Goal: Information Seeking & Learning: Learn about a topic

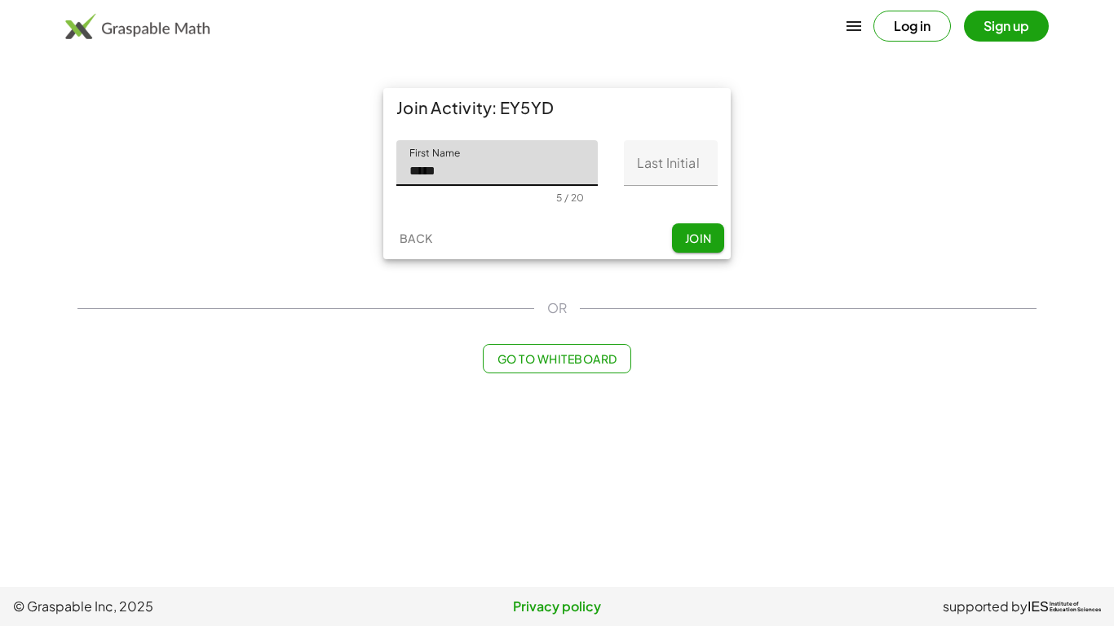
type input "*****"
click at [678, 175] on input "Last Initial" at bounding box center [671, 163] width 94 height 46
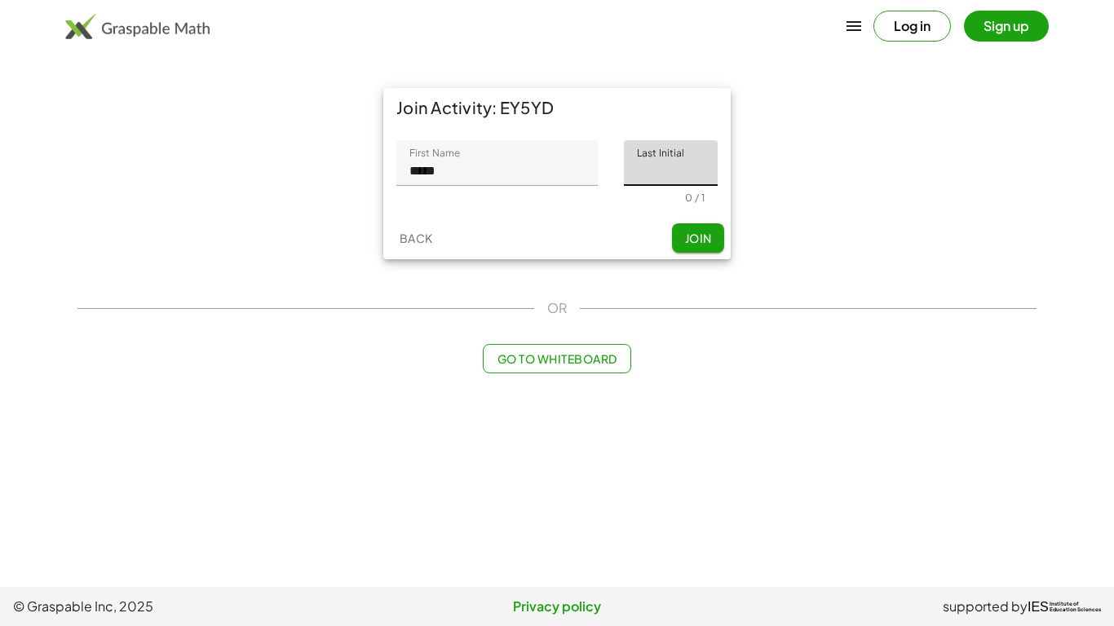
type input "*"
click at [691, 248] on button "Join" at bounding box center [698, 237] width 52 height 29
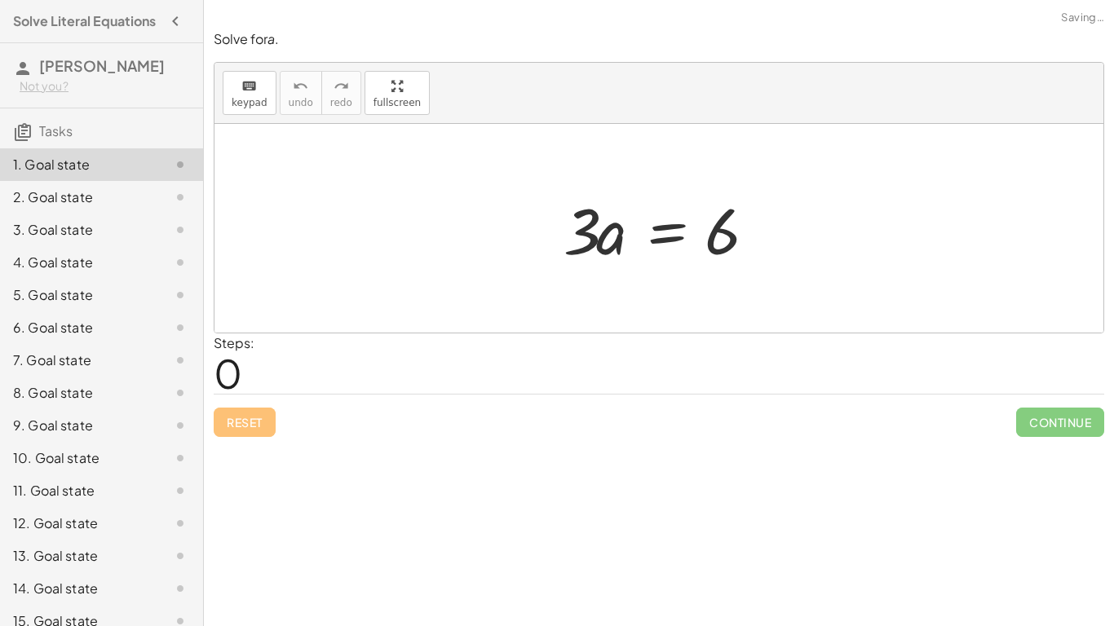
click at [601, 233] on div at bounding box center [664, 229] width 219 height 84
click at [604, 236] on div at bounding box center [664, 229] width 219 height 84
click at [603, 240] on div at bounding box center [664, 229] width 219 height 84
click at [251, 98] on span "keypad" at bounding box center [250, 102] width 36 height 11
click at [252, 108] on button "keyboard keypad" at bounding box center [250, 93] width 54 height 44
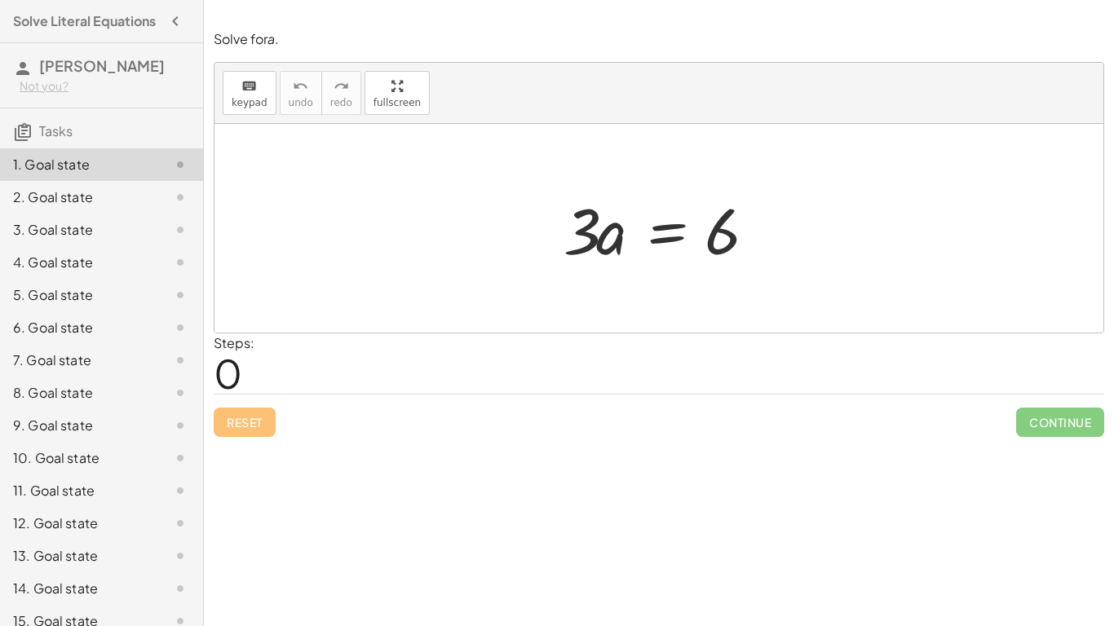
click at [1038, 405] on div "Continue" at bounding box center [1060, 416] width 88 height 42
drag, startPoint x: 728, startPoint y: 244, endPoint x: 607, endPoint y: 219, distance: 123.9
click at [656, 227] on div at bounding box center [664, 229] width 219 height 84
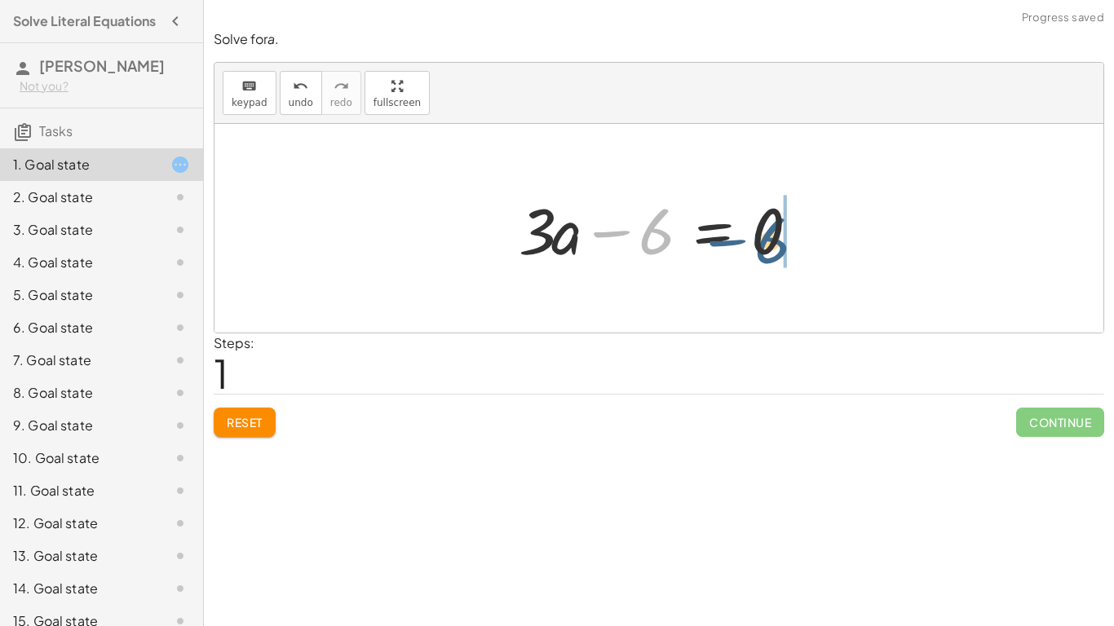
drag, startPoint x: 654, startPoint y: 241, endPoint x: 762, endPoint y: 258, distance: 109.7
click at [771, 252] on div at bounding box center [665, 229] width 310 height 84
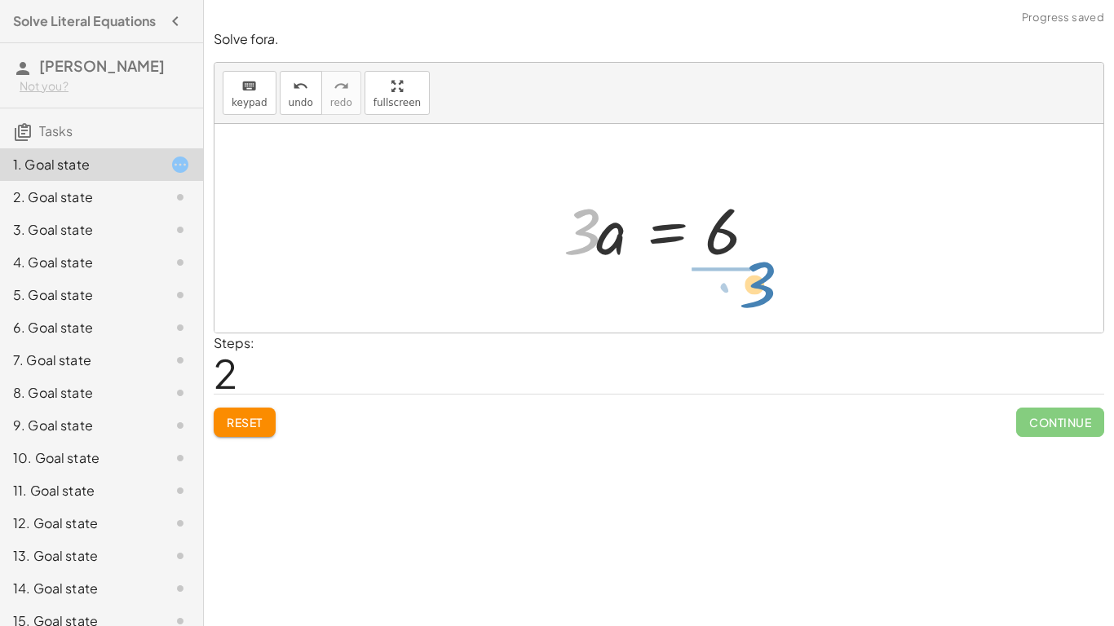
drag, startPoint x: 624, startPoint y: 241, endPoint x: 791, endPoint y: 290, distance: 174.4
click at [791, 290] on div "· 3 · a = 6 + · 3 · a − 6 = 0 · 3 · a = + 0 + 6 · 3 · 3 · a = 6" at bounding box center [658, 228] width 889 height 209
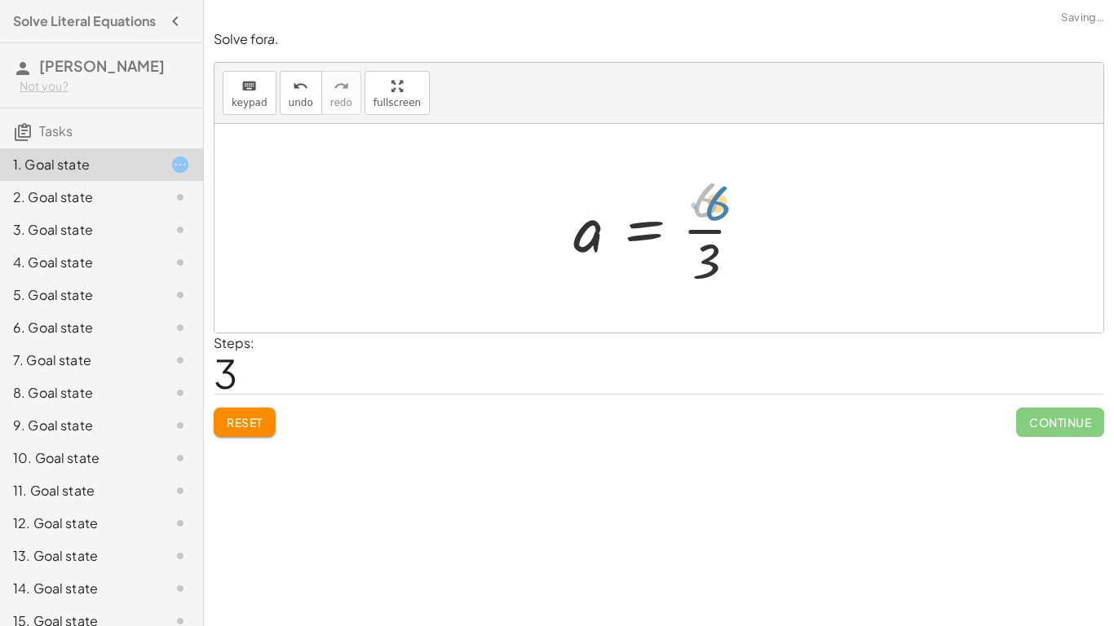
drag, startPoint x: 704, startPoint y: 214, endPoint x: 701, endPoint y: 205, distance: 9.5
click at [701, 205] on div at bounding box center [664, 229] width 199 height 126
click at [219, 364] on span "3" at bounding box center [226, 373] width 24 height 50
click at [250, 404] on div "Reset Continue" at bounding box center [659, 415] width 890 height 43
click at [269, 431] on button "Reset" at bounding box center [245, 422] width 62 height 29
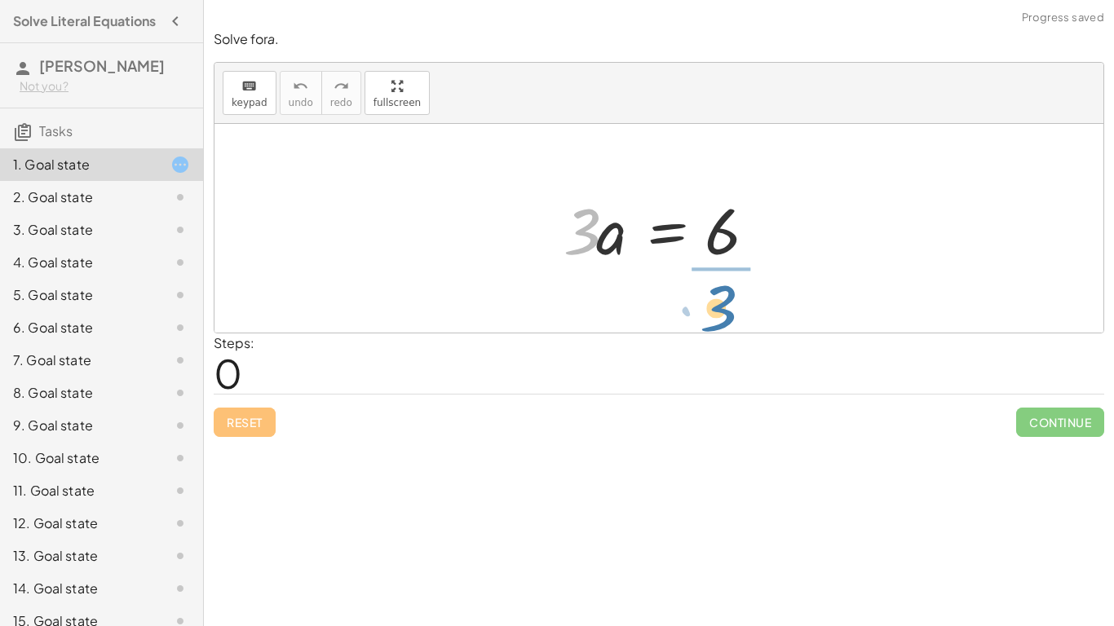
drag, startPoint x: 586, startPoint y: 241, endPoint x: 722, endPoint y: 316, distance: 155.1
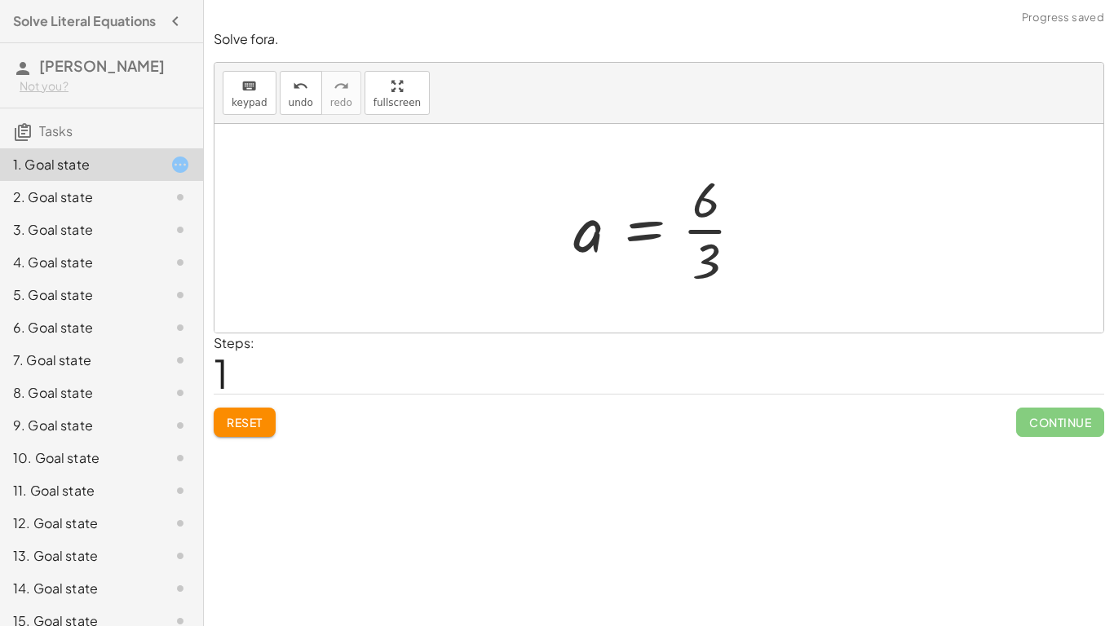
click at [620, 218] on div at bounding box center [664, 229] width 199 height 126
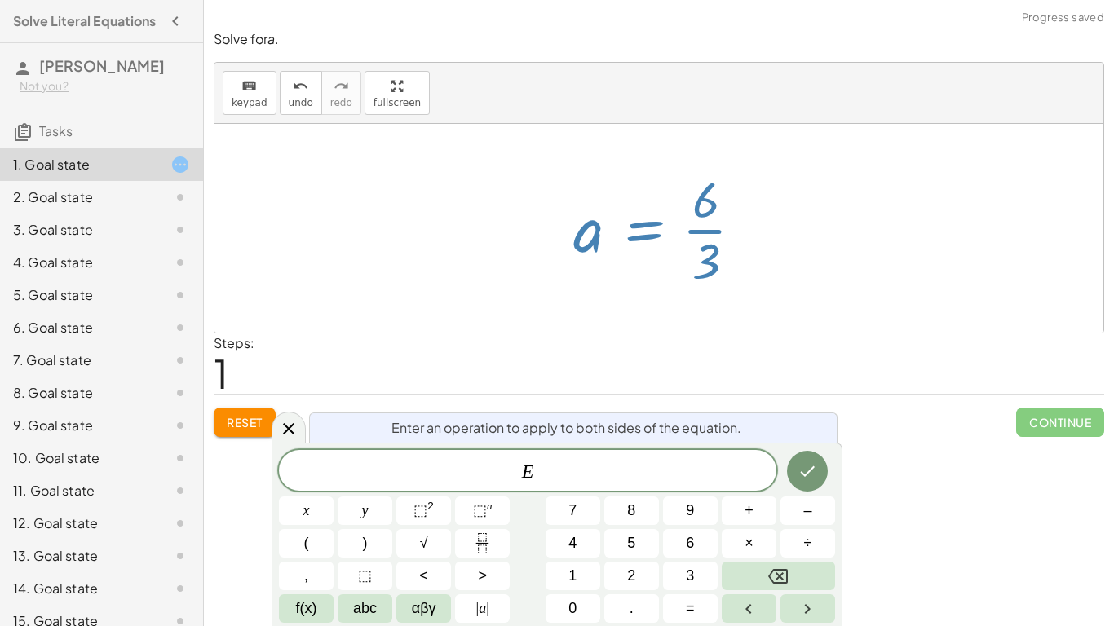
scroll to position [1, 0]
click at [635, 234] on div at bounding box center [664, 229] width 199 height 126
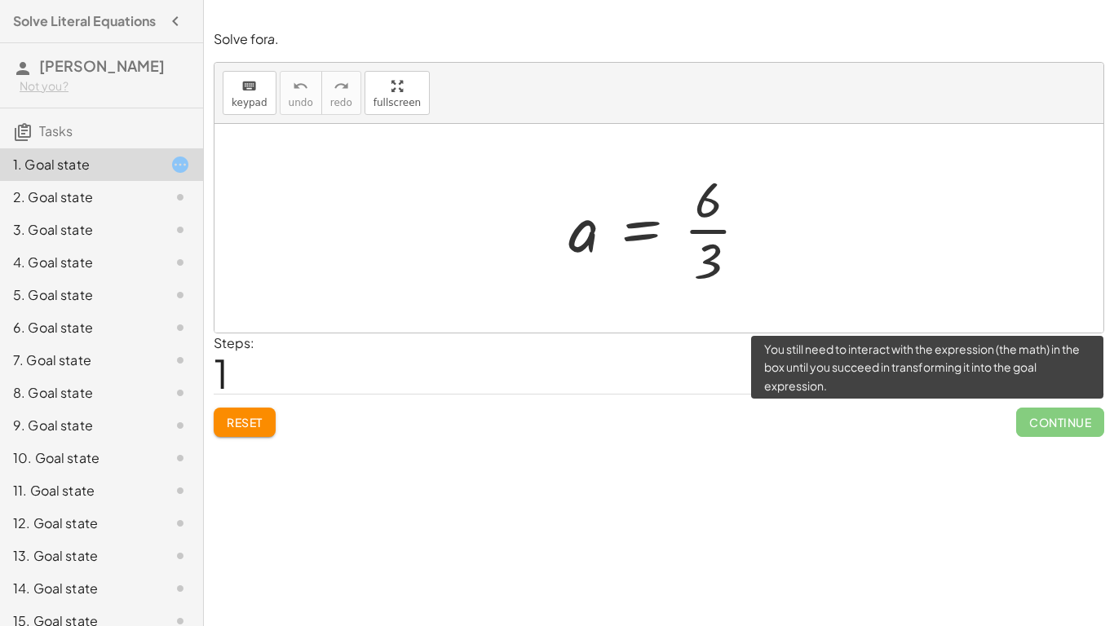
click at [1040, 421] on span "Continue" at bounding box center [1060, 422] width 88 height 29
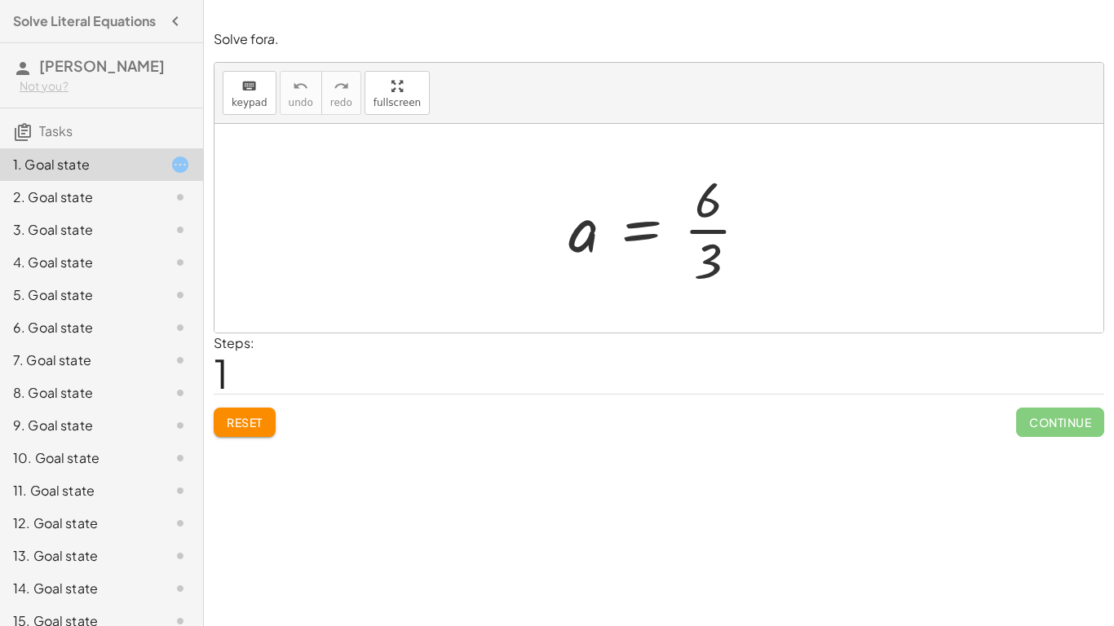
click at [740, 264] on div at bounding box center [665, 229] width 210 height 126
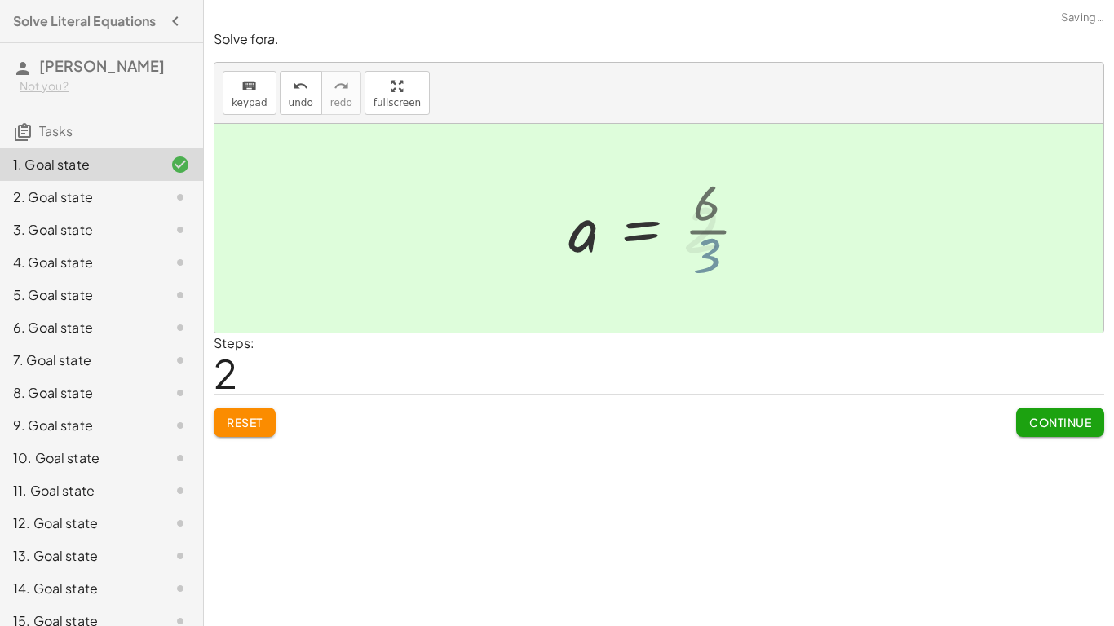
click at [737, 213] on div at bounding box center [658, 228] width 196 height 81
click at [1033, 408] on button "Continue" at bounding box center [1060, 422] width 88 height 29
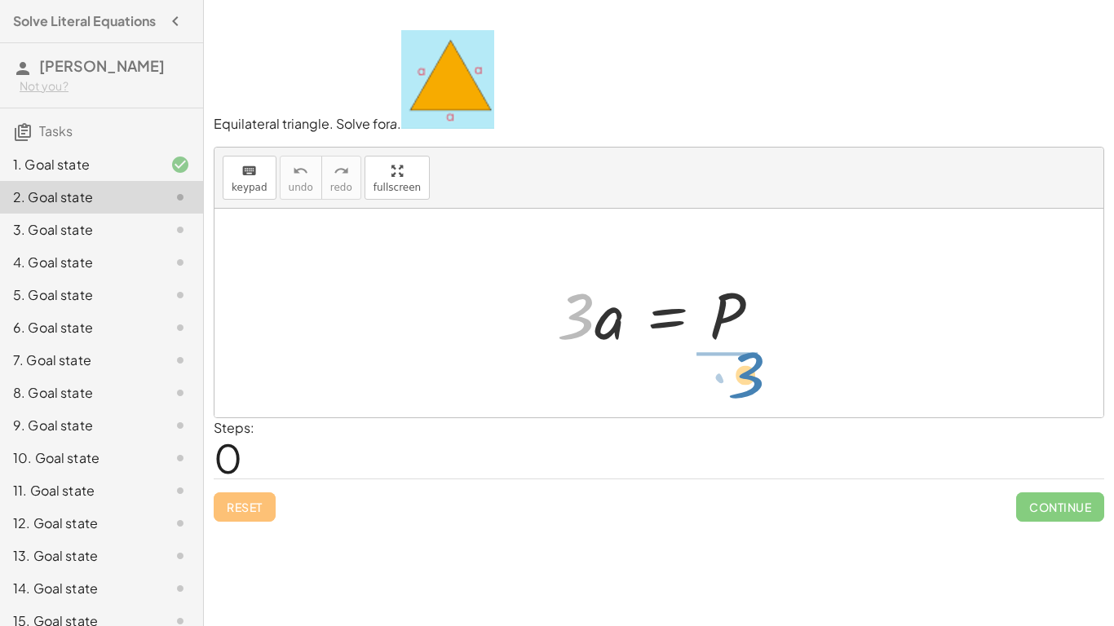
drag, startPoint x: 568, startPoint y: 302, endPoint x: 731, endPoint y: 365, distance: 175.8
click at [731, 365] on div "· 3 · 3 · a = P" at bounding box center [658, 313] width 889 height 209
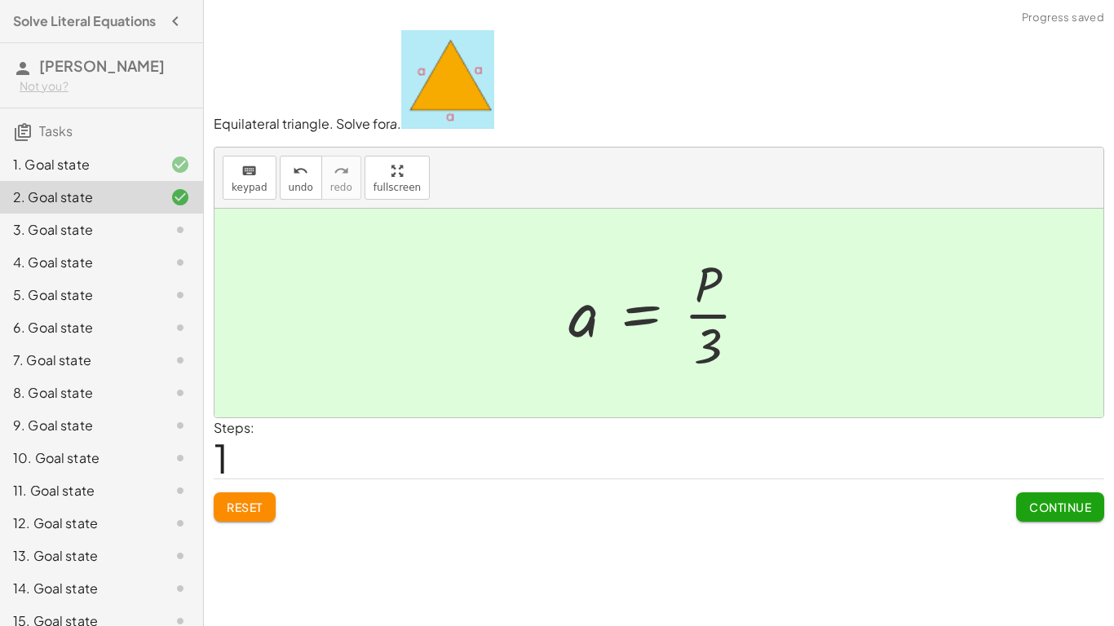
click at [1065, 519] on button "Continue" at bounding box center [1060, 506] width 88 height 29
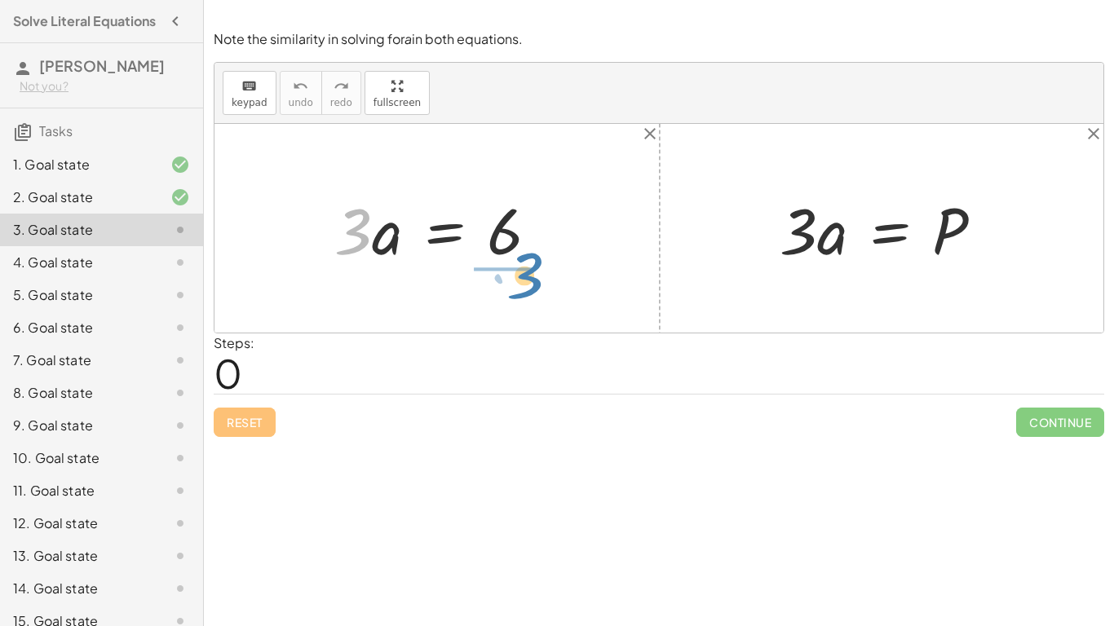
drag, startPoint x: 347, startPoint y: 218, endPoint x: 519, endPoint y: 260, distance: 177.2
click at [519, 261] on div at bounding box center [443, 229] width 234 height 84
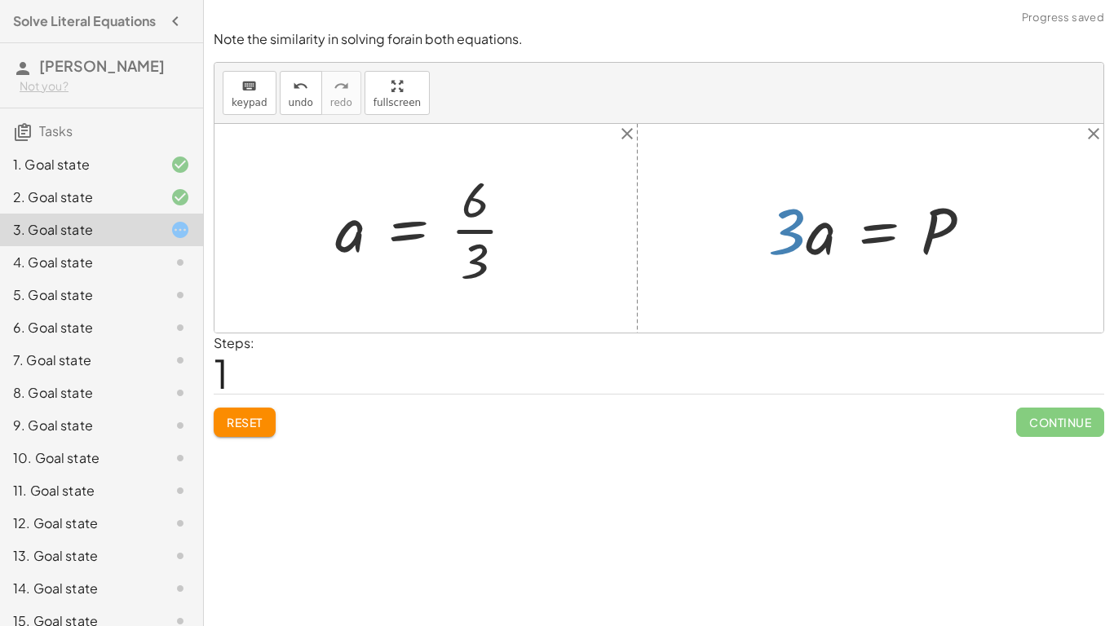
click at [787, 236] on div at bounding box center [876, 229] width 232 height 84
click at [478, 221] on div at bounding box center [432, 229] width 210 height 126
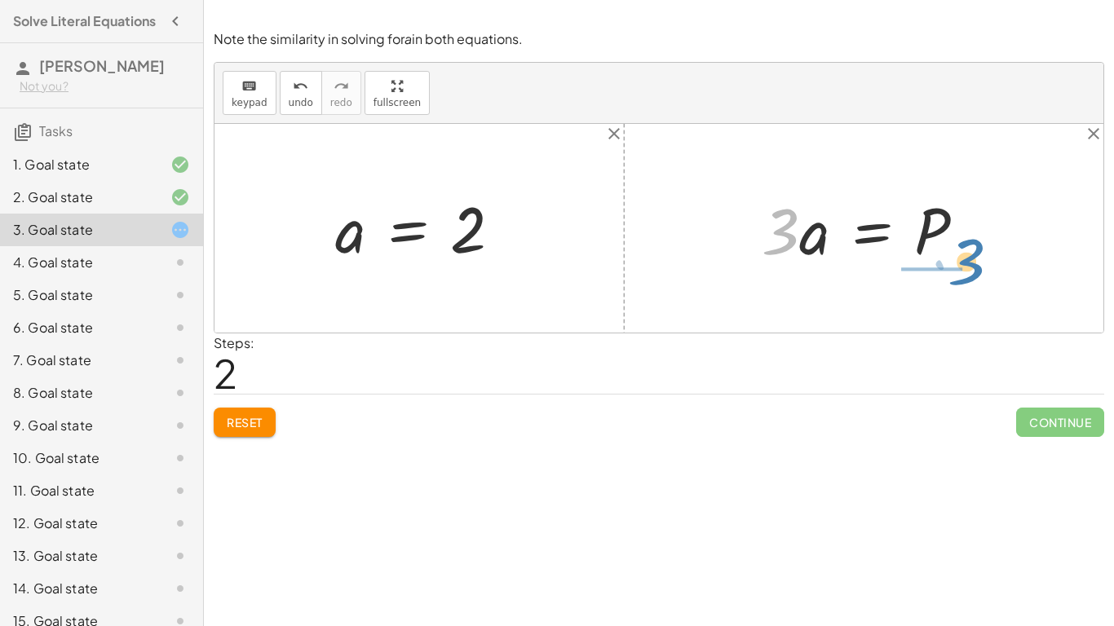
drag, startPoint x: 786, startPoint y: 236, endPoint x: 974, endPoint y: 264, distance: 189.6
click at [974, 264] on div at bounding box center [869, 229] width 232 height 84
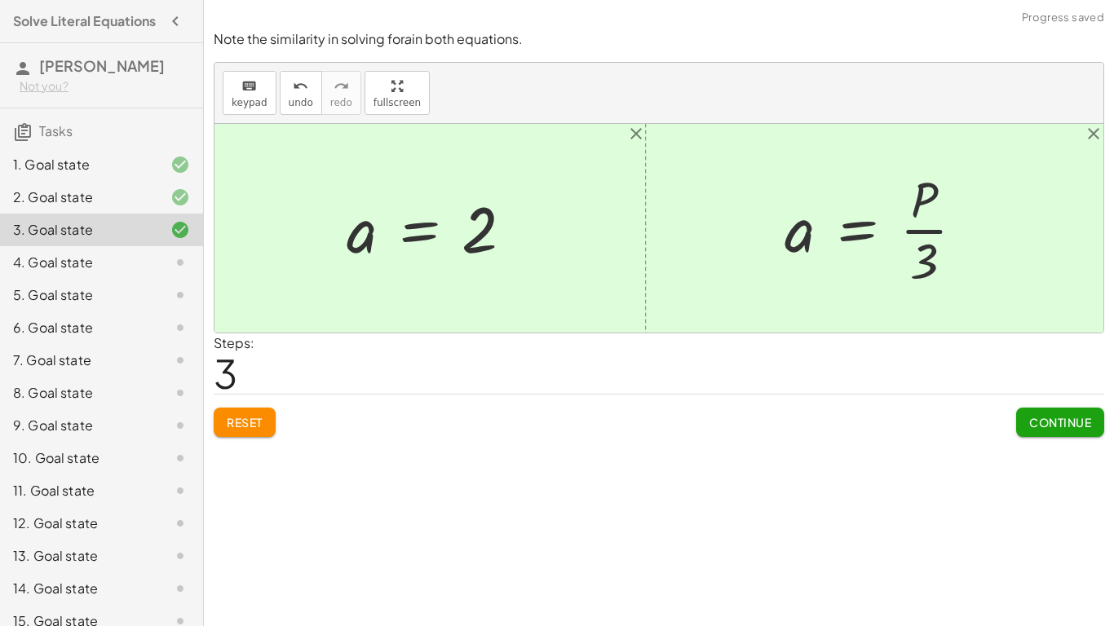
click at [908, 228] on div at bounding box center [881, 229] width 210 height 126
click at [1063, 411] on button "Continue" at bounding box center [1060, 422] width 88 height 29
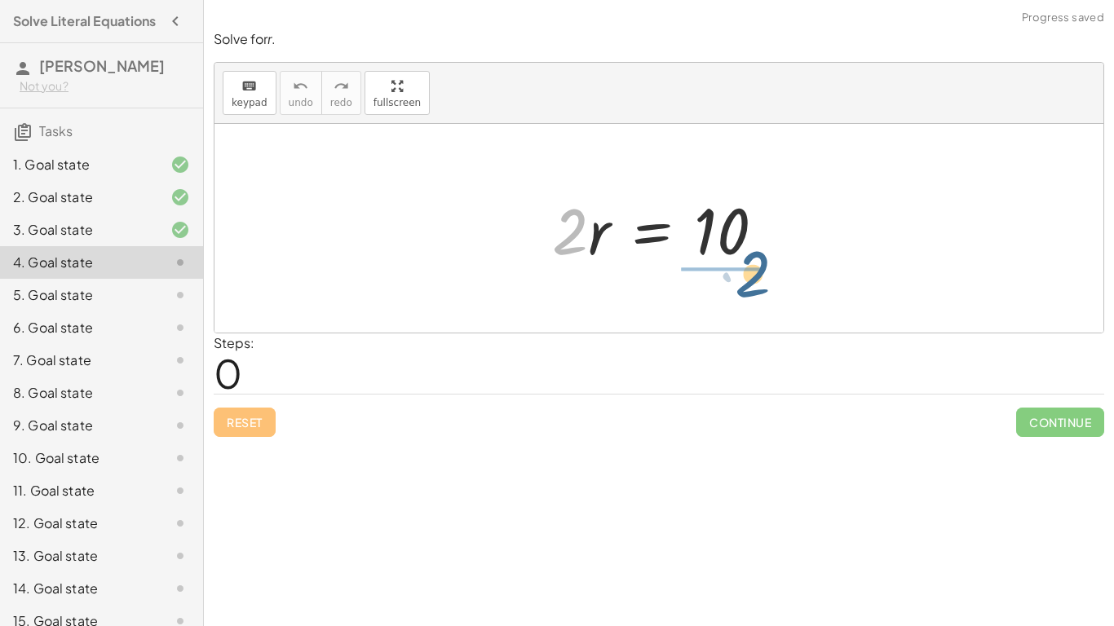
drag, startPoint x: 572, startPoint y: 228, endPoint x: 759, endPoint y: 267, distance: 191.4
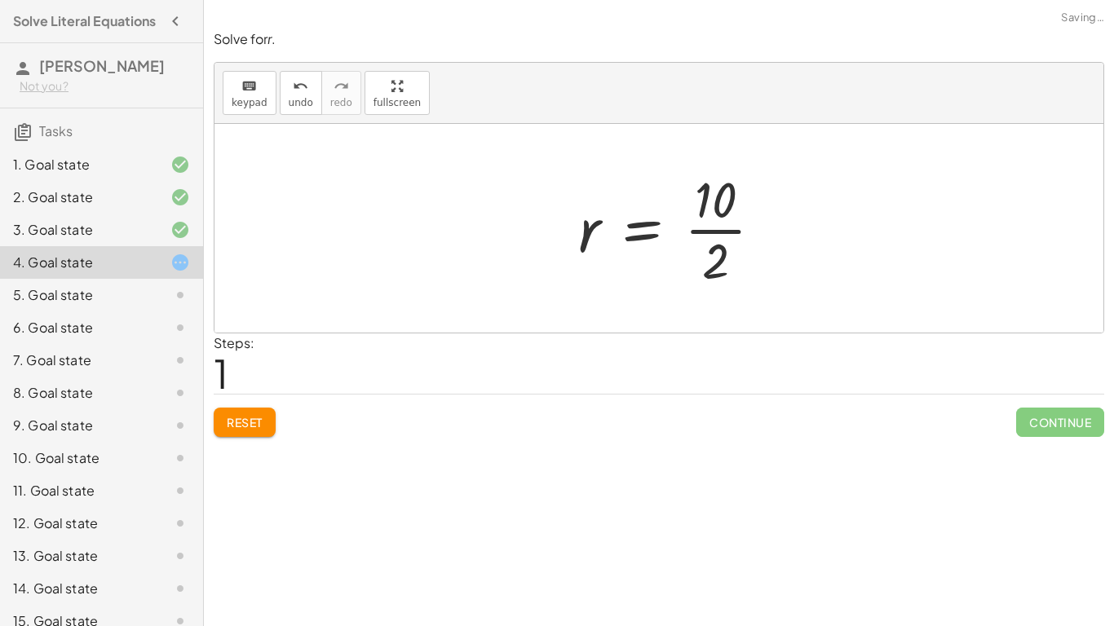
click at [731, 253] on div at bounding box center [677, 229] width 214 height 126
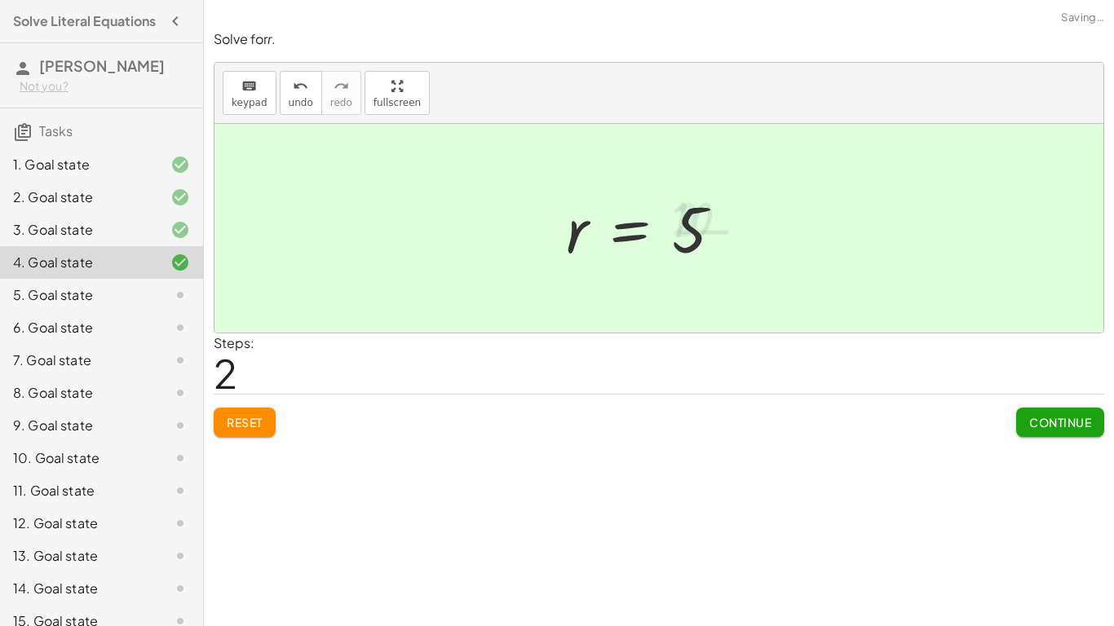
click at [0, 0] on div "Solve for r . keyboard keypad undo undo redo redo fullscreen · 2 · r = 10 · 2 r…" at bounding box center [0, 0] width 0 height 0
click at [1081, 416] on span "Continue" at bounding box center [1060, 422] width 62 height 15
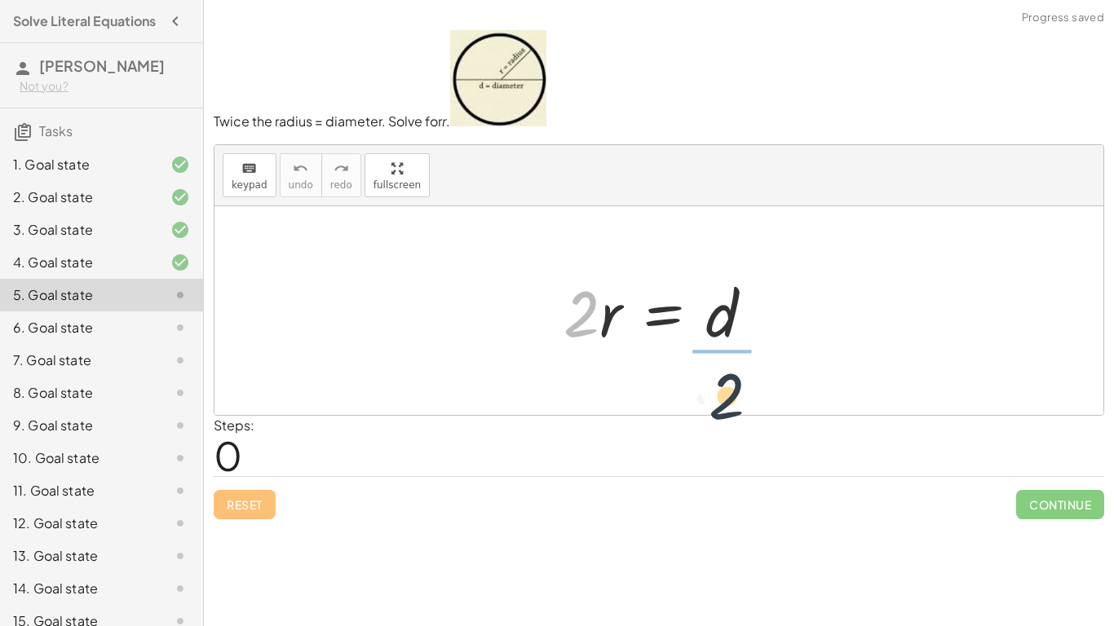
drag, startPoint x: 586, startPoint y: 307, endPoint x: 762, endPoint y: 369, distance: 186.2
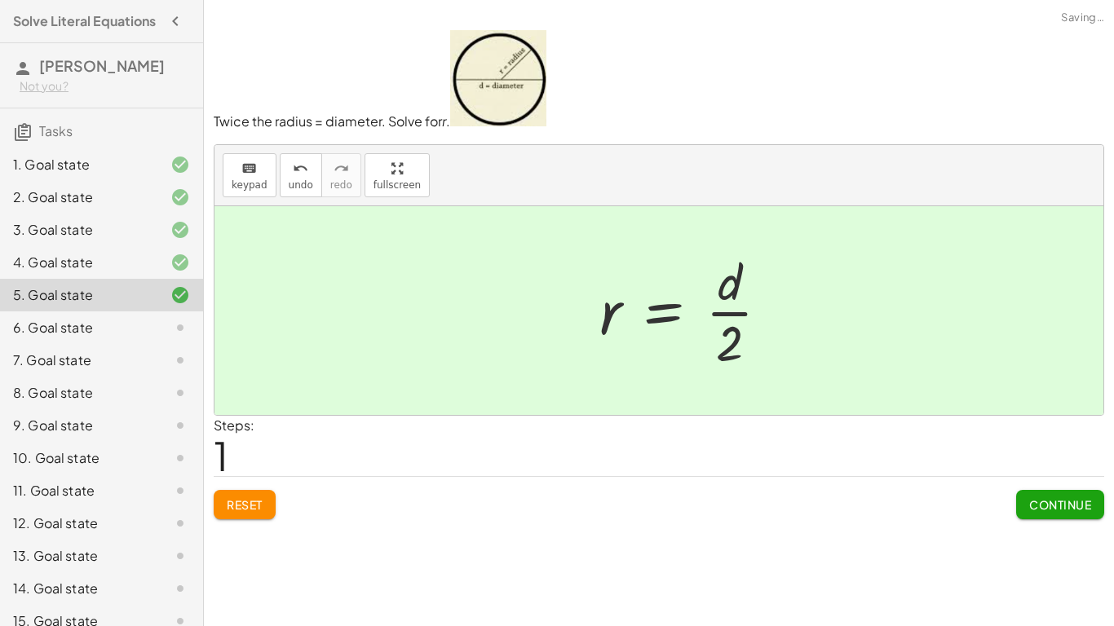
click at [719, 319] on div at bounding box center [690, 311] width 199 height 126
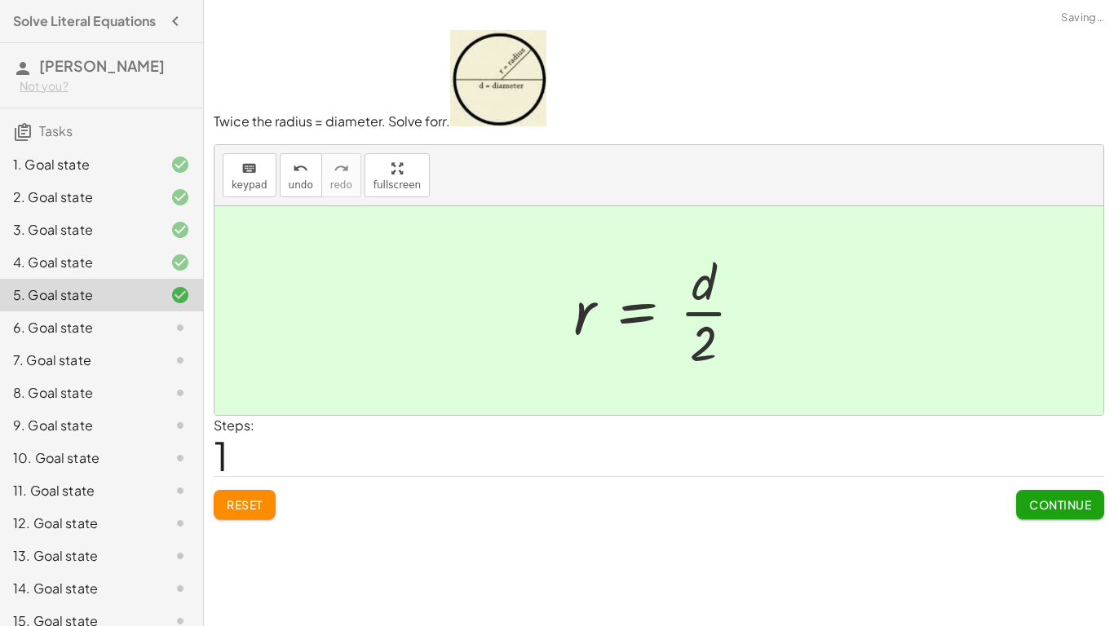
click at [1075, 491] on button "Continue" at bounding box center [1060, 504] width 88 height 29
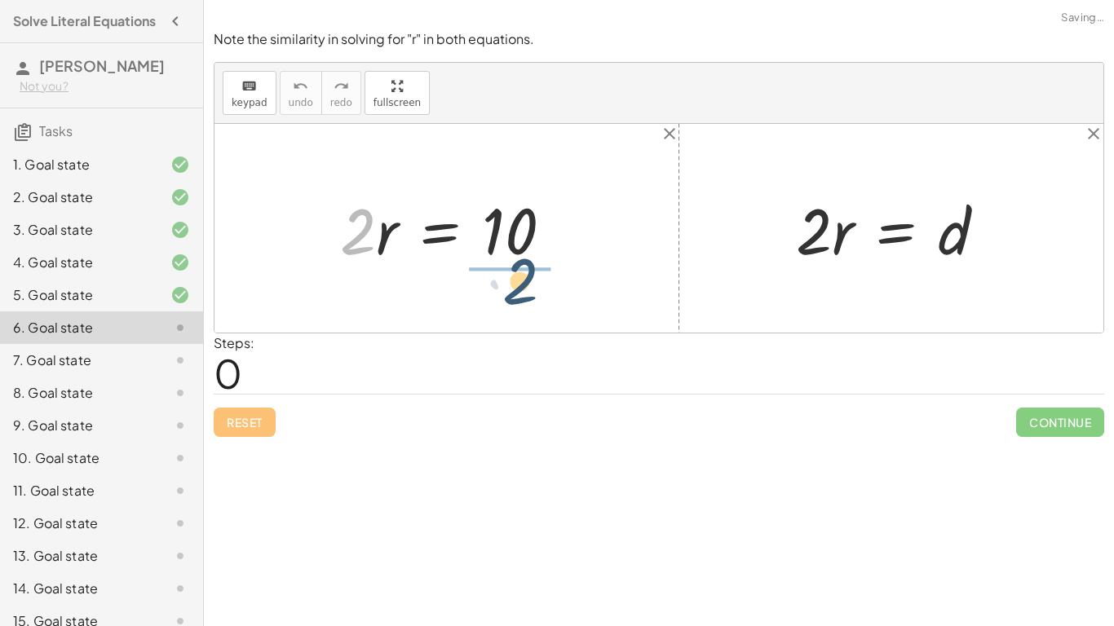
drag, startPoint x: 355, startPoint y: 232, endPoint x: 519, endPoint y: 280, distance: 170.8
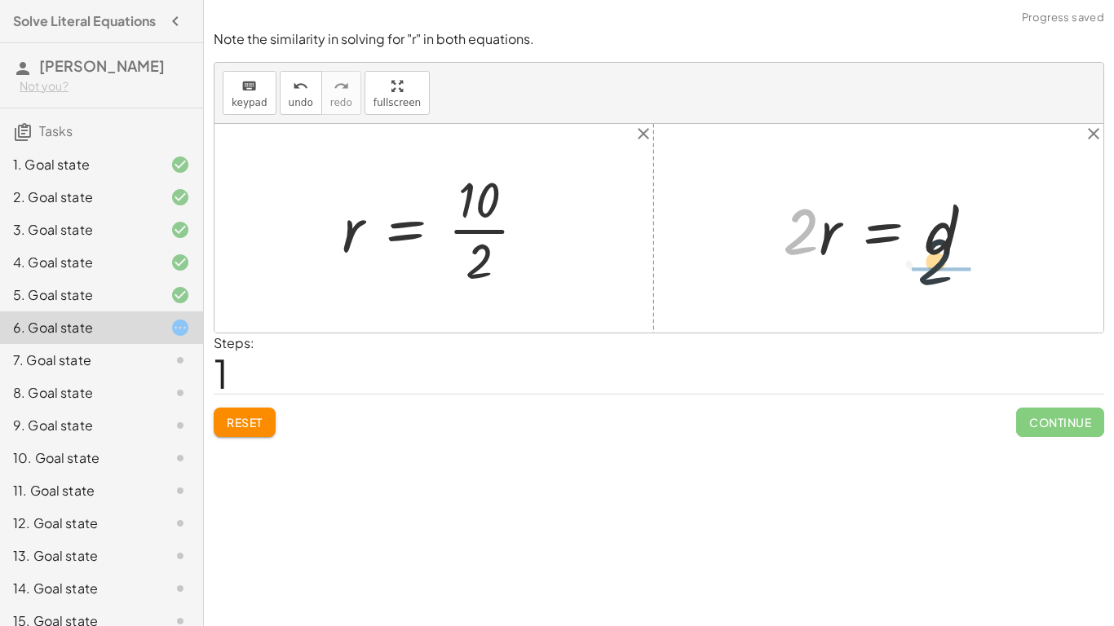
drag, startPoint x: 794, startPoint y: 243, endPoint x: 961, endPoint y: 254, distance: 167.5
click at [961, 254] on div at bounding box center [884, 229] width 219 height 84
click at [459, 225] on div at bounding box center [440, 229] width 214 height 126
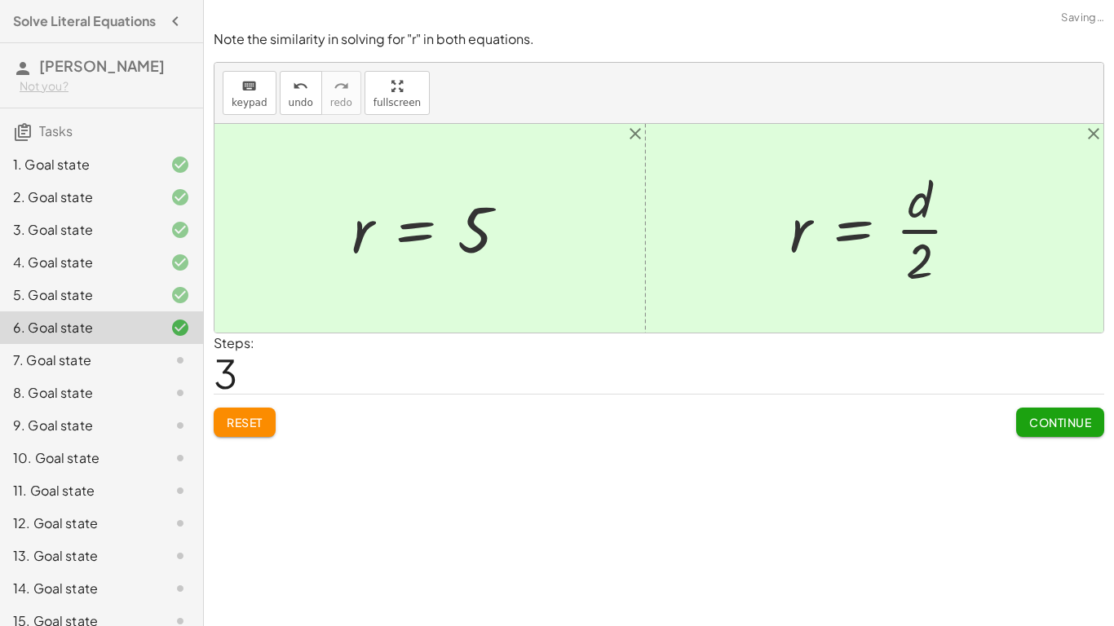
click at [1058, 435] on button "Continue" at bounding box center [1060, 422] width 88 height 29
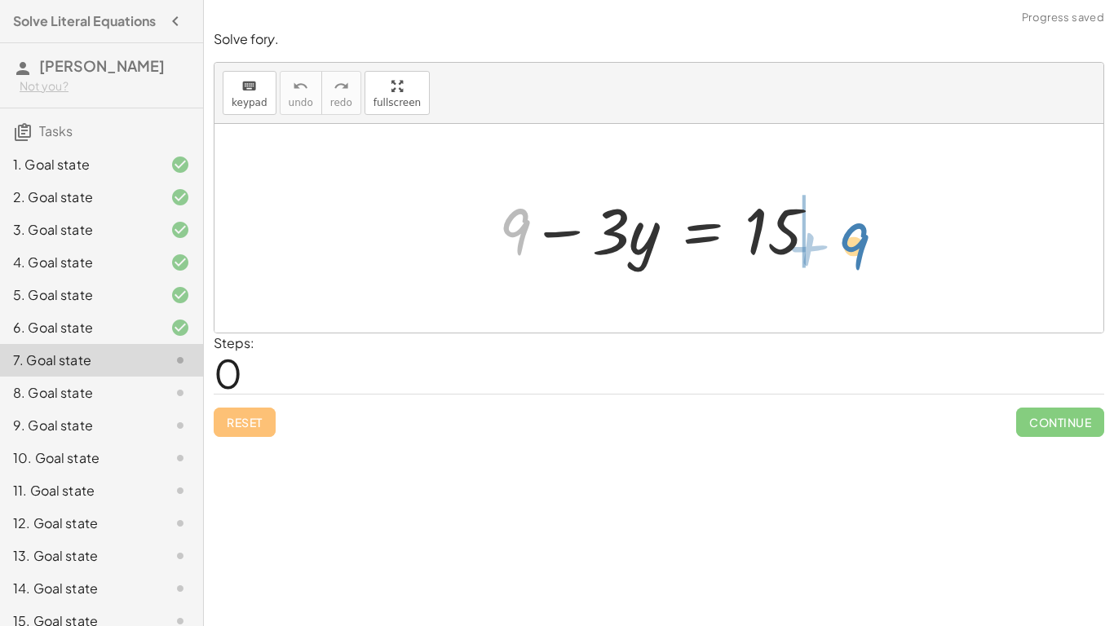
drag, startPoint x: 517, startPoint y: 237, endPoint x: 857, endPoint y: 252, distance: 340.3
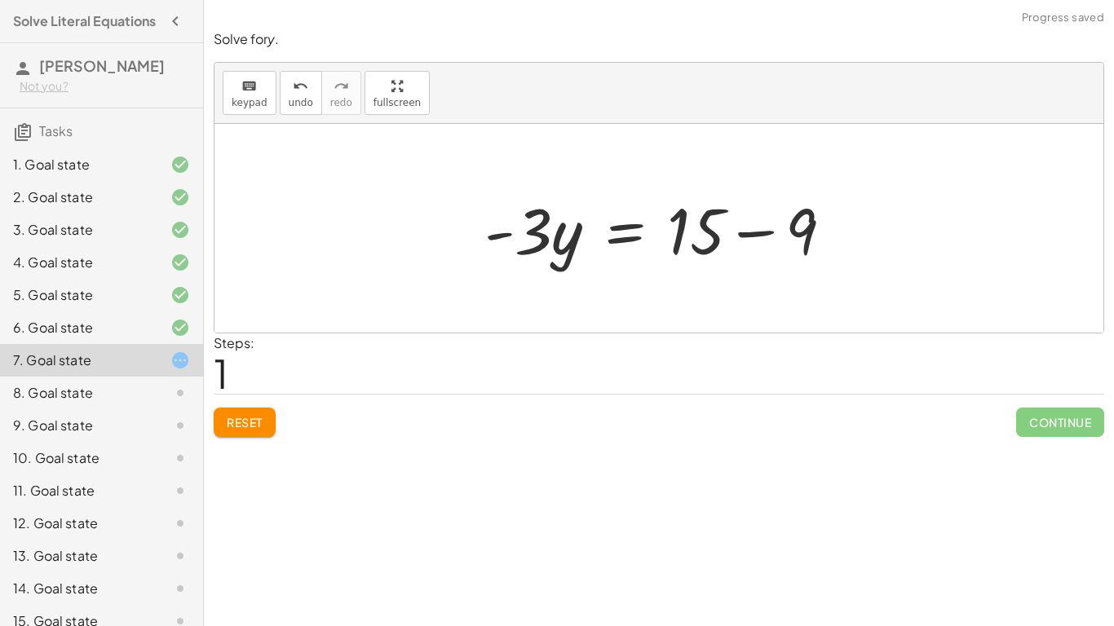
click at [691, 223] on div at bounding box center [665, 229] width 378 height 84
click at [754, 244] on div at bounding box center [665, 229] width 378 height 84
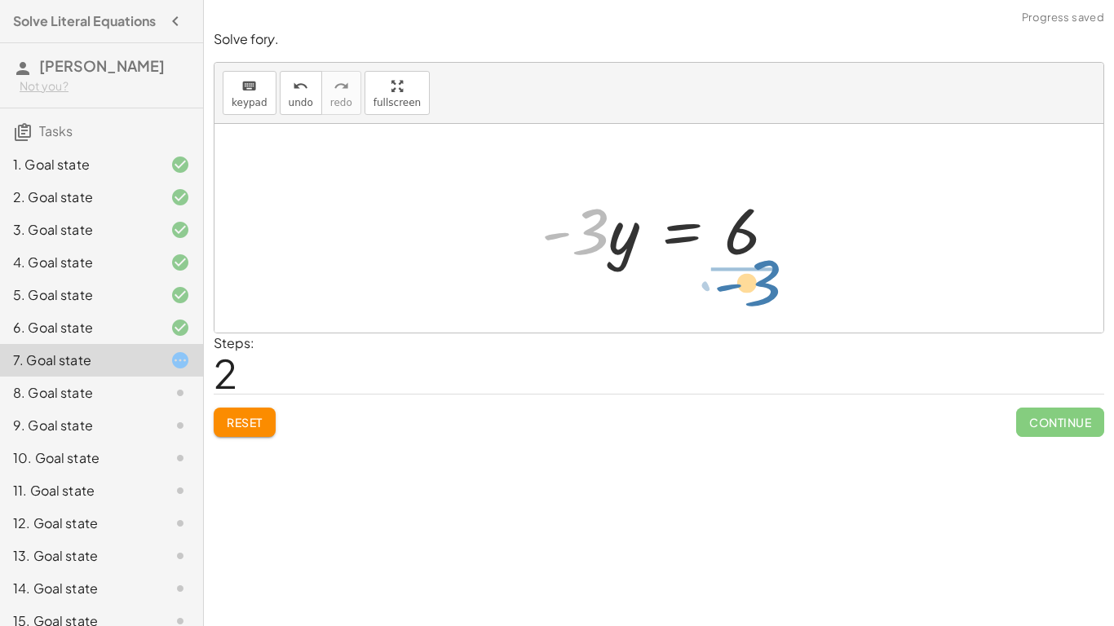
drag, startPoint x: 586, startPoint y: 220, endPoint x: 761, endPoint y: 273, distance: 182.4
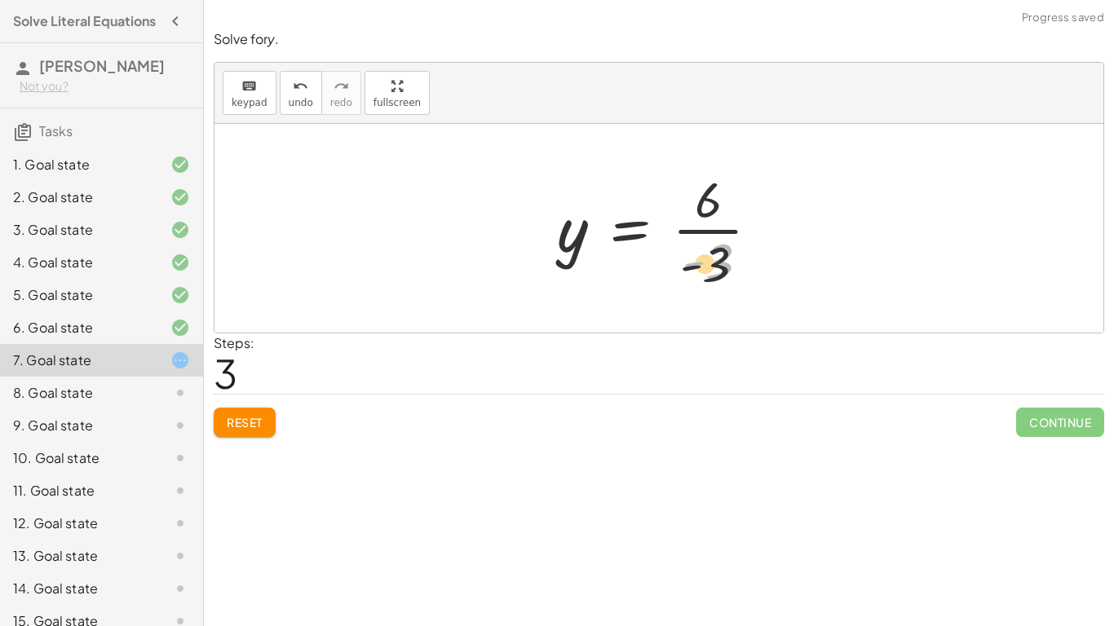
click at [747, 245] on div at bounding box center [665, 229] width 232 height 126
click at [696, 220] on div at bounding box center [665, 229] width 232 height 126
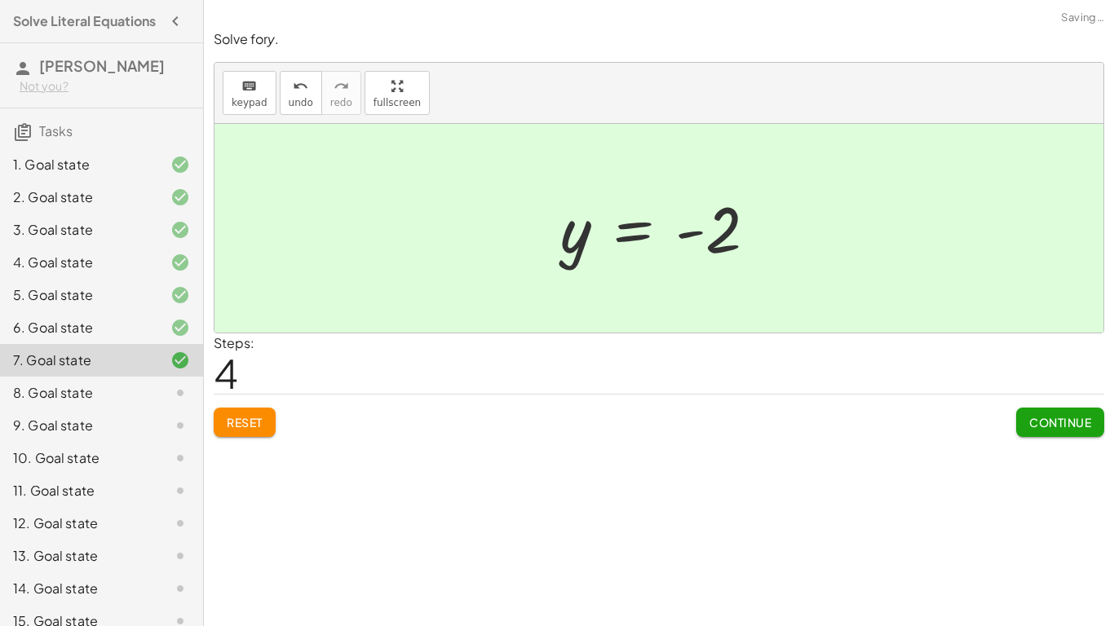
click at [1086, 412] on button "Continue" at bounding box center [1060, 422] width 88 height 29
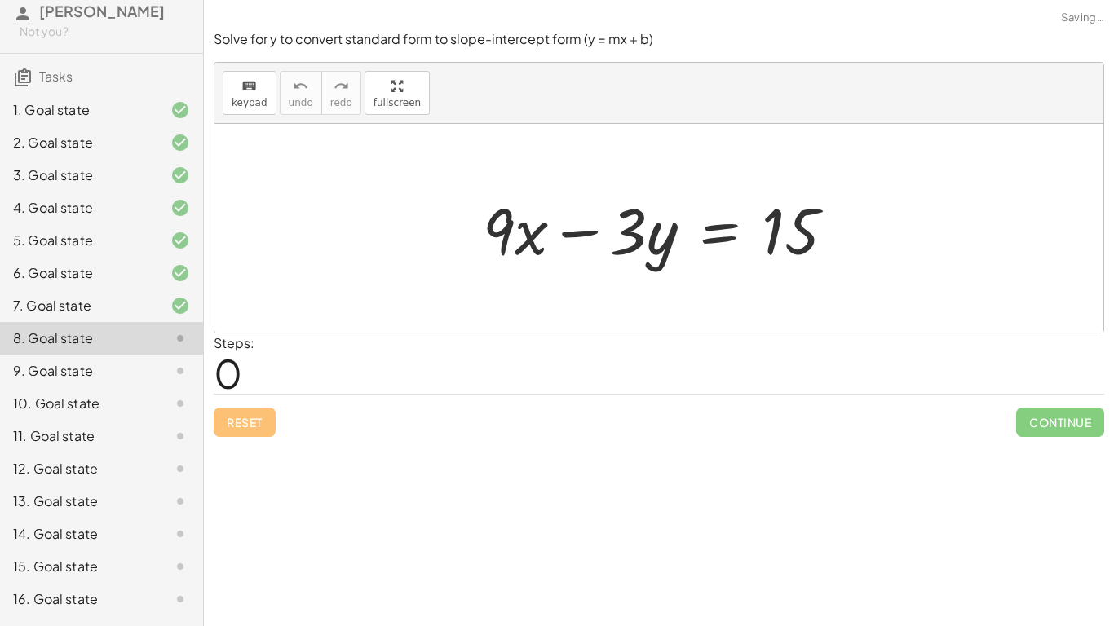
scroll to position [83, 0]
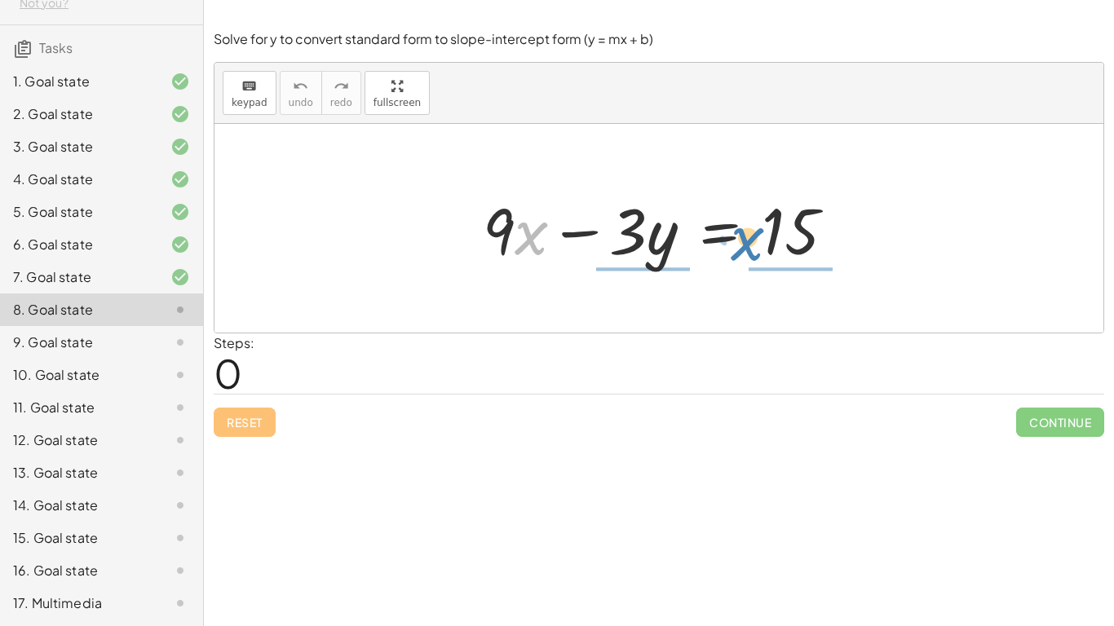
drag, startPoint x: 516, startPoint y: 230, endPoint x: 731, endPoint y: 235, distance: 214.5
click at [731, 235] on div at bounding box center [666, 229] width 382 height 84
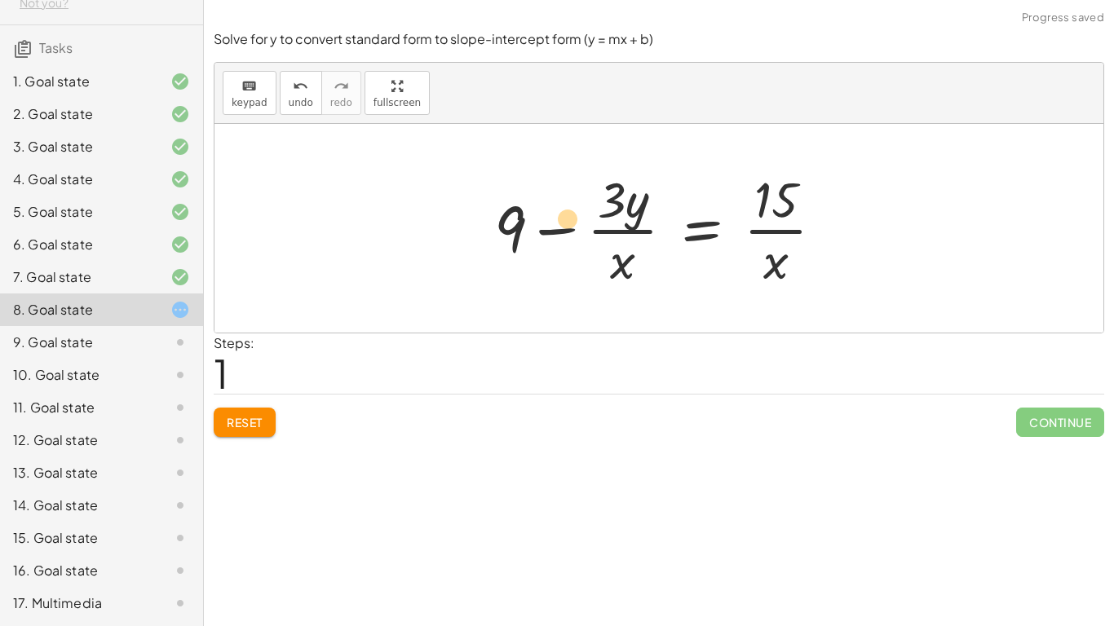
drag, startPoint x: 624, startPoint y: 268, endPoint x: 557, endPoint y: 215, distance: 85.3
click at [557, 215] on div at bounding box center [665, 229] width 359 height 126
click at [262, 423] on span "Reset" at bounding box center [245, 422] width 36 height 15
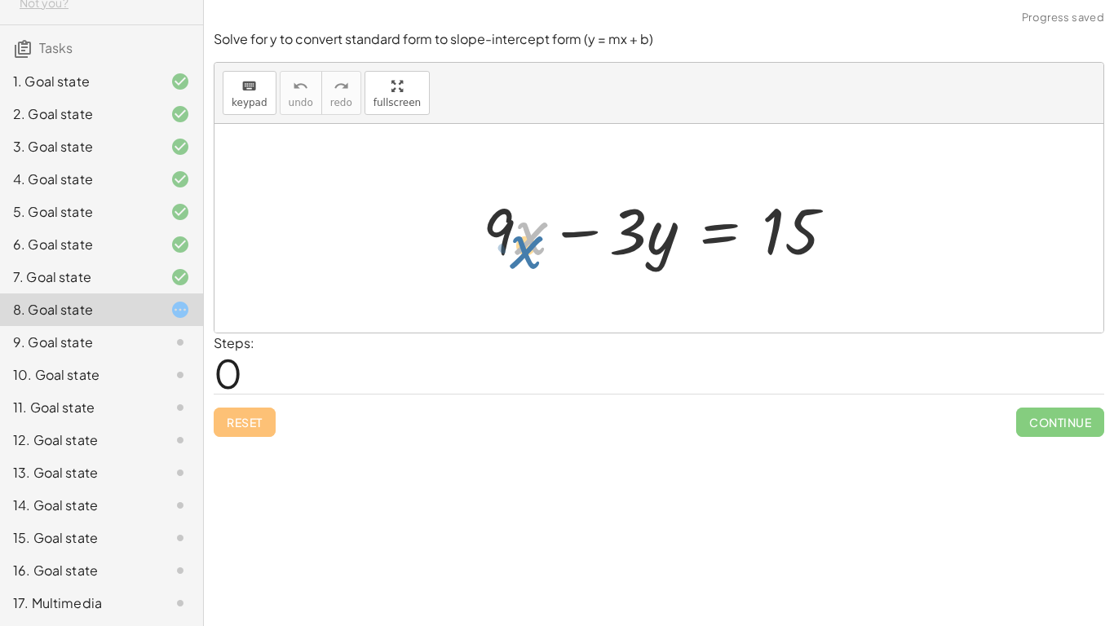
drag, startPoint x: 507, startPoint y: 228, endPoint x: 517, endPoint y: 214, distance: 17.6
click at [521, 219] on div at bounding box center [666, 229] width 382 height 84
drag, startPoint x: 508, startPoint y: 229, endPoint x: 519, endPoint y: 244, distance: 18.6
click at [519, 245] on div at bounding box center [666, 229] width 382 height 84
click at [523, 231] on div at bounding box center [666, 229] width 382 height 84
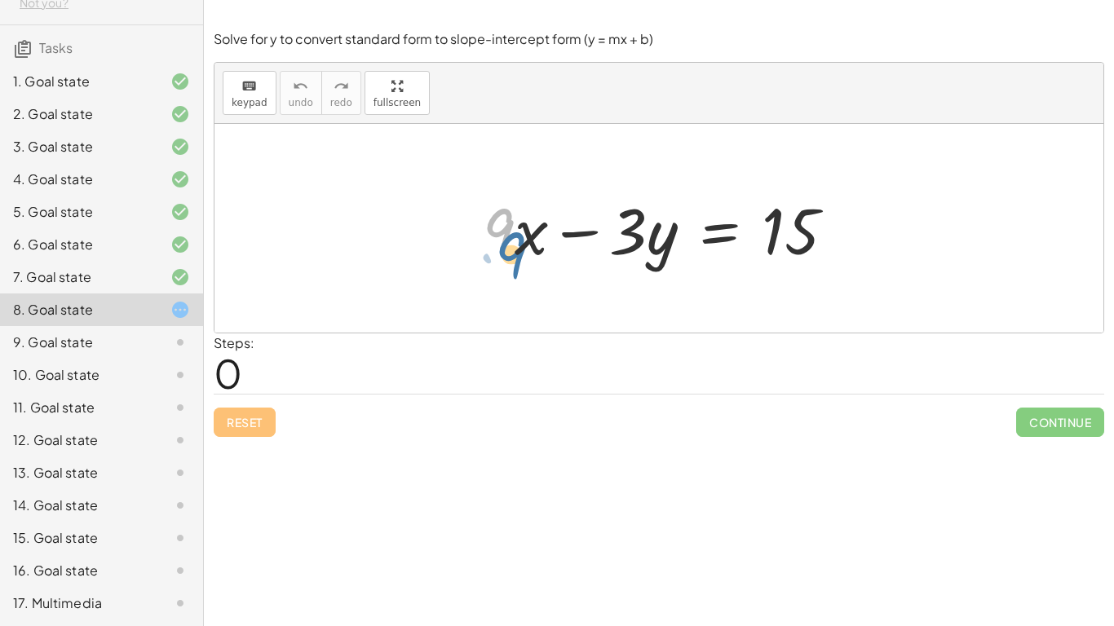
drag, startPoint x: 513, startPoint y: 221, endPoint x: 523, endPoint y: 237, distance: 19.4
click at [521, 240] on div at bounding box center [666, 229] width 382 height 84
drag, startPoint x: 543, startPoint y: 227, endPoint x: 903, endPoint y: 230, distance: 360.4
click at [903, 230] on div "· x + · 9 + · 9 · x − · 3 · y = 15" at bounding box center [658, 228] width 889 height 209
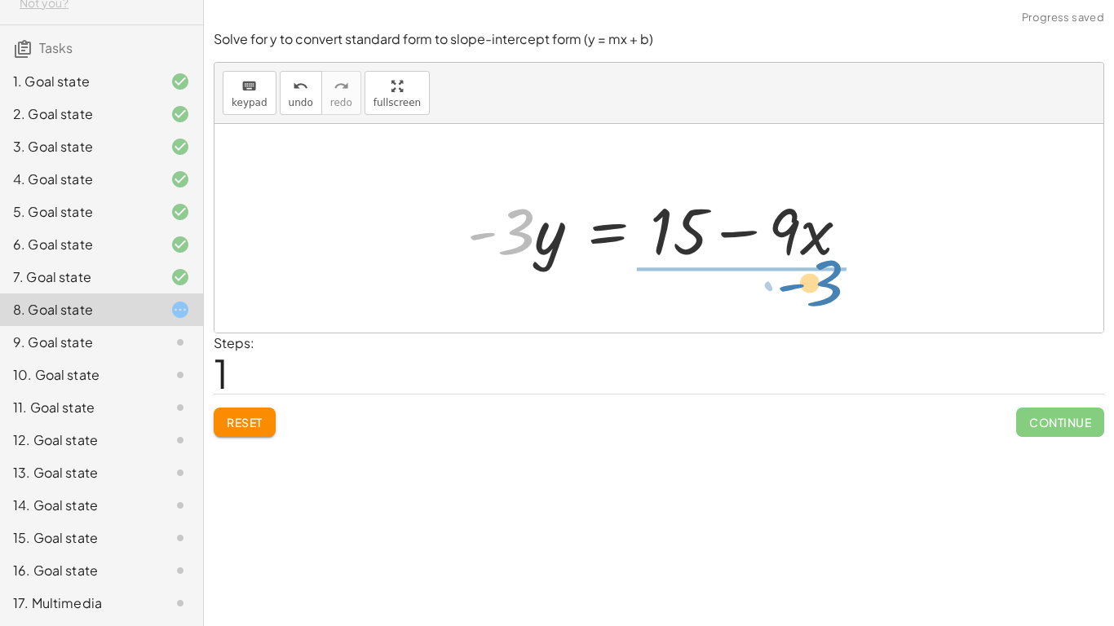
drag, startPoint x: 618, startPoint y: 244, endPoint x: 927, endPoint y: 294, distance: 313.1
click at [927, 294] on div "+ · 9 · x − · 3 · y = 15 · - 3 · 9 · x · 3 · y = 15 - + −" at bounding box center [658, 228] width 889 height 209
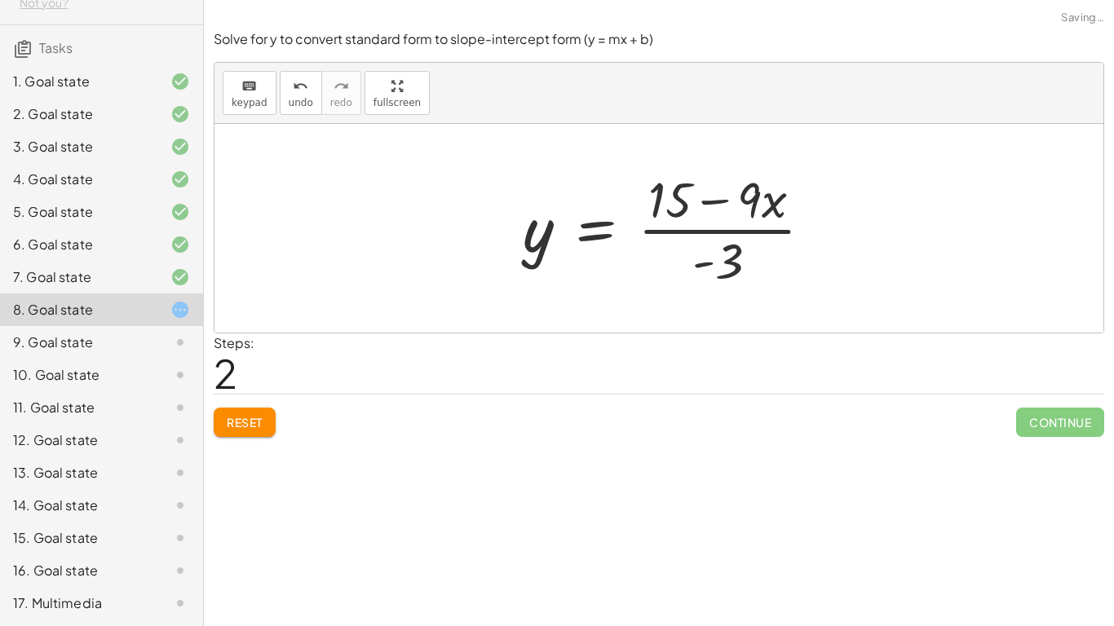
click at [771, 250] on div at bounding box center [674, 229] width 319 height 126
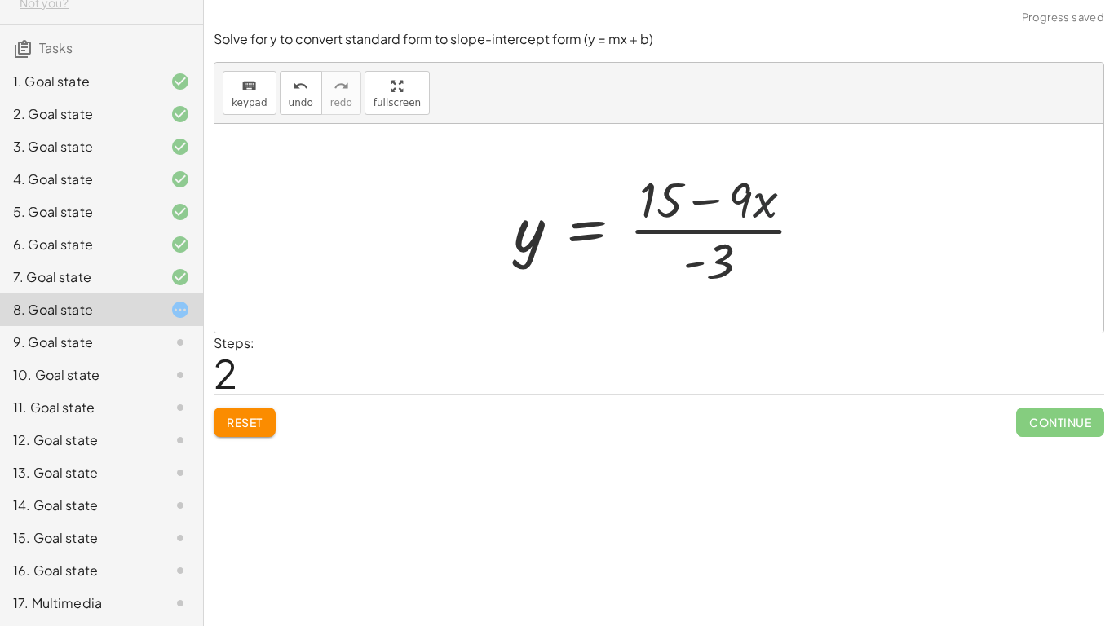
click at [734, 241] on div at bounding box center [665, 229] width 319 height 126
click at [711, 222] on div at bounding box center [665, 229] width 319 height 126
drag, startPoint x: 715, startPoint y: 275, endPoint x: 654, endPoint y: 255, distance: 64.2
click at [654, 255] on div at bounding box center [665, 229] width 319 height 126
click at [758, 200] on div at bounding box center [665, 229] width 319 height 126
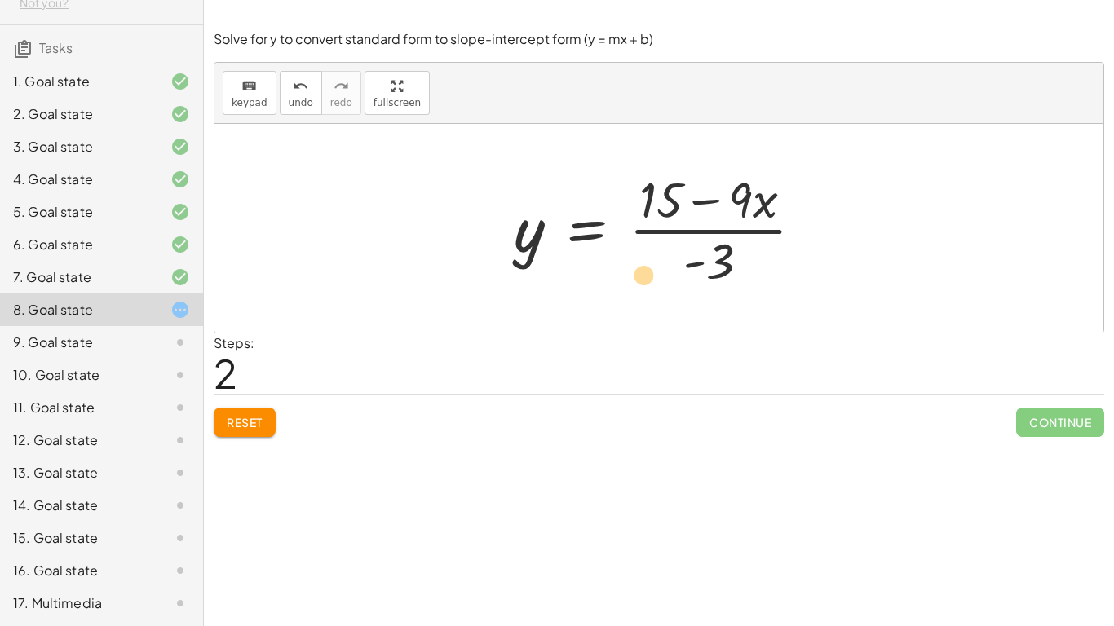
drag, startPoint x: 717, startPoint y: 257, endPoint x: 684, endPoint y: 261, distance: 32.9
click at [662, 272] on div at bounding box center [665, 229] width 319 height 126
drag, startPoint x: 733, startPoint y: 261, endPoint x: 501, endPoint y: 248, distance: 232.7
click at [501, 248] on div "+ · 9 · x − · 3 · y = 15 · - 3 · y = + 15 − · 9 · x · 9 · x · 3 y = 15 - + − · …" at bounding box center [658, 228] width 339 height 134
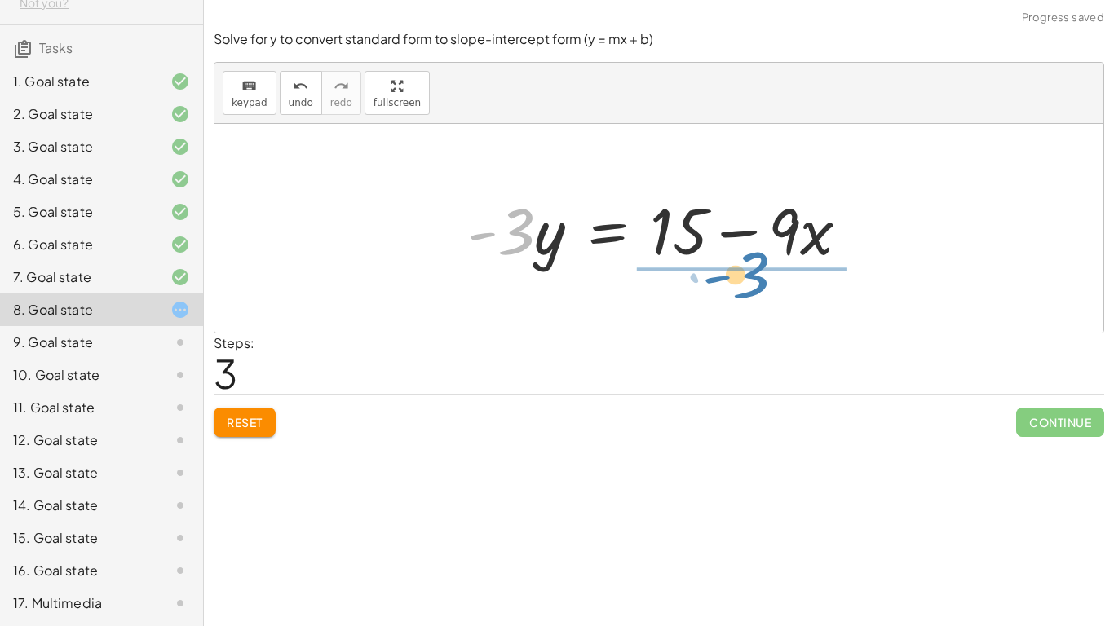
drag, startPoint x: 498, startPoint y: 249, endPoint x: 727, endPoint y: 297, distance: 234.1
click at [727, 297] on div "+ · 9 · x − · 3 · y = 15 · - 3 · y = + 15 − · 9 · x y = · ( + 15 − · 9 · x ) · …" at bounding box center [658, 228] width 889 height 209
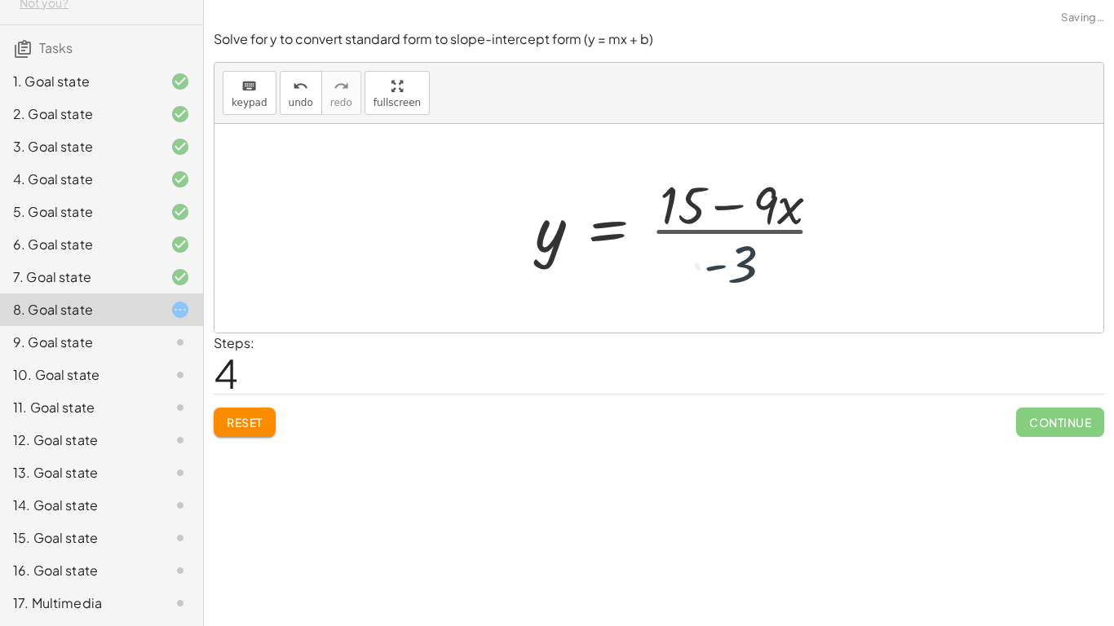
click at [760, 250] on div at bounding box center [686, 229] width 319 height 126
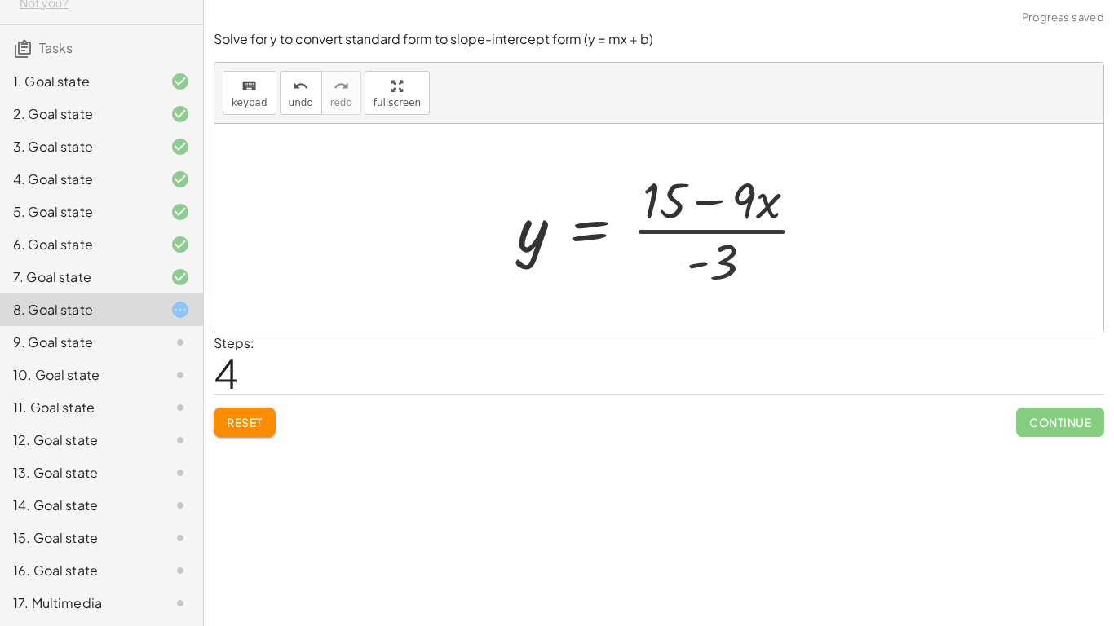
click at [743, 223] on div at bounding box center [668, 229] width 319 height 126
click at [743, 223] on div at bounding box center [665, 229] width 319 height 126
click at [737, 226] on div at bounding box center [665, 229] width 319 height 126
click at [749, 197] on div at bounding box center [665, 229] width 319 height 126
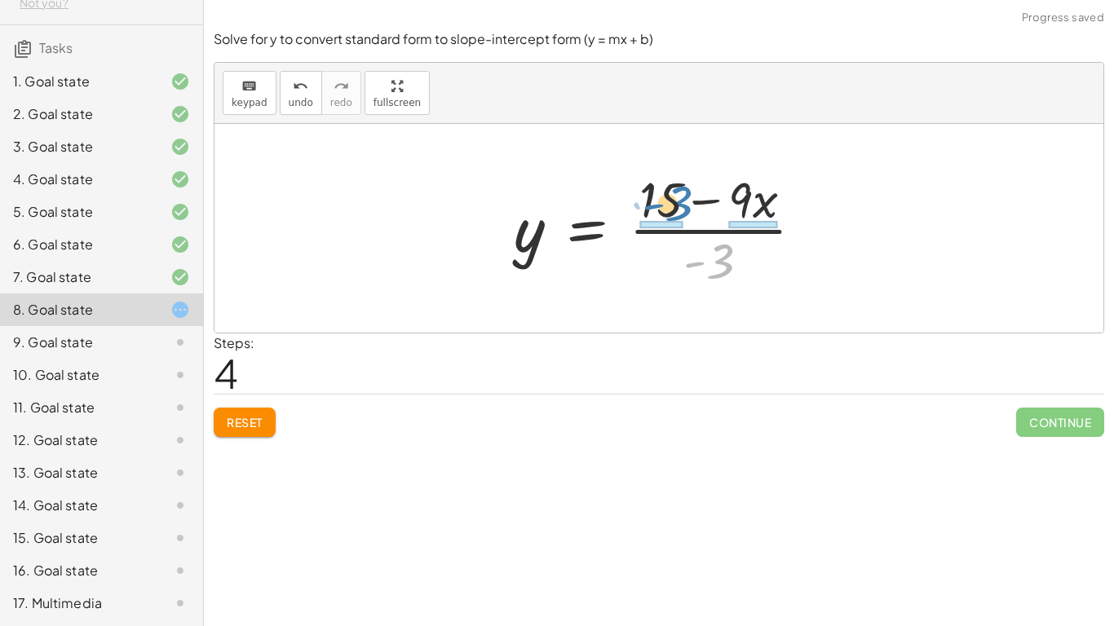
drag, startPoint x: 707, startPoint y: 285, endPoint x: 665, endPoint y: 227, distance: 72.4
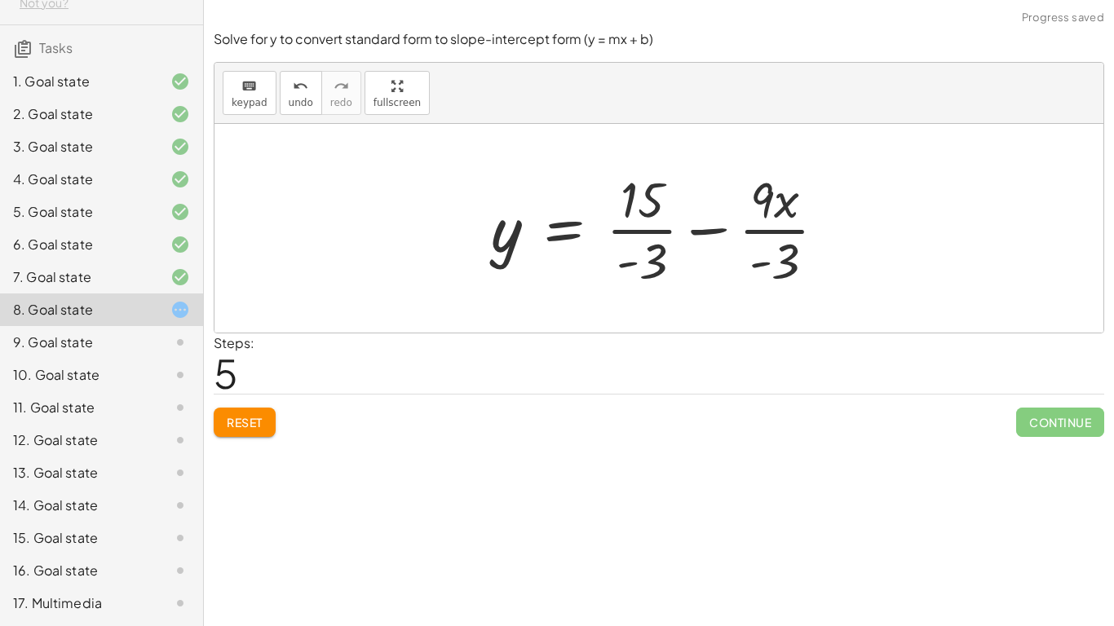
click at [709, 229] on div at bounding box center [665, 229] width 364 height 126
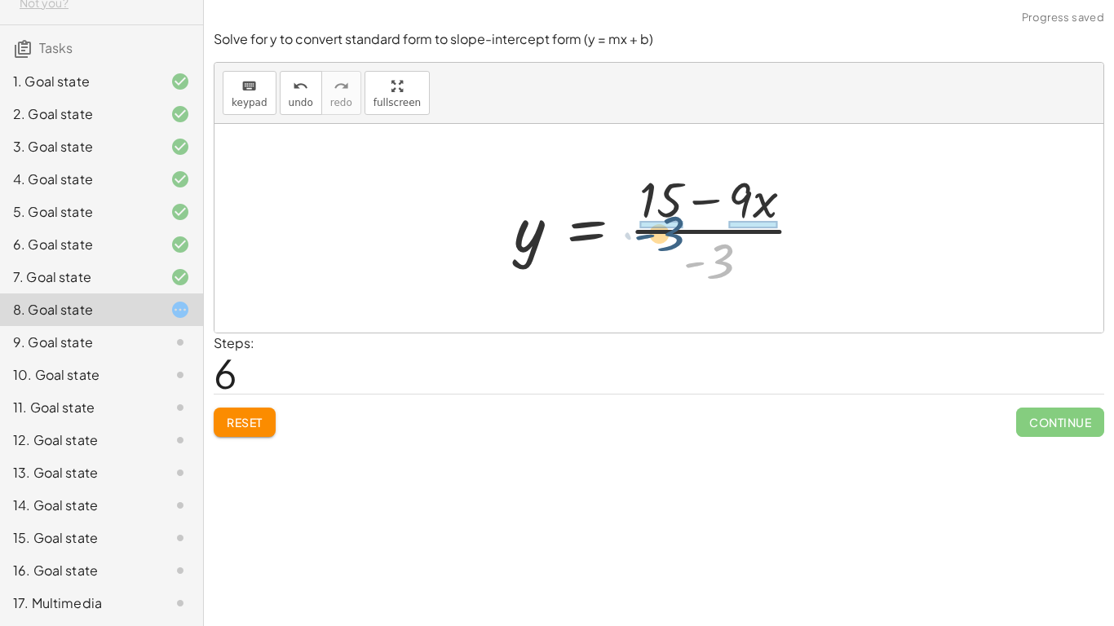
drag, startPoint x: 707, startPoint y: 261, endPoint x: 651, endPoint y: 231, distance: 63.8
click at [651, 231] on div at bounding box center [665, 229] width 319 height 126
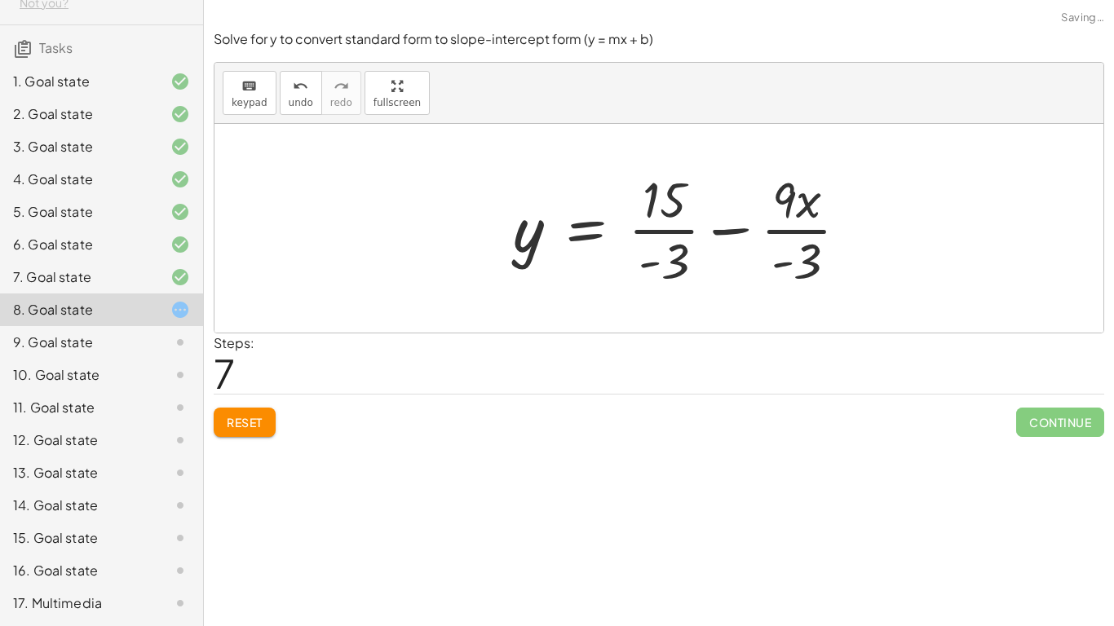
click at [665, 200] on div at bounding box center [687, 229] width 364 height 126
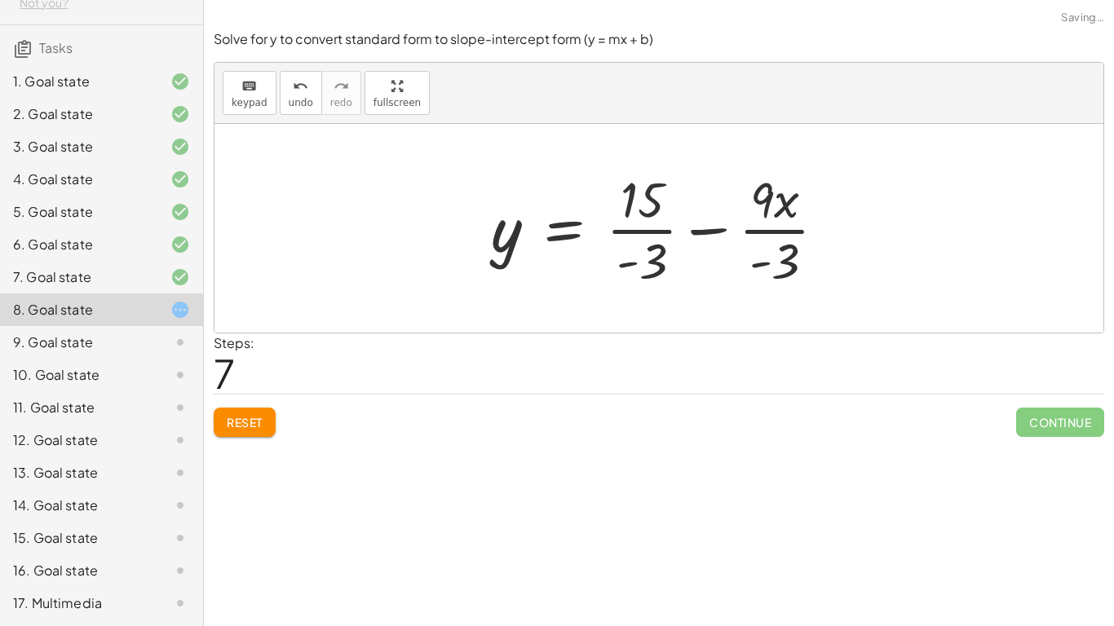
click at [646, 200] on div at bounding box center [665, 229] width 364 height 126
click at [634, 236] on div at bounding box center [665, 229] width 364 height 126
click at [639, 231] on div at bounding box center [662, 229] width 358 height 126
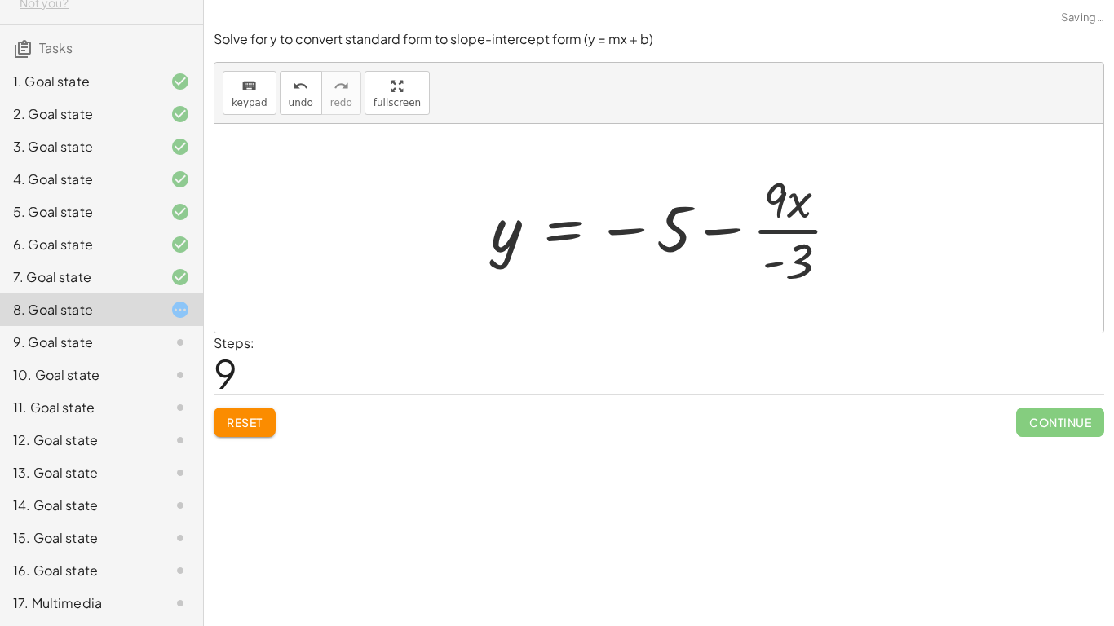
click at [791, 235] on div at bounding box center [672, 229] width 378 height 126
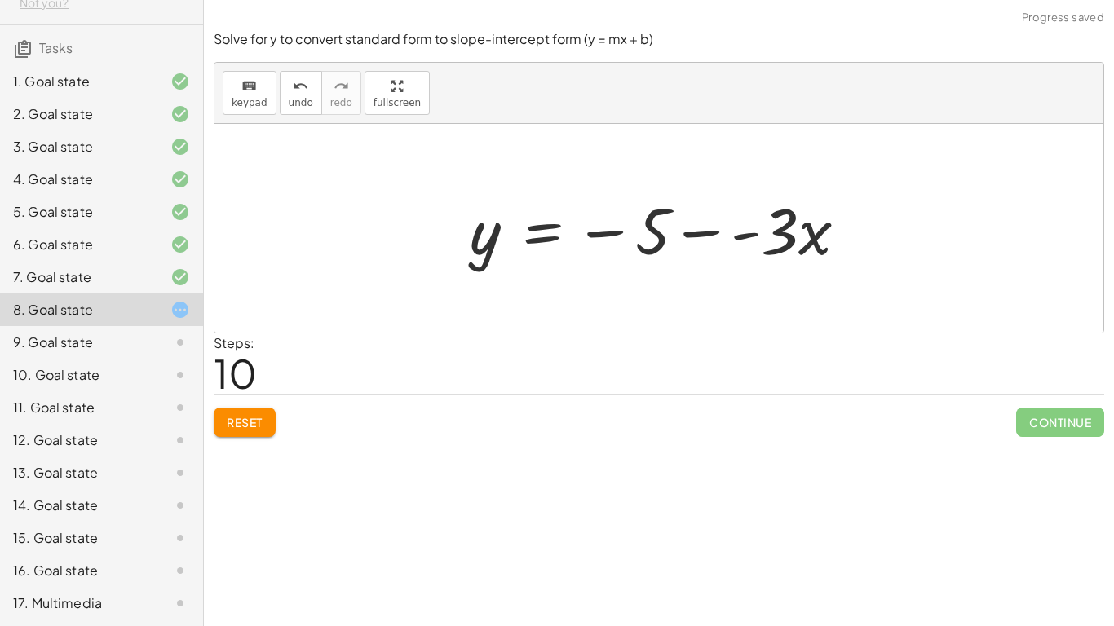
click at [712, 234] on div at bounding box center [665, 229] width 407 height 84
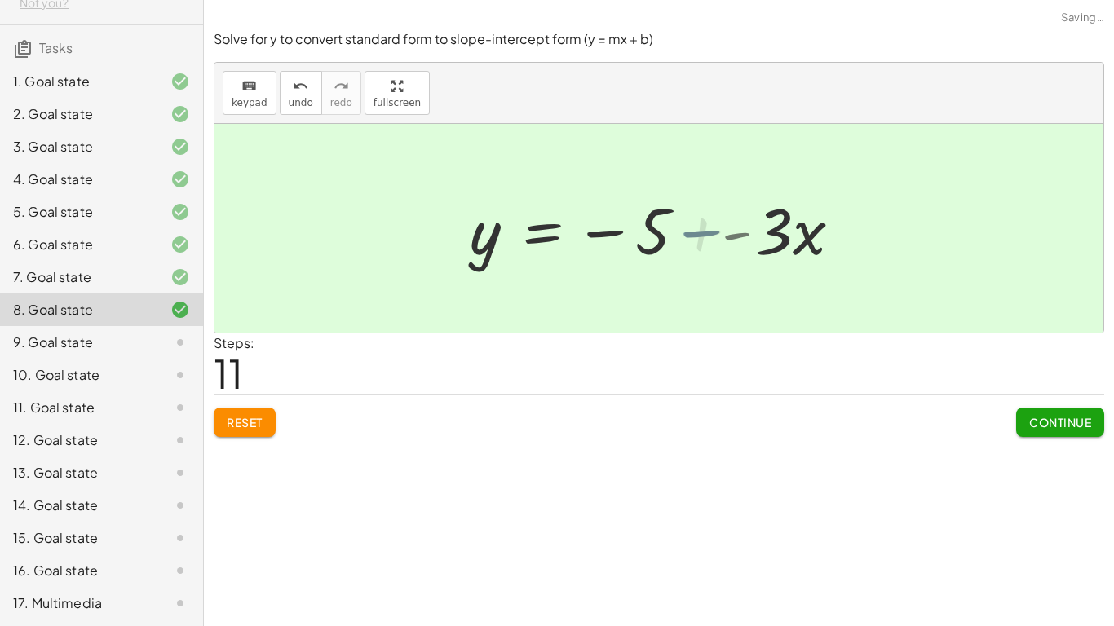
click at [721, 234] on div at bounding box center [650, 229] width 377 height 84
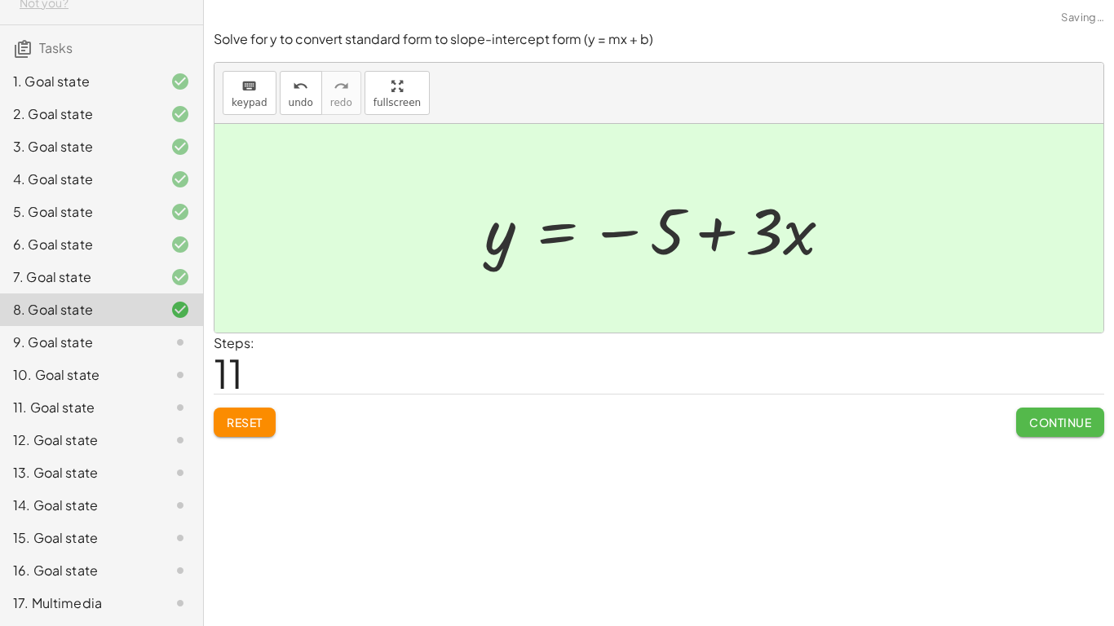
click at [1046, 431] on button "Continue" at bounding box center [1060, 422] width 88 height 29
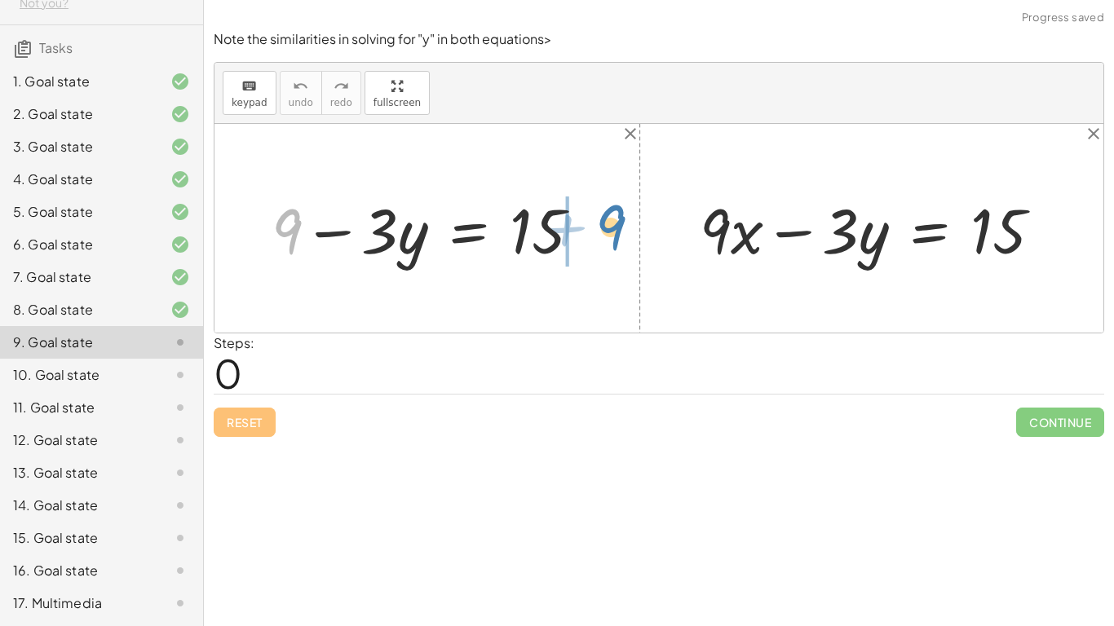
drag, startPoint x: 290, startPoint y: 245, endPoint x: 629, endPoint y: 242, distance: 338.4
click at [629, 242] on div "+ 9 + 9 − · 3 · y = 15 + · 9 · x − · 3 · y = 15" at bounding box center [658, 228] width 889 height 209
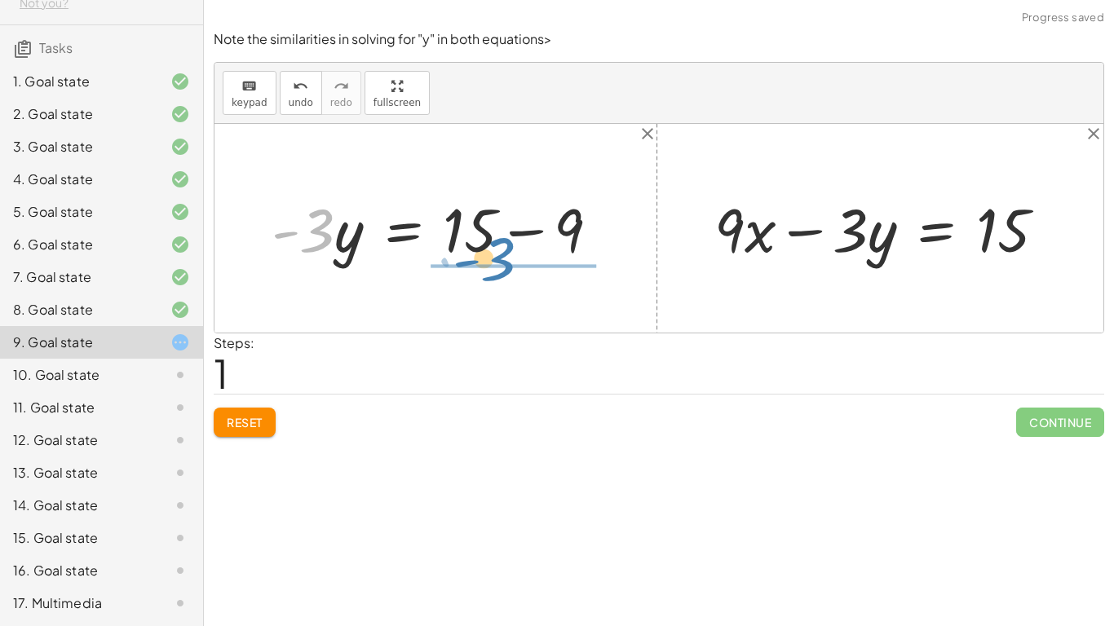
drag, startPoint x: 307, startPoint y: 232, endPoint x: 484, endPoint y: 261, distance: 180.0
click at [484, 261] on div at bounding box center [441, 227] width 357 height 79
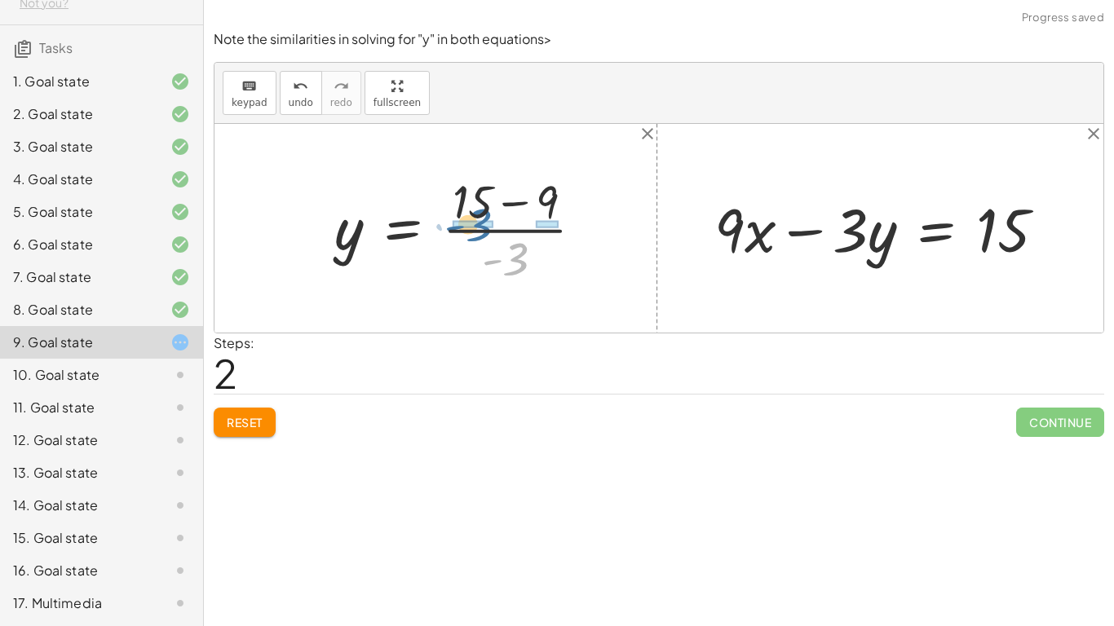
drag, startPoint x: 506, startPoint y: 266, endPoint x: 470, endPoint y: 230, distance: 51.3
click at [470, 230] on div at bounding box center [465, 228] width 279 height 118
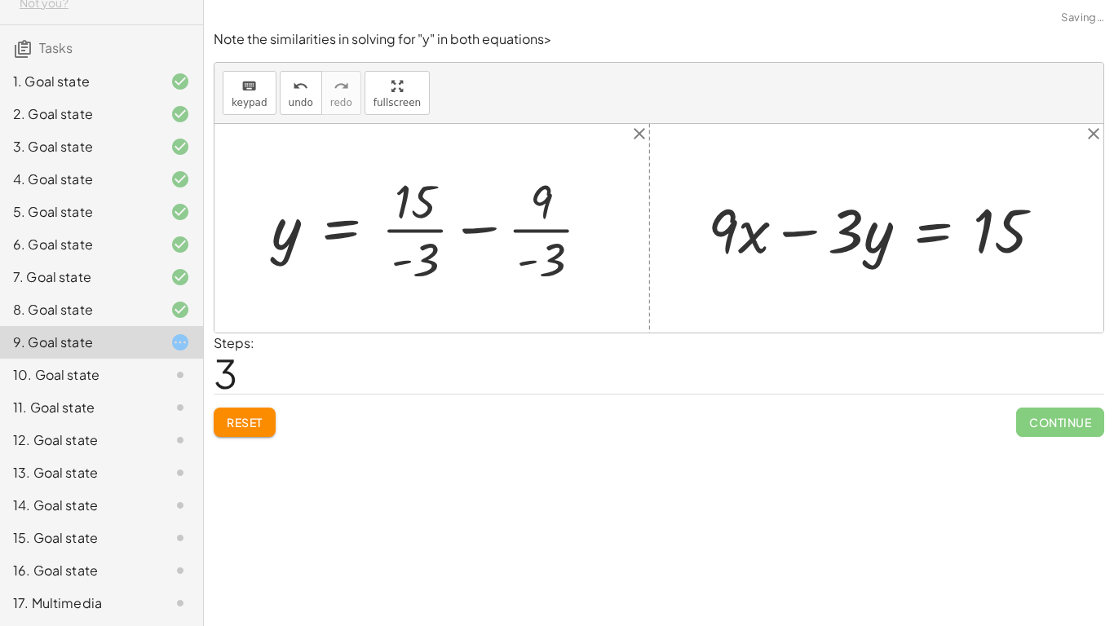
click at [413, 223] on div at bounding box center [437, 228] width 349 height 120
click at [522, 232] on div at bounding box center [434, 228] width 342 height 120
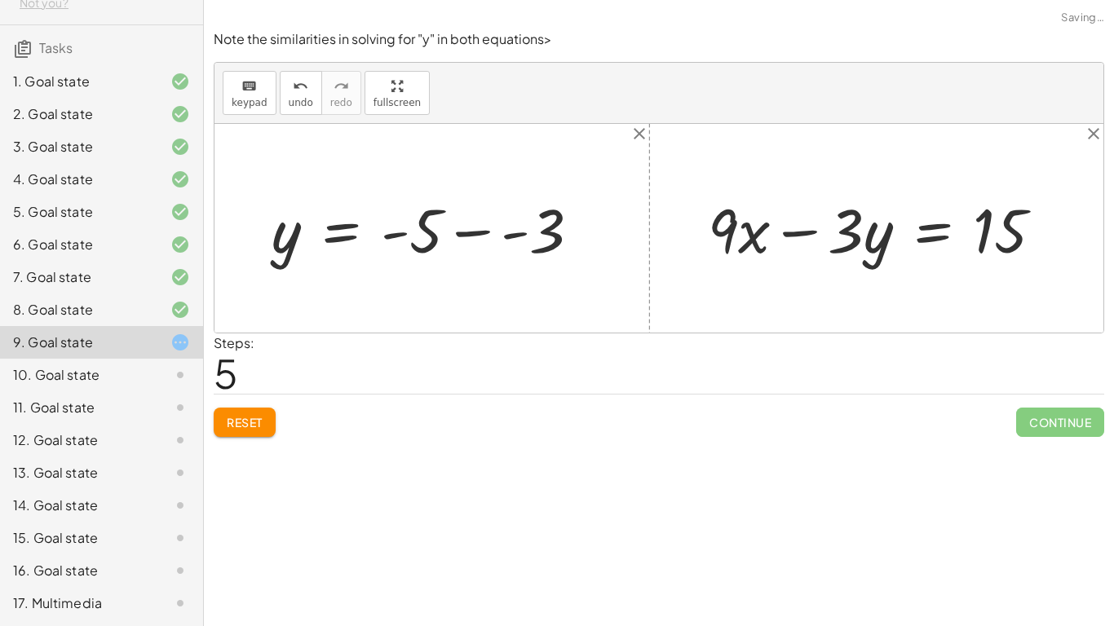
click at [499, 225] on div at bounding box center [432, 228] width 338 height 80
click at [488, 233] on div at bounding box center [418, 228] width 310 height 80
drag, startPoint x: 728, startPoint y: 236, endPoint x: 704, endPoint y: 245, distance: 25.3
click at [704, 246] on div at bounding box center [882, 228] width 365 height 80
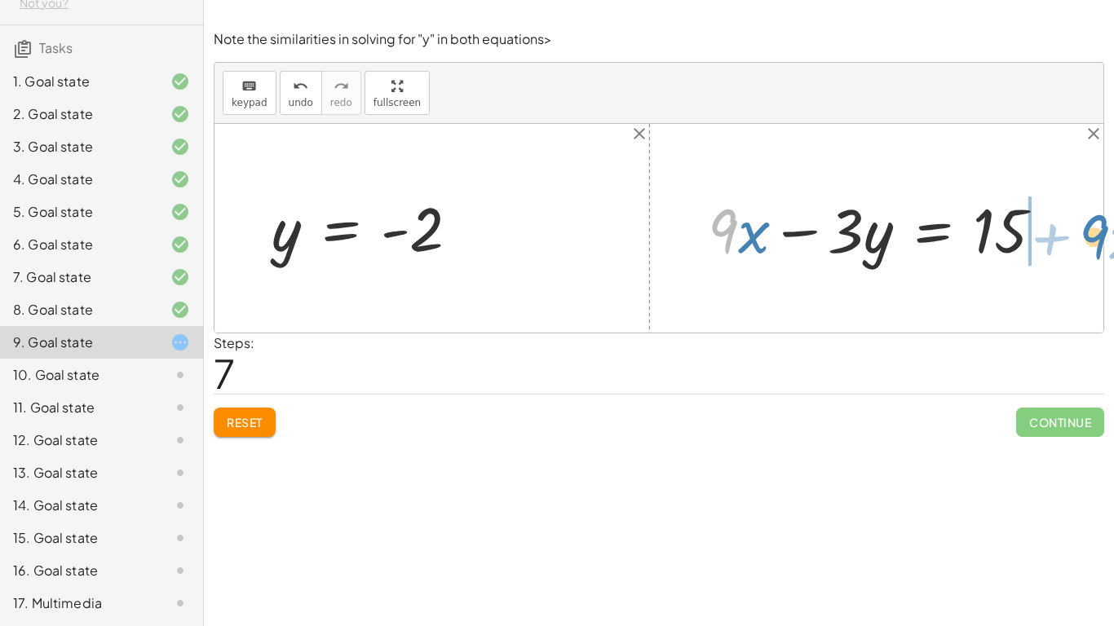
drag, startPoint x: 714, startPoint y: 237, endPoint x: 1073, endPoint y: 250, distance: 359.0
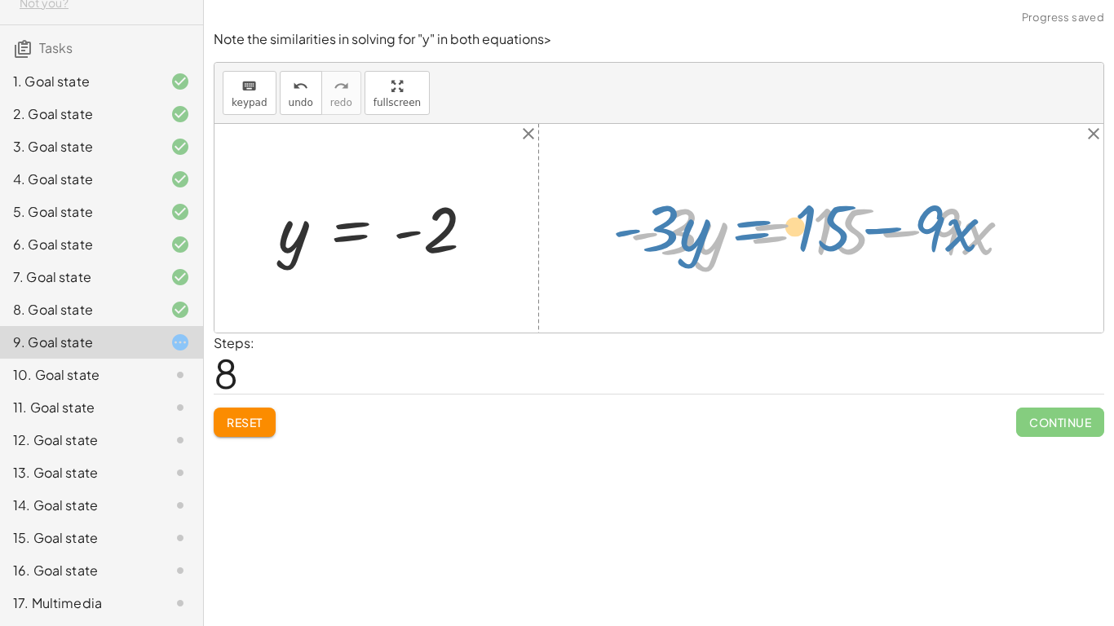
drag, startPoint x: 838, startPoint y: 235, endPoint x: 821, endPoint y: 232, distance: 17.4
click at [821, 232] on div at bounding box center [826, 229] width 411 height 84
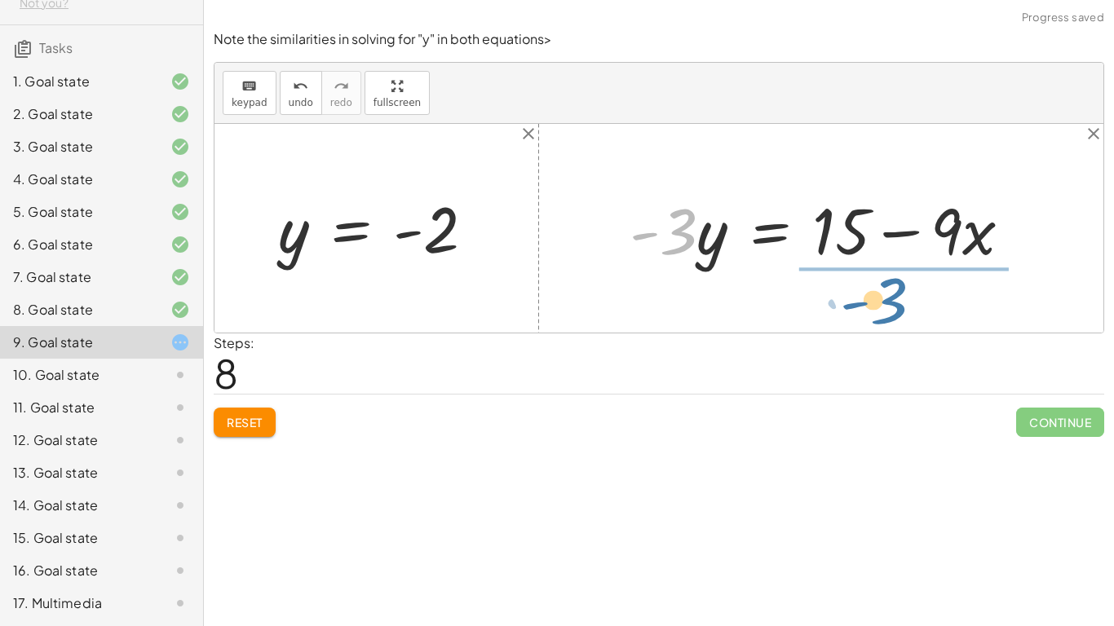
drag, startPoint x: 682, startPoint y: 223, endPoint x: 897, endPoint y: 289, distance: 225.4
click at [897, 290] on div "+ 9 − · 3 · y = 15 · - 3 · y = + 15 − 9 y = · ( + 15 − 9 ) · - 3 y = + · 15 · -…" at bounding box center [658, 228] width 889 height 209
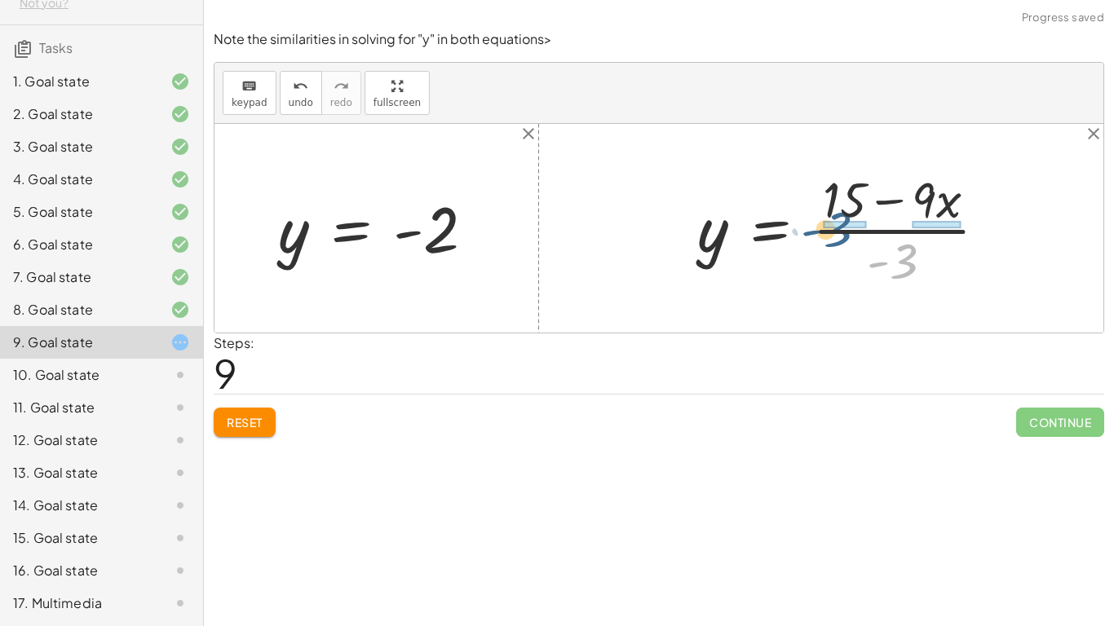
drag, startPoint x: 894, startPoint y: 260, endPoint x: 828, endPoint y: 228, distance: 73.3
click at [828, 228] on div at bounding box center [848, 229] width 319 height 126
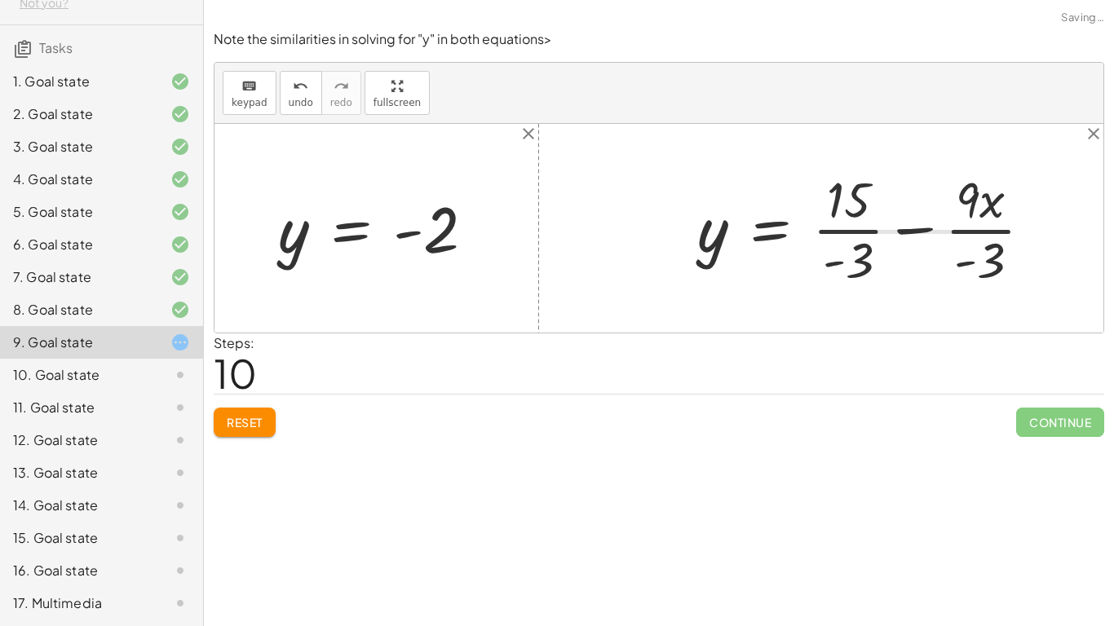
click at [845, 222] on div at bounding box center [871, 229] width 364 height 126
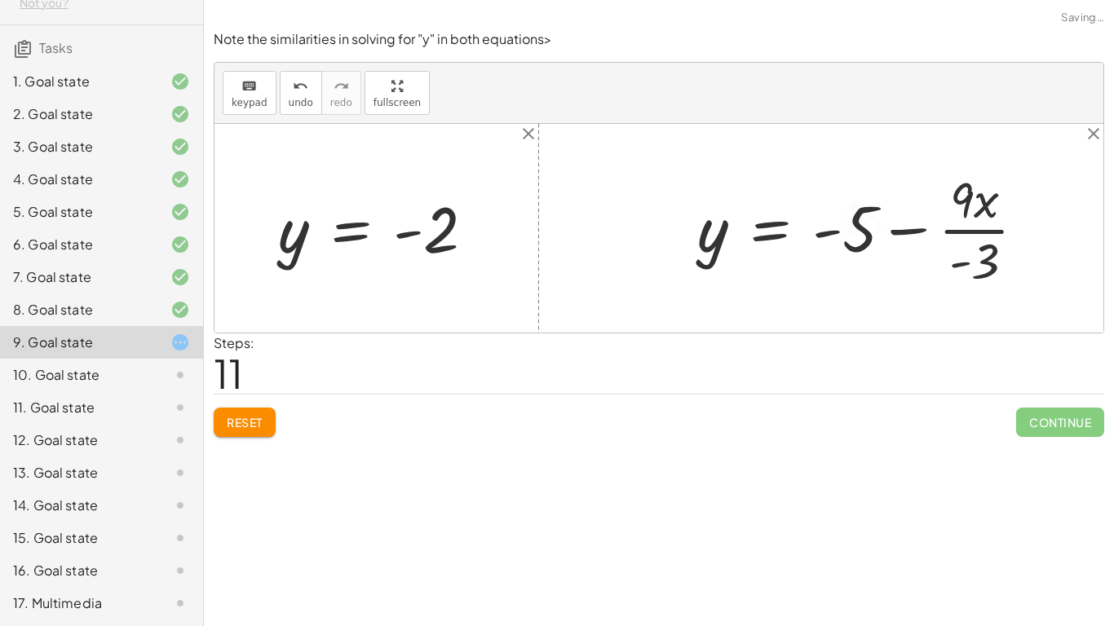
click at [974, 205] on div at bounding box center [868, 229] width 358 height 126
click at [965, 227] on div at bounding box center [868, 229] width 358 height 126
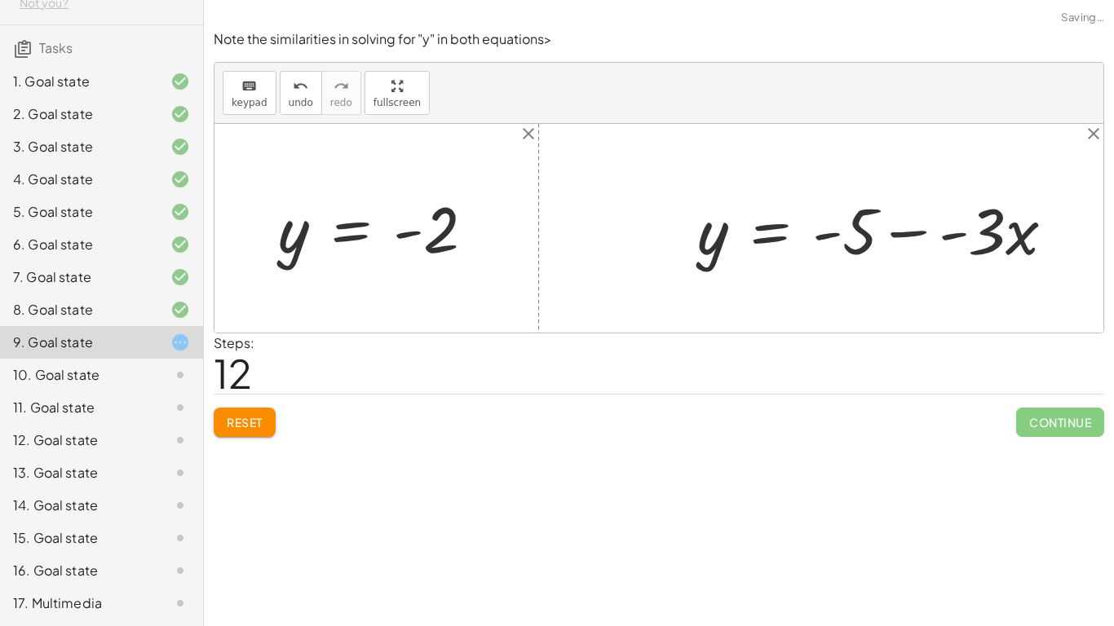
click at [938, 232] on div at bounding box center [882, 229] width 386 height 84
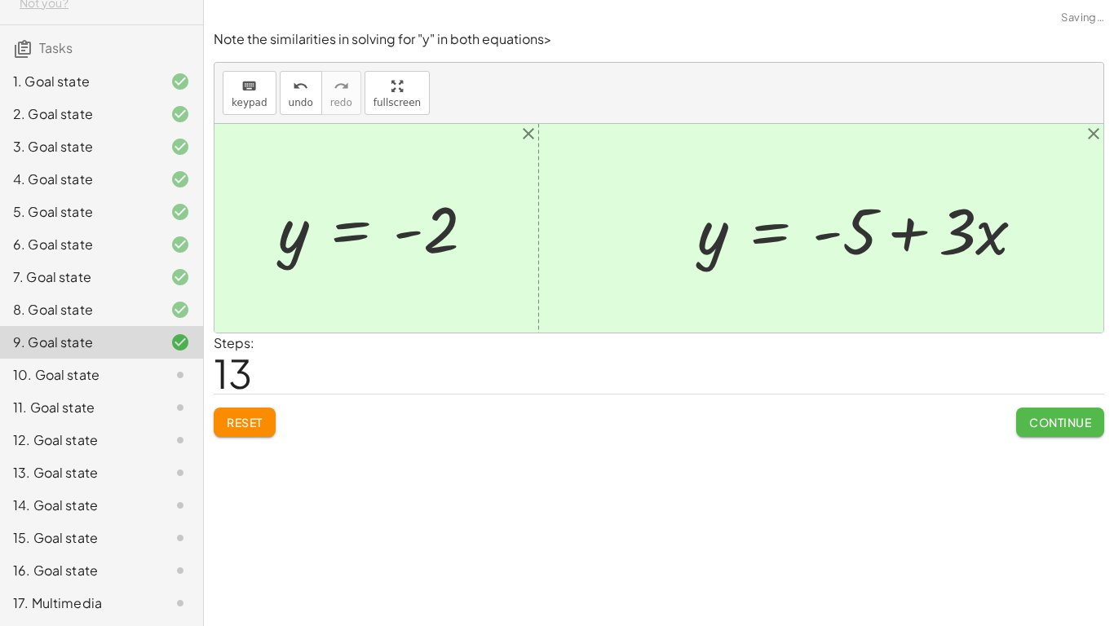
click at [1046, 418] on span "Continue" at bounding box center [1060, 422] width 62 height 15
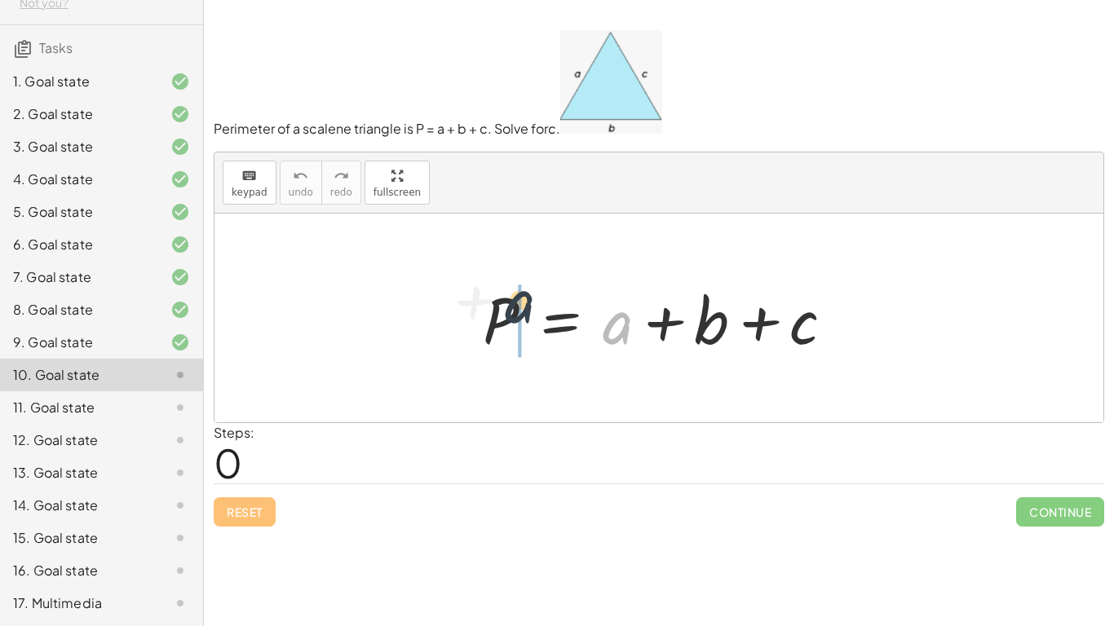
drag, startPoint x: 628, startPoint y: 339, endPoint x: 526, endPoint y: 320, distance: 103.8
click at [526, 320] on div at bounding box center [665, 318] width 381 height 84
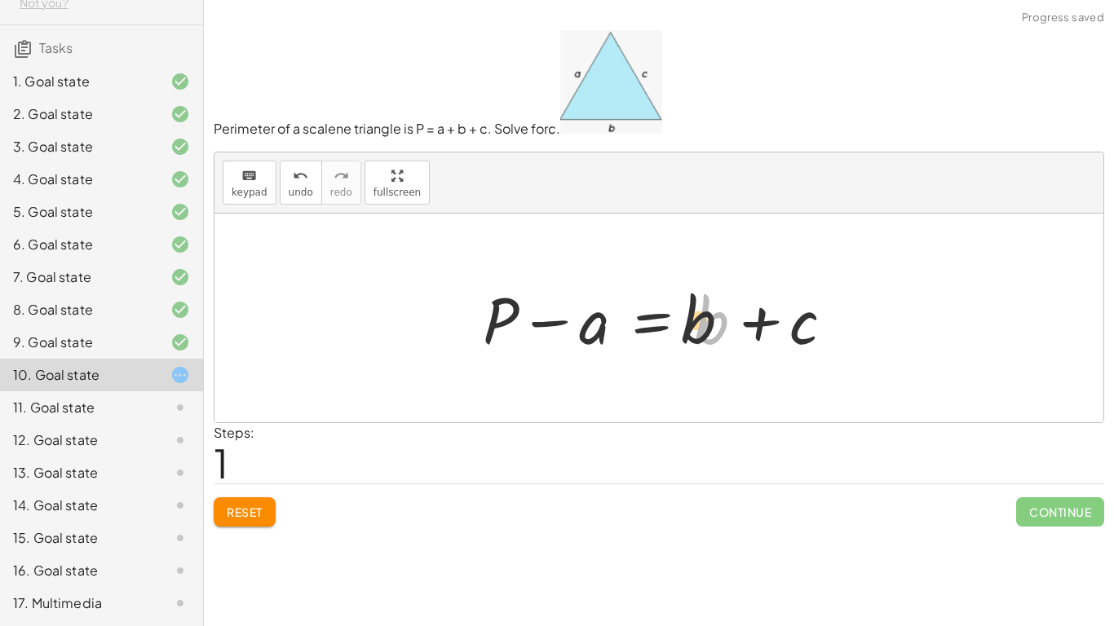
drag, startPoint x: 706, startPoint y: 334, endPoint x: 627, endPoint y: 329, distance: 79.3
click at [587, 325] on div at bounding box center [665, 318] width 381 height 84
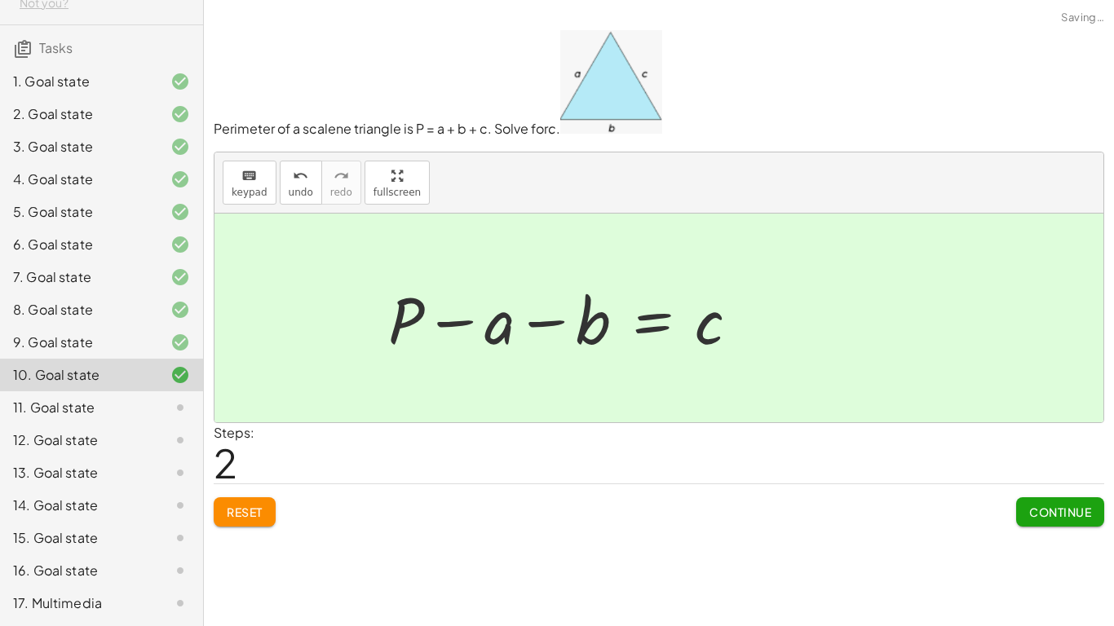
drag, startPoint x: 1076, startPoint y: 528, endPoint x: 1065, endPoint y: 516, distance: 16.1
click at [0, 0] on div "Perimeter of a scalene triangle is P = a + b + c. Solve for c . keyboard keypad…" at bounding box center [0, 0] width 0 height 0
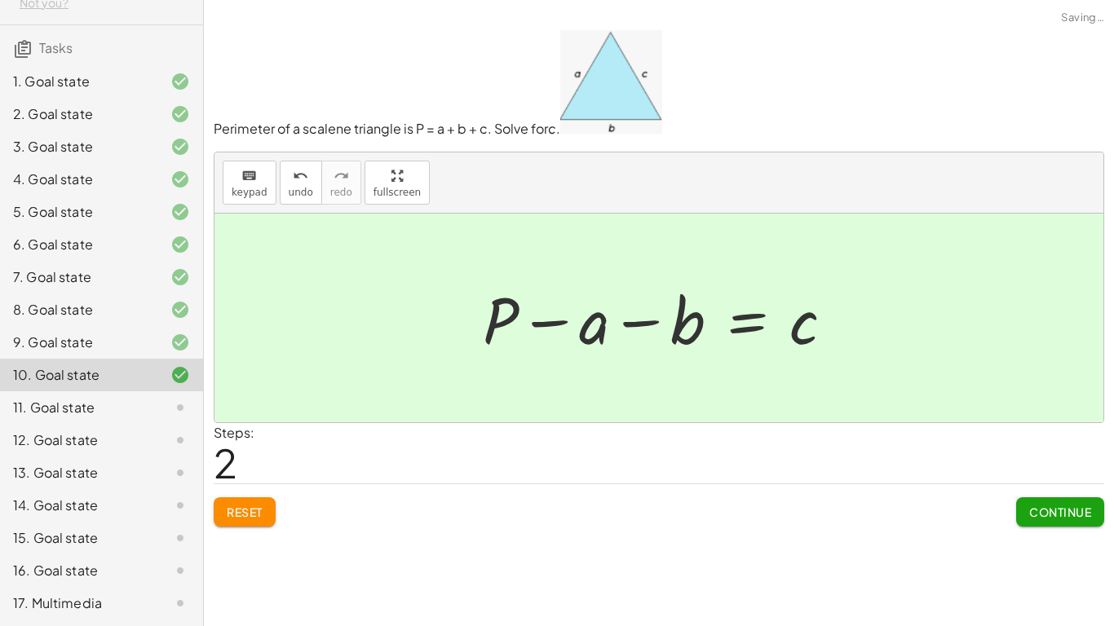
click at [1053, 505] on span "Continue" at bounding box center [1060, 512] width 62 height 15
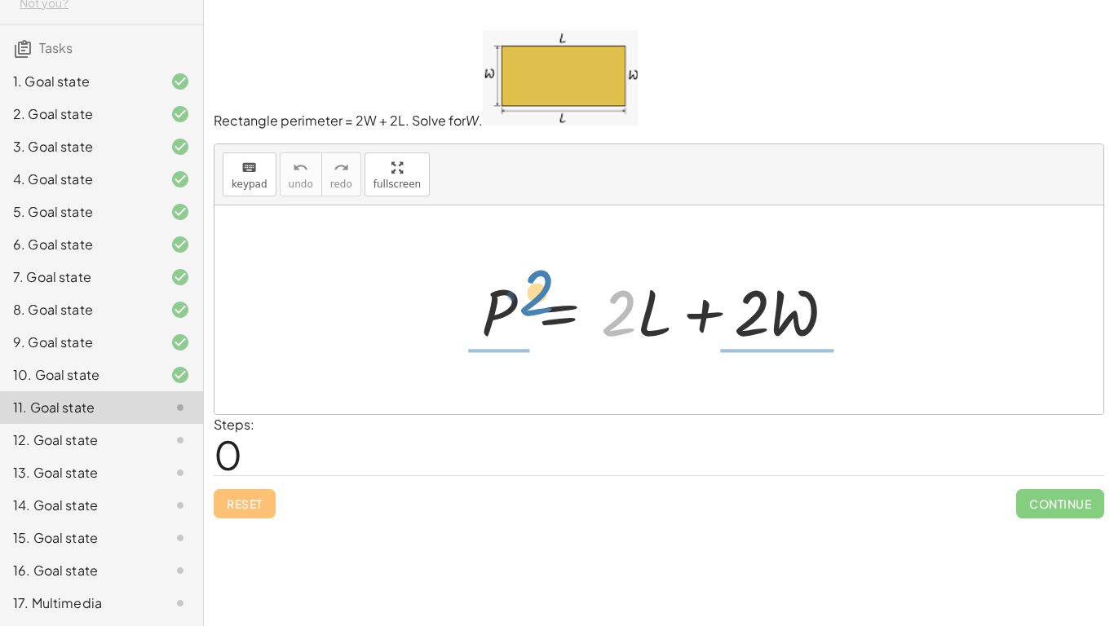
drag, startPoint x: 613, startPoint y: 307, endPoint x: 554, endPoint y: 305, distance: 59.5
click at [554, 305] on div at bounding box center [665, 310] width 384 height 84
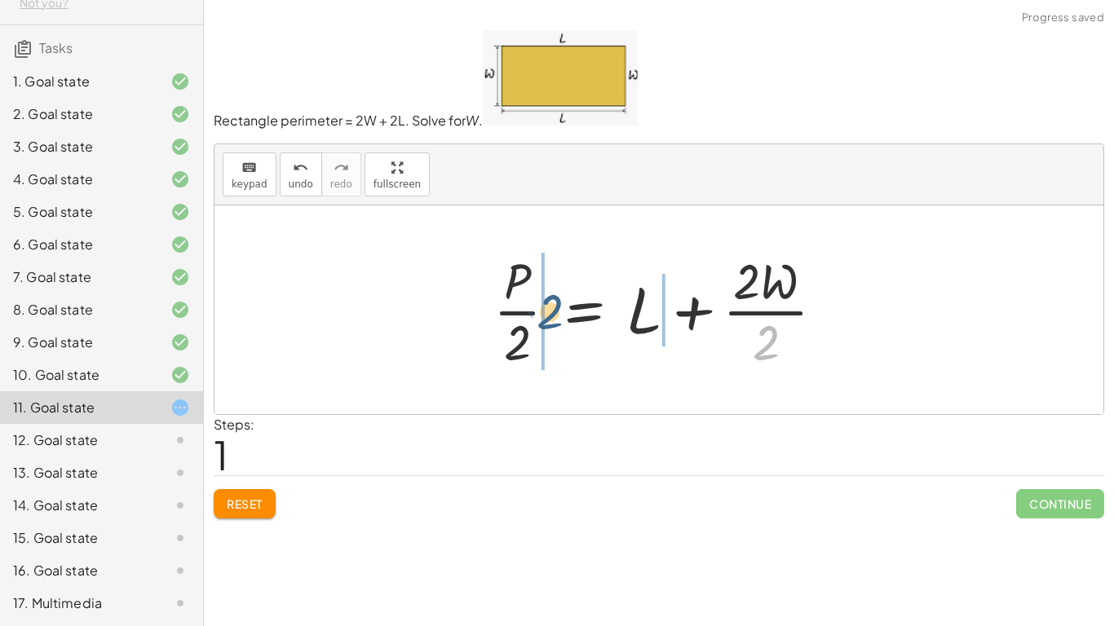
drag, startPoint x: 792, startPoint y: 355, endPoint x: 592, endPoint y: 325, distance: 201.9
click at [583, 325] on div at bounding box center [665, 310] width 360 height 126
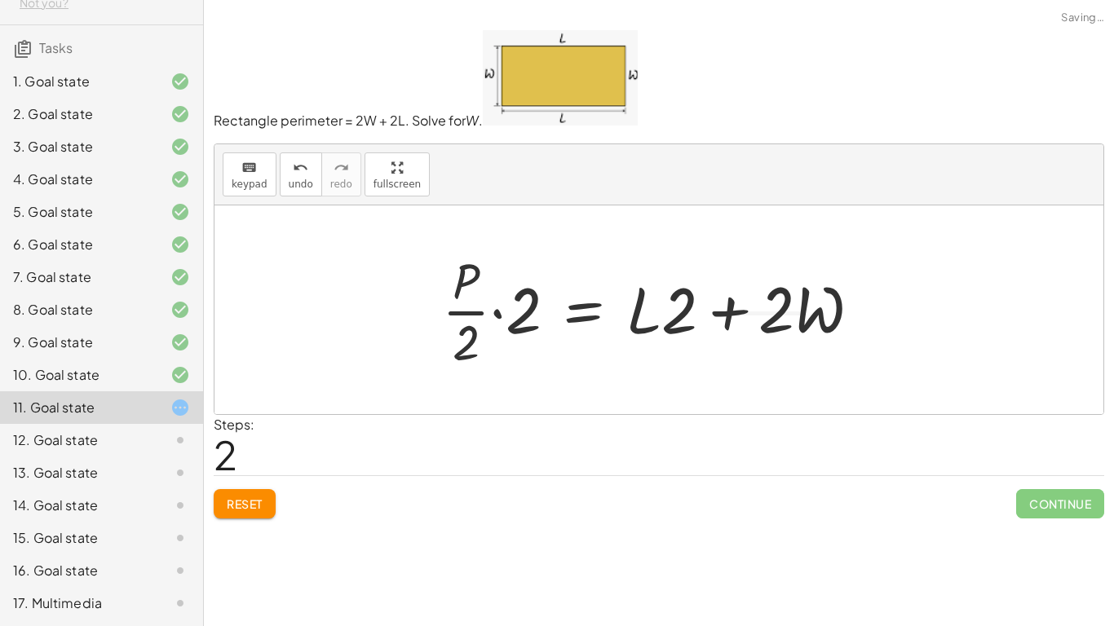
click at [245, 496] on button "Reset" at bounding box center [245, 503] width 62 height 29
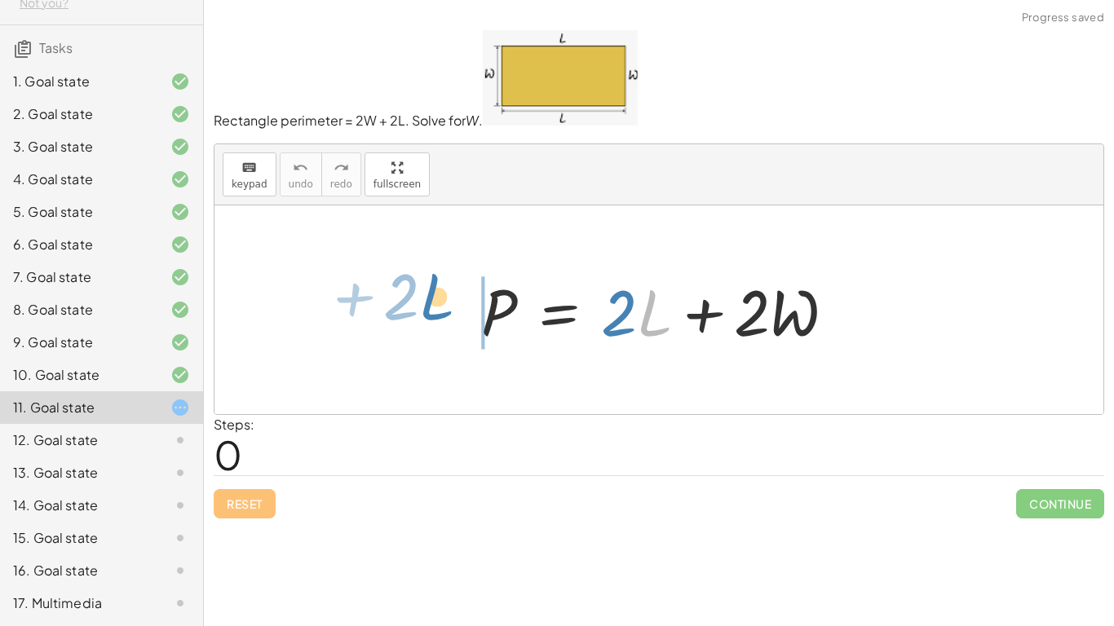
drag, startPoint x: 650, startPoint y: 308, endPoint x: 435, endPoint y: 293, distance: 215.0
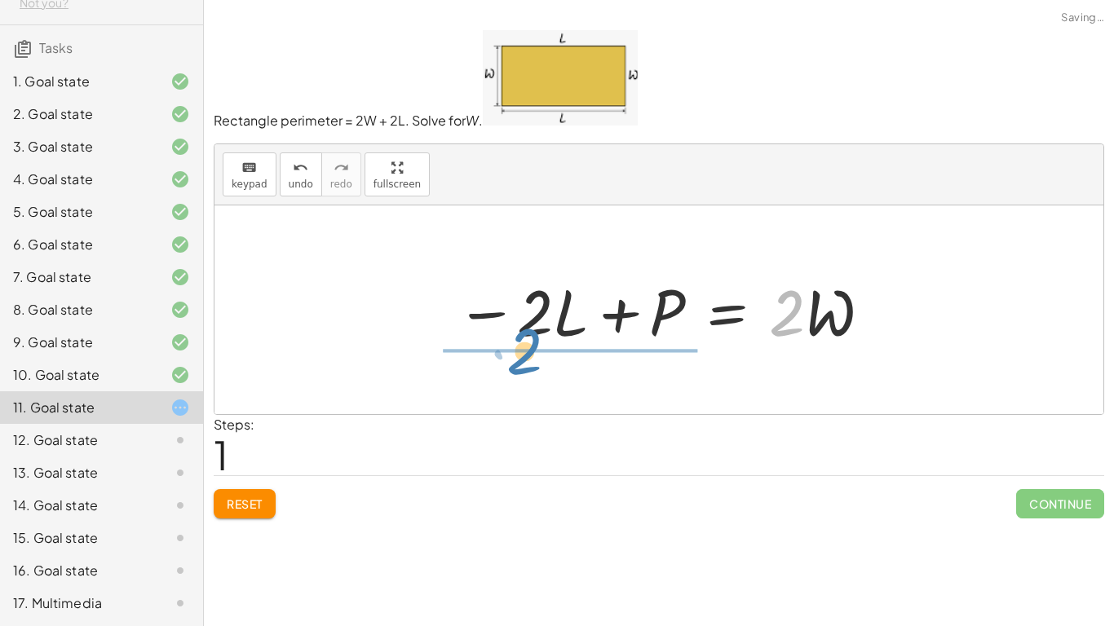
drag, startPoint x: 773, startPoint y: 313, endPoint x: 571, endPoint y: 376, distance: 211.7
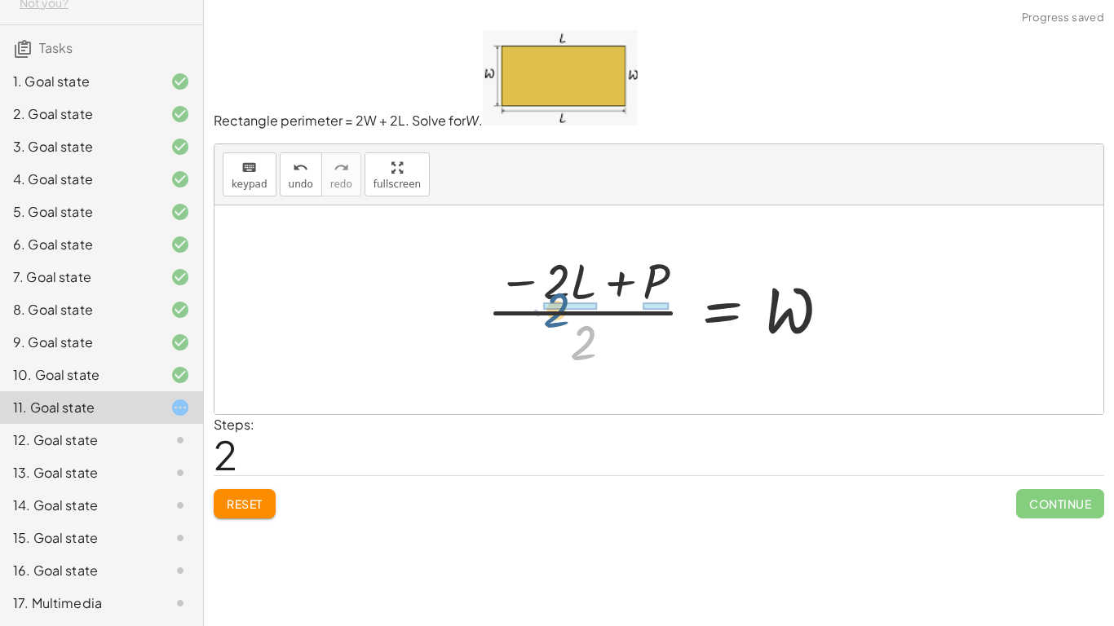
drag, startPoint x: 593, startPoint y: 338, endPoint x: 566, endPoint y: 305, distance: 42.3
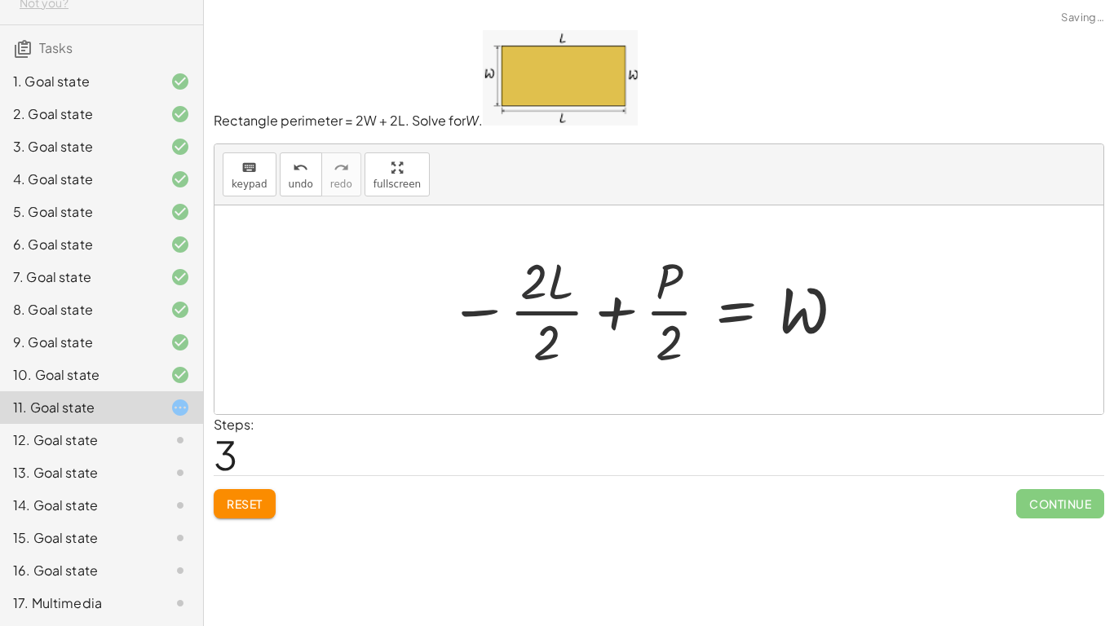
click at [533, 287] on div at bounding box center [647, 310] width 414 height 126
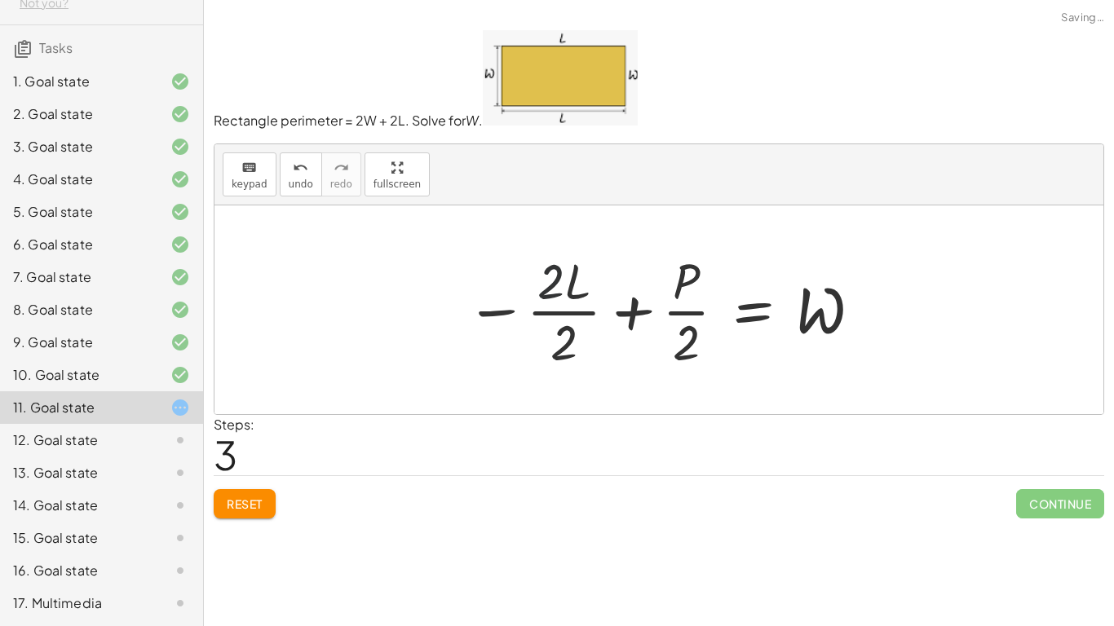
click at [554, 293] on div at bounding box center [664, 310] width 414 height 126
click at [559, 301] on div at bounding box center [664, 310] width 414 height 126
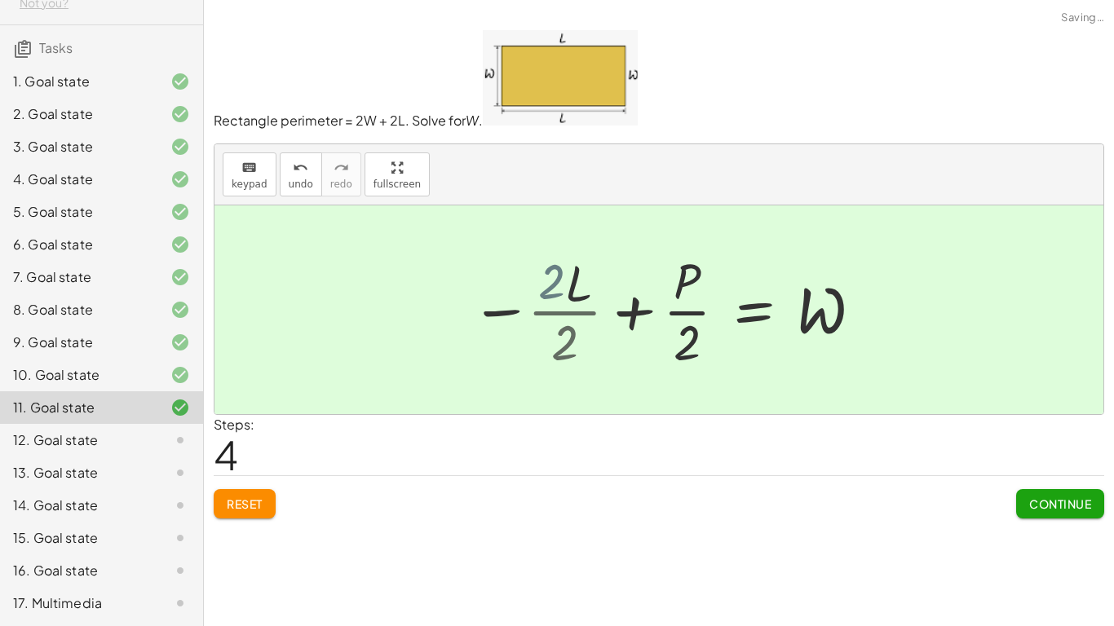
click at [565, 310] on div at bounding box center [684, 310] width 375 height 126
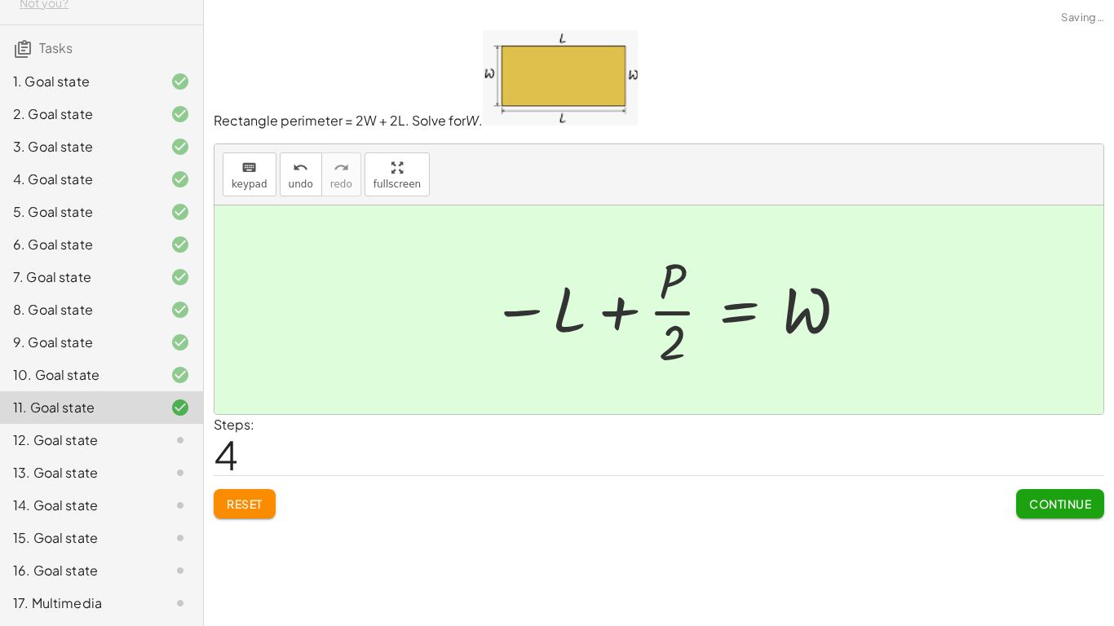
click at [675, 318] on div at bounding box center [670, 310] width 375 height 126
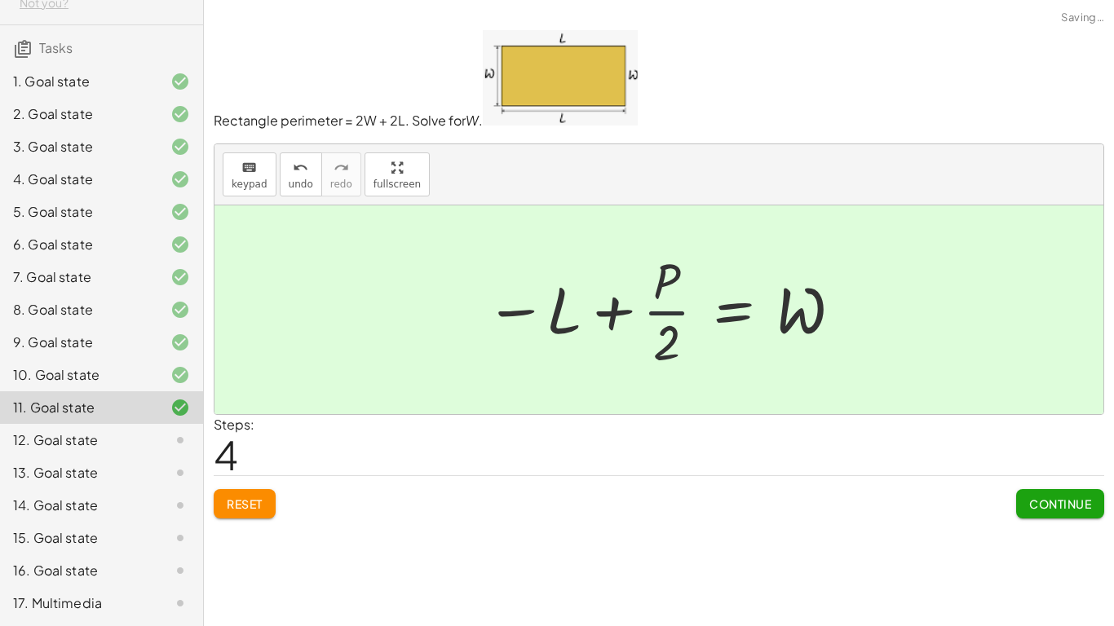
click at [644, 310] on div at bounding box center [664, 310] width 375 height 126
click at [1075, 498] on span "Continue" at bounding box center [1060, 504] width 62 height 15
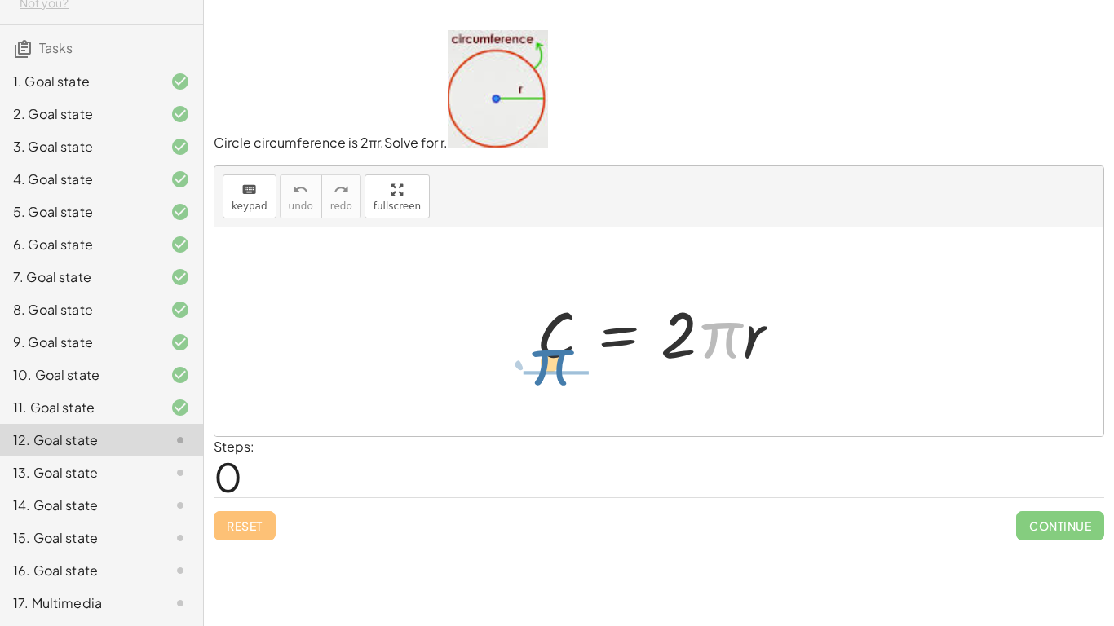
drag, startPoint x: 710, startPoint y: 333, endPoint x: 621, endPoint y: 347, distance: 90.8
click at [537, 364] on div at bounding box center [664, 332] width 273 height 84
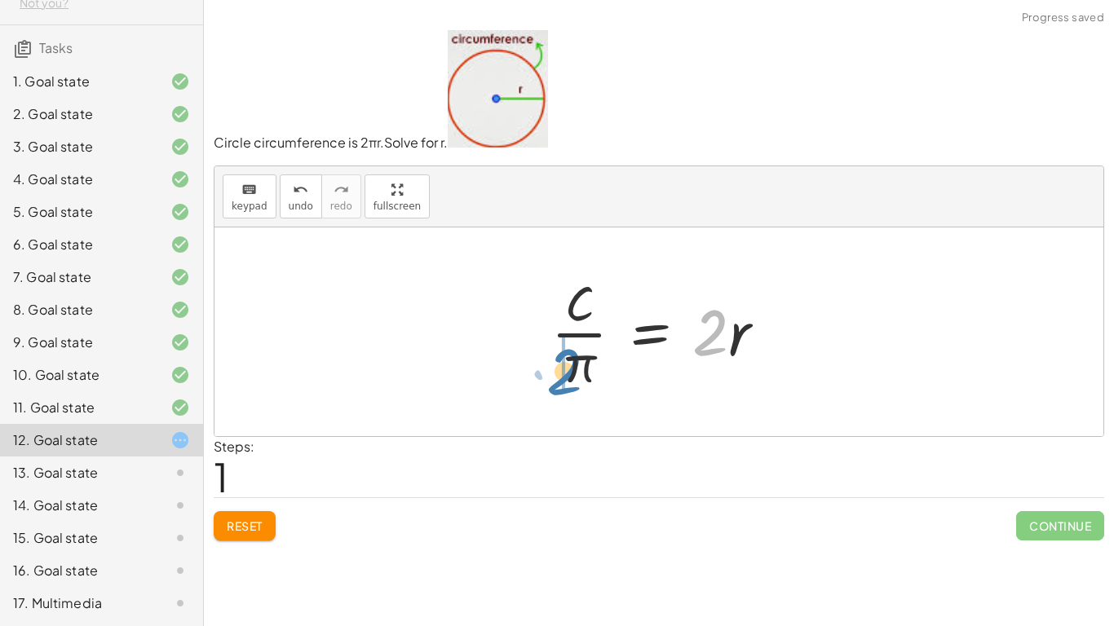
drag, startPoint x: 673, startPoint y: 341, endPoint x: 521, endPoint y: 369, distance: 154.3
click at [519, 374] on div "C = · 2 · π · r · 2 C = · 2 · π · r ·" at bounding box center [658, 331] width 889 height 209
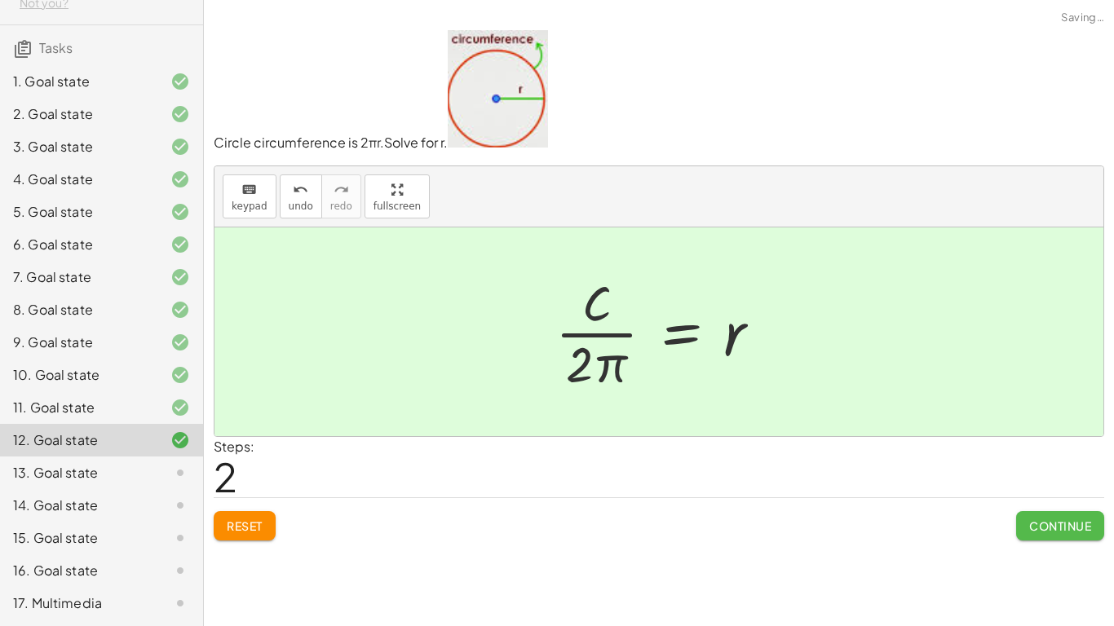
click at [1022, 524] on button "Continue" at bounding box center [1060, 525] width 88 height 29
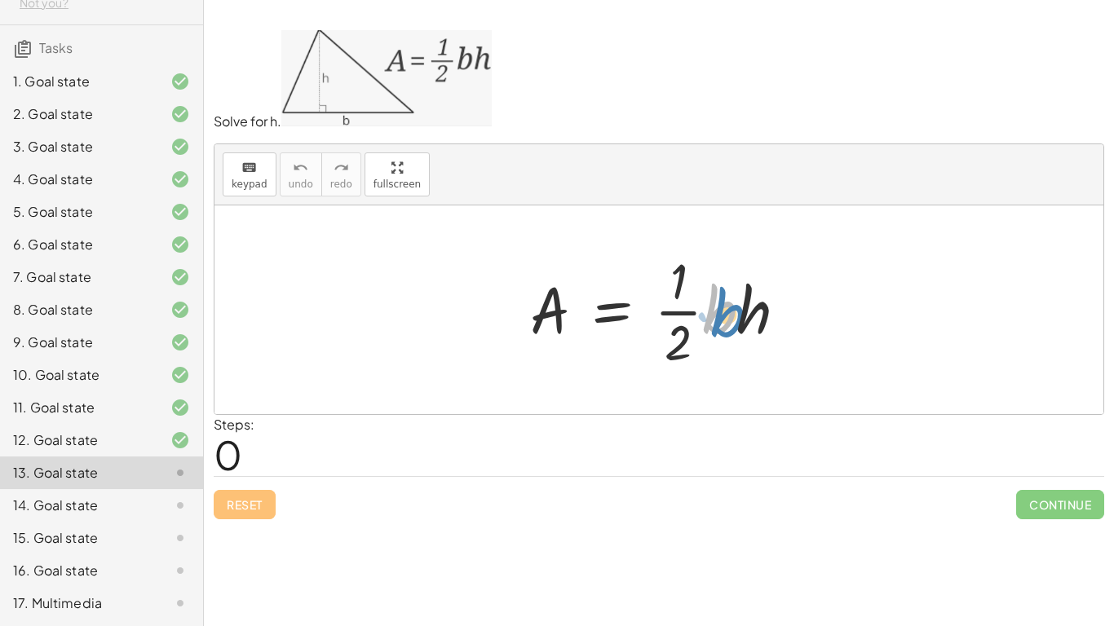
click at [728, 307] on div at bounding box center [665, 310] width 286 height 126
drag, startPoint x: 728, startPoint y: 304, endPoint x: 528, endPoint y: 373, distance: 211.2
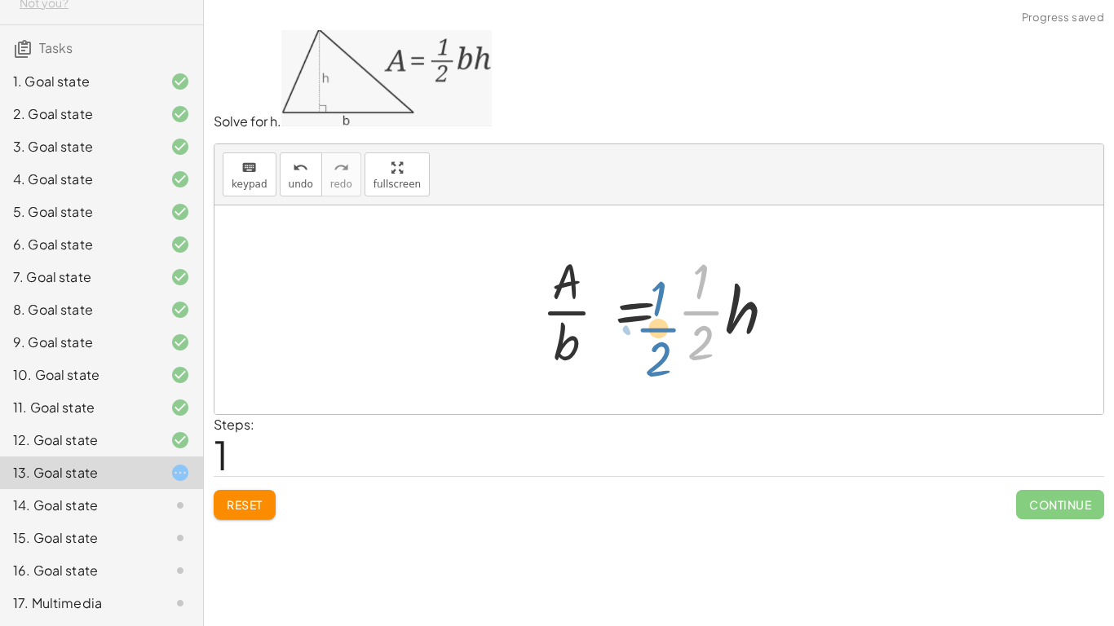
drag, startPoint x: 683, startPoint y: 314, endPoint x: 651, endPoint y: 330, distance: 35.7
click at [651, 330] on div at bounding box center [664, 310] width 263 height 126
drag, startPoint x: 702, startPoint y: 278, endPoint x: 513, endPoint y: 309, distance: 191.7
drag, startPoint x: 687, startPoint y: 344, endPoint x: 518, endPoint y: 338, distance: 169.7
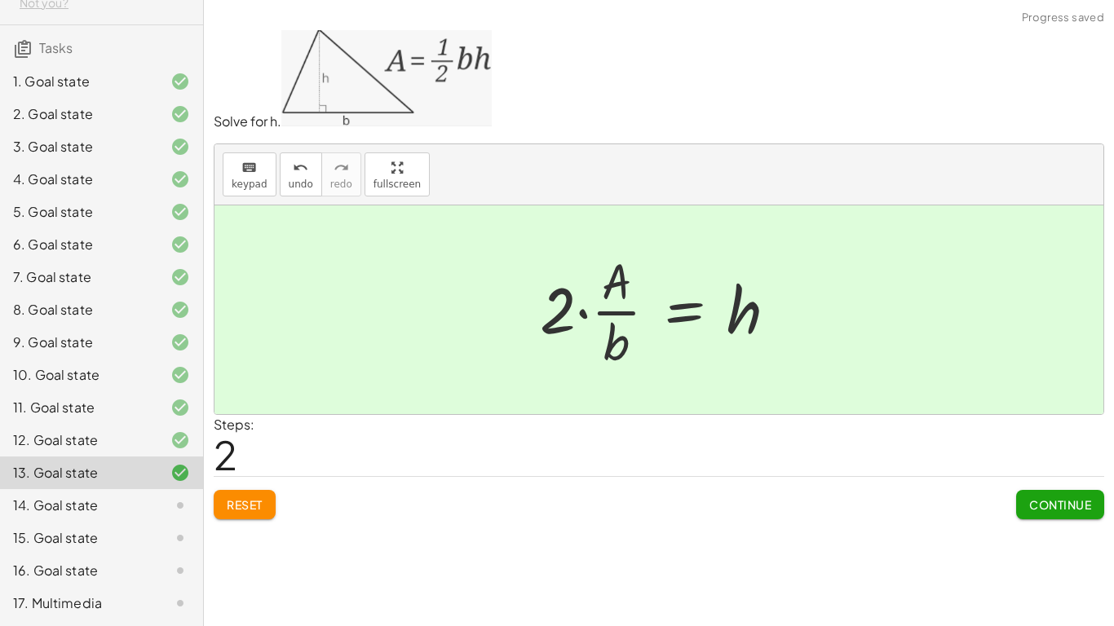
click at [1040, 518] on button "Continue" at bounding box center [1060, 504] width 88 height 29
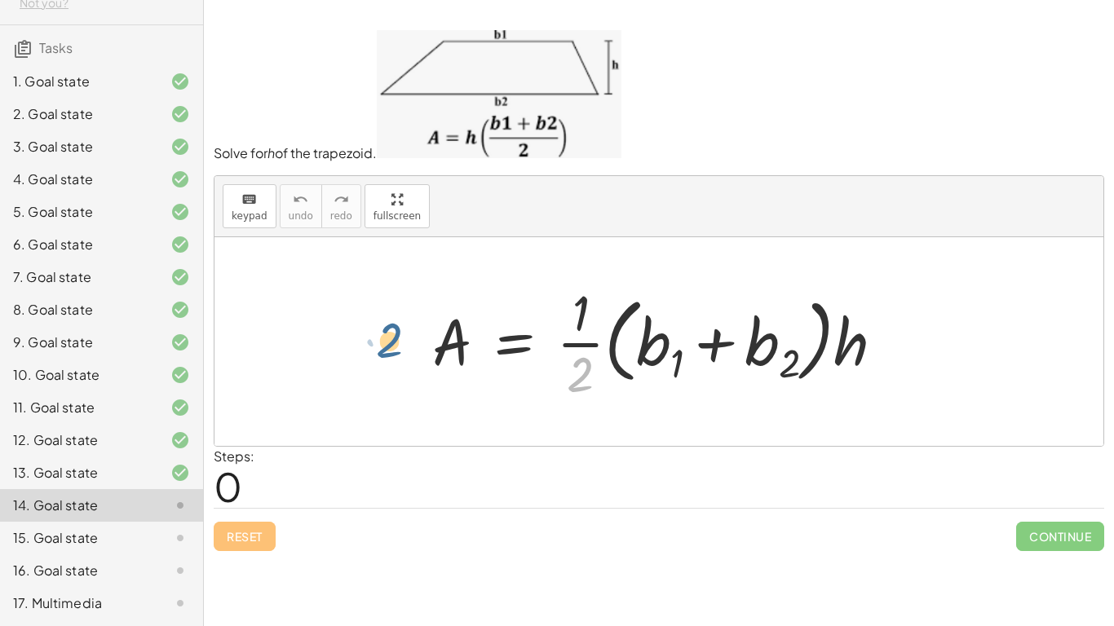
drag, startPoint x: 573, startPoint y: 370, endPoint x: 380, endPoint y: 338, distance: 196.0
drag, startPoint x: 591, startPoint y: 382, endPoint x: 426, endPoint y: 367, distance: 165.4
click at [421, 369] on div "· 2 A = · · 1 · 2 · ( + b 1 + b 2 ) · h" at bounding box center [658, 342] width 501 height 134
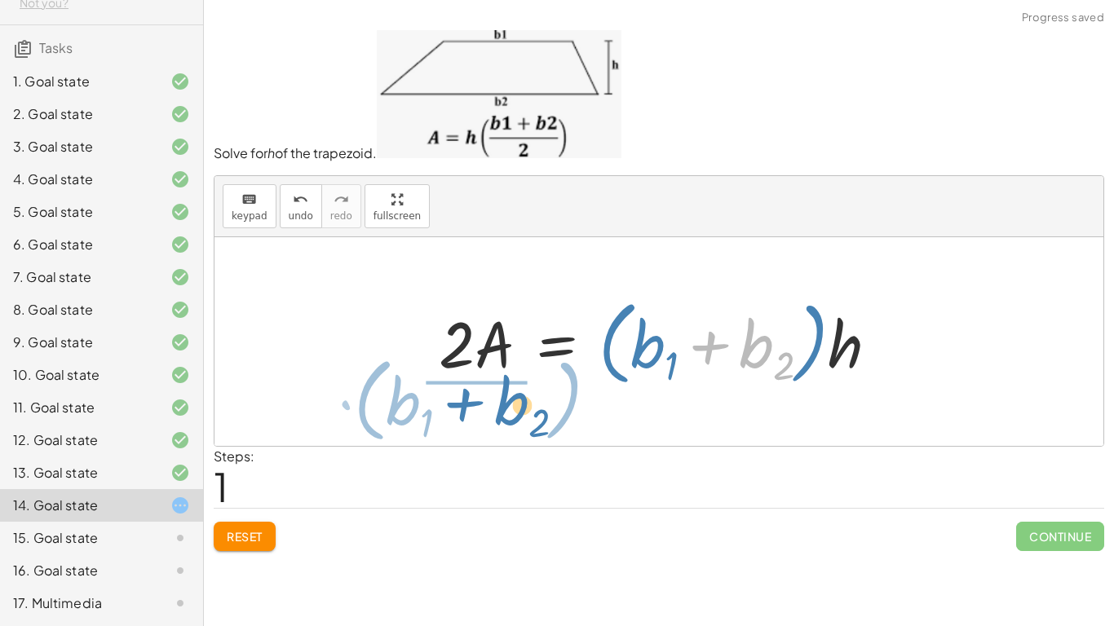
drag, startPoint x: 713, startPoint y: 347, endPoint x: 473, endPoint y: 406, distance: 247.6
click at [473, 406] on div "A = · · 1 · 2 · ( + b 1 + b 2 ) · h · 2 · A = · 1 · ( + b 1 + b 2 ) · h + b 2 ·…" at bounding box center [658, 341] width 889 height 209
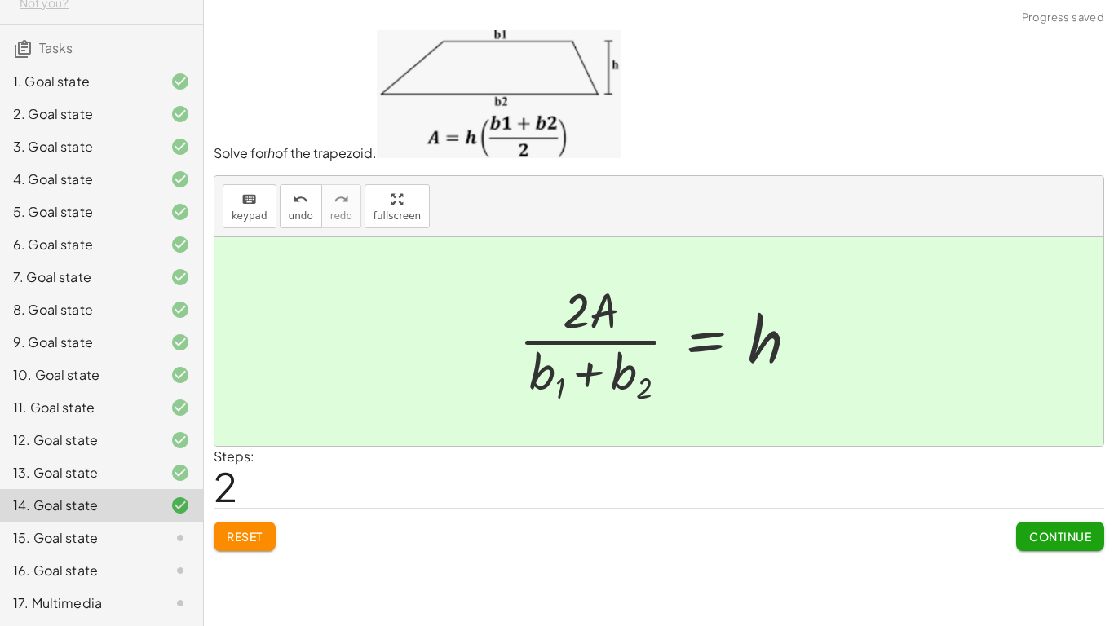
drag, startPoint x: 1087, startPoint y: 523, endPoint x: 1079, endPoint y: 532, distance: 12.7
click at [1082, 529] on button "Continue" at bounding box center [1060, 536] width 88 height 29
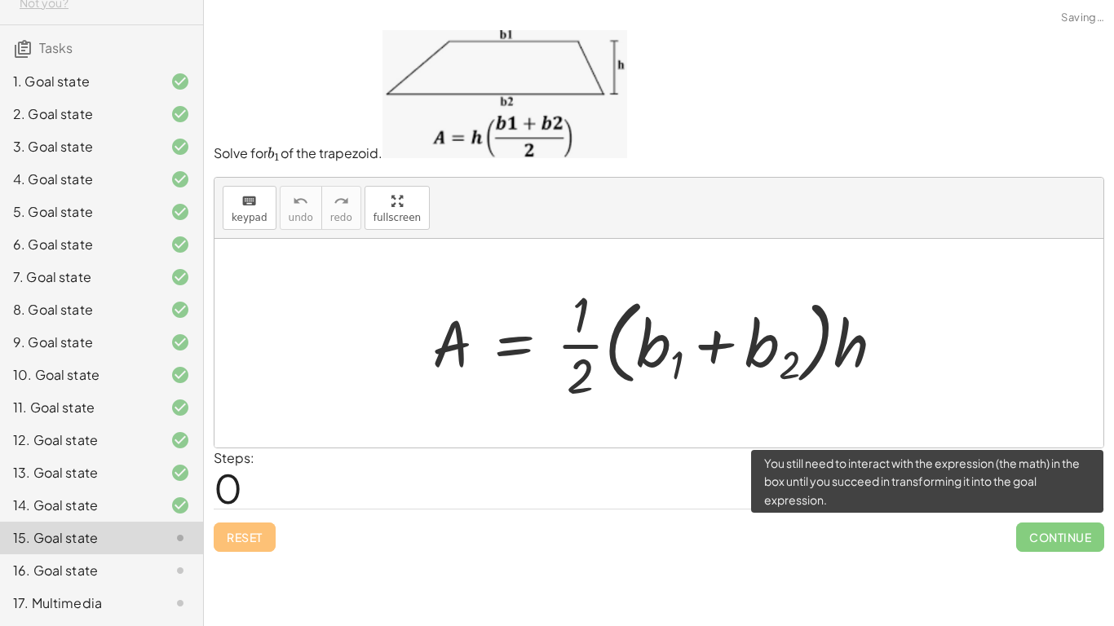
click at [1075, 537] on span "Continue" at bounding box center [1060, 537] width 88 height 29
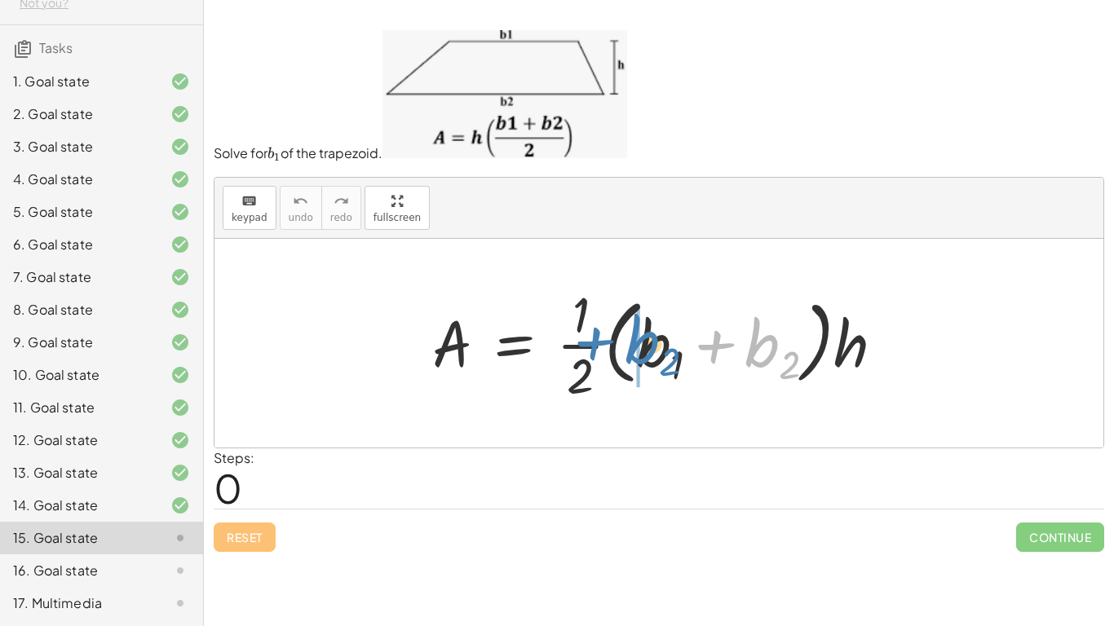
drag, startPoint x: 771, startPoint y: 331, endPoint x: 650, endPoint y: 328, distance: 120.7
click at [650, 328] on div at bounding box center [664, 343] width 481 height 126
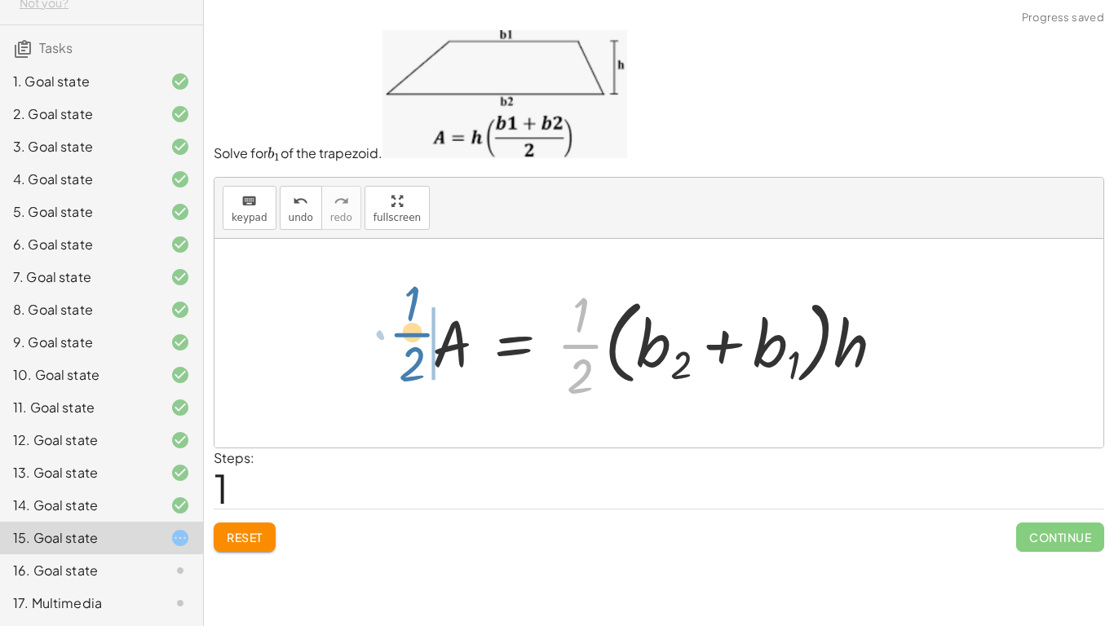
drag, startPoint x: 585, startPoint y: 354, endPoint x: 414, endPoint y: 339, distance: 171.0
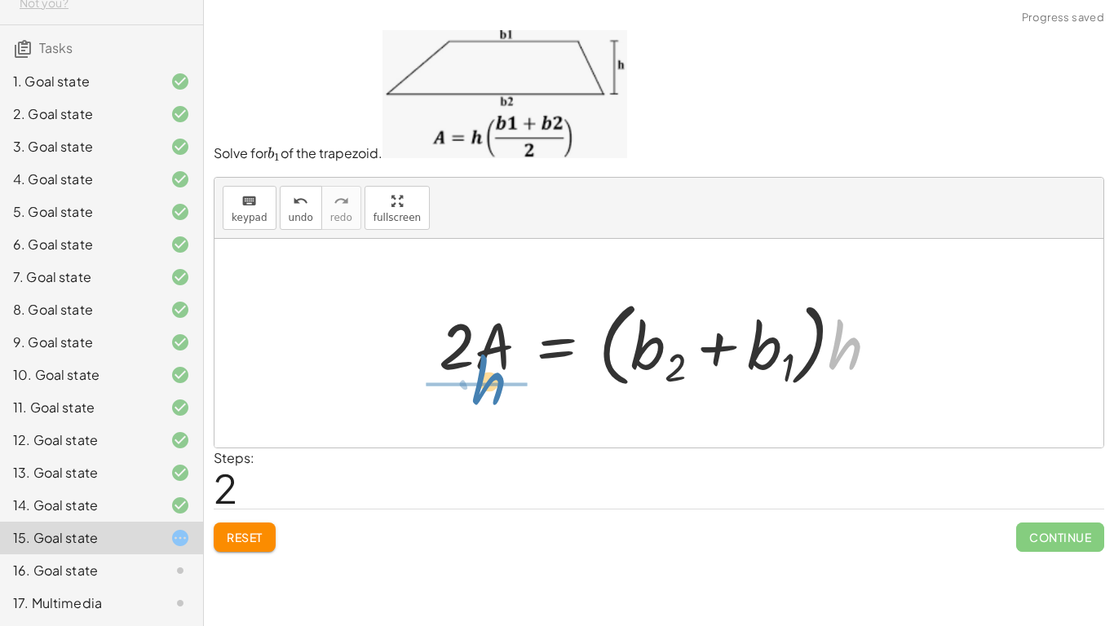
drag, startPoint x: 842, startPoint y: 355, endPoint x: 480, endPoint y: 387, distance: 363.5
click at [480, 388] on div at bounding box center [665, 343] width 469 height 100
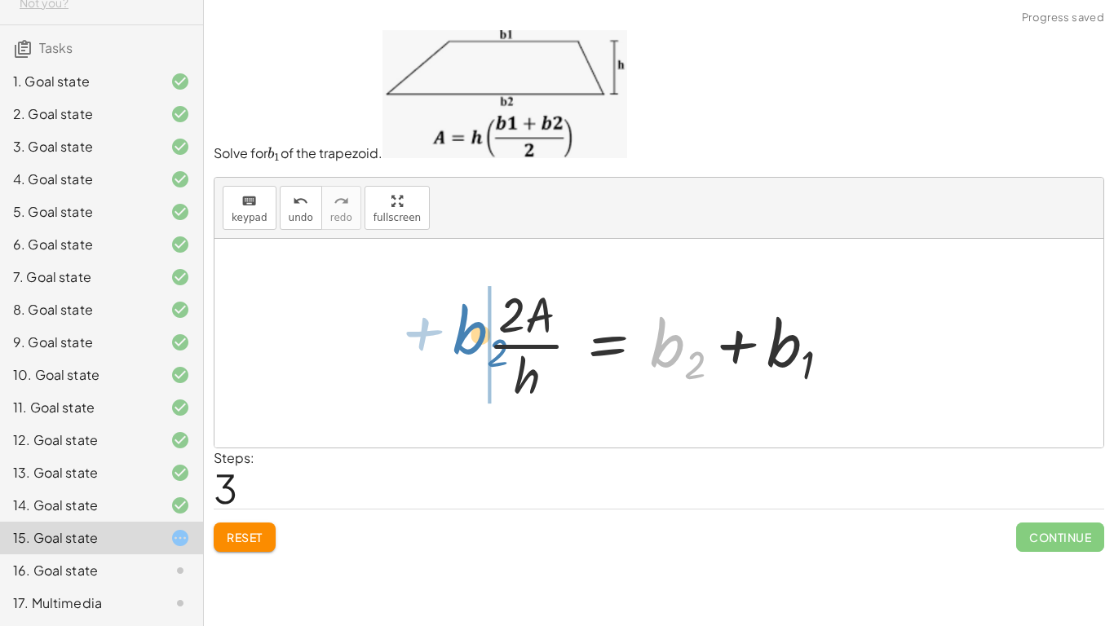
drag, startPoint x: 656, startPoint y: 360, endPoint x: 458, endPoint y: 347, distance: 197.7
click at [458, 347] on div "A = · · 1 · 2 · ( + b 1 + b 2 ) · h A = · · 1 · 2 · ( + b 2 + b 1 ) · h · 2 · A…" at bounding box center [658, 343] width 889 height 209
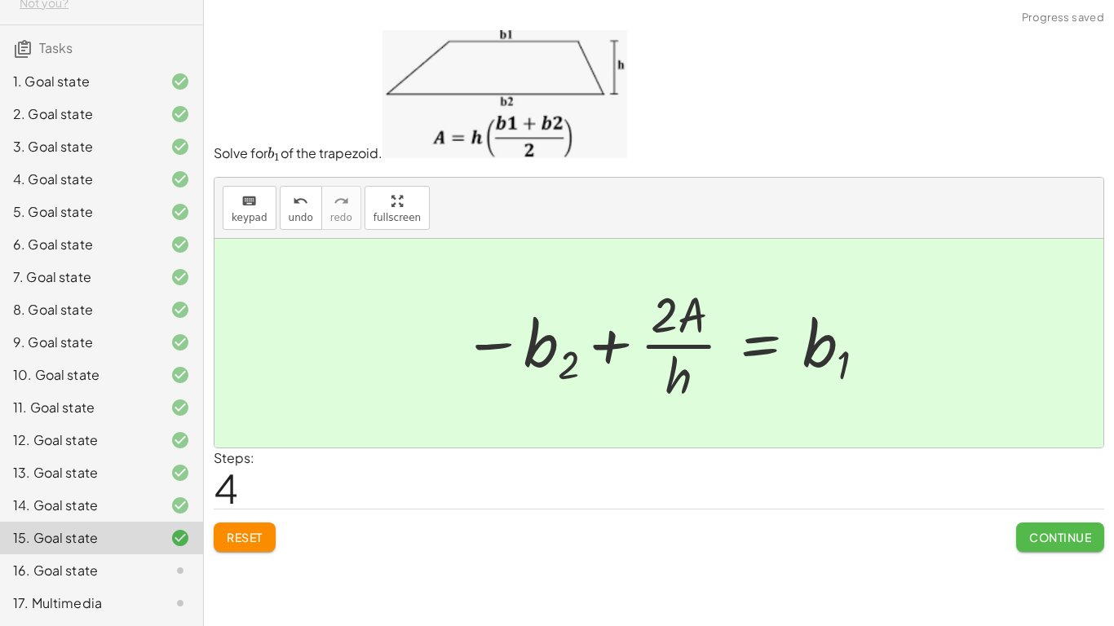
click at [1061, 537] on span "Continue" at bounding box center [1060, 537] width 62 height 15
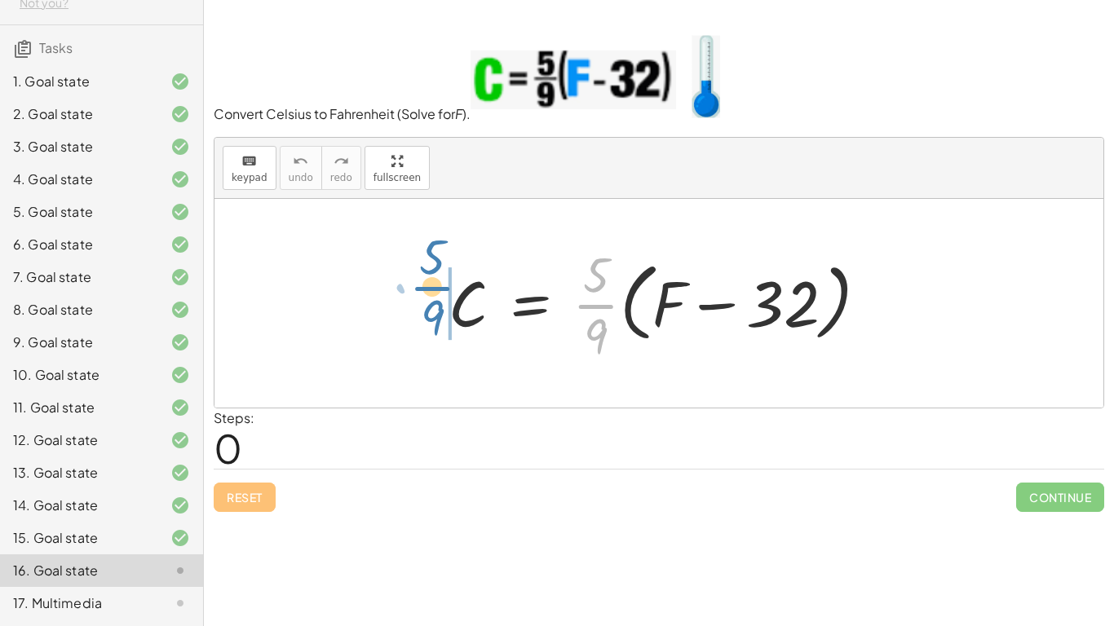
drag, startPoint x: 620, startPoint y: 316, endPoint x: 456, endPoint y: 303, distance: 164.3
click at [456, 303] on div at bounding box center [664, 304] width 448 height 126
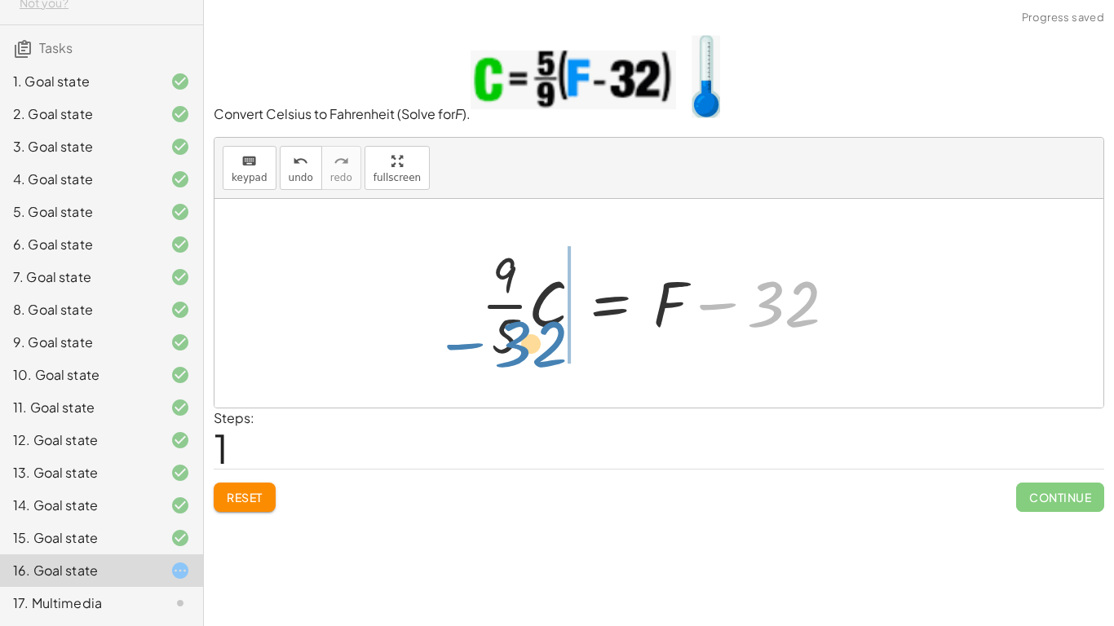
drag, startPoint x: 780, startPoint y: 311, endPoint x: 560, endPoint y: 356, distance: 224.7
click at [527, 348] on div at bounding box center [665, 304] width 384 height 126
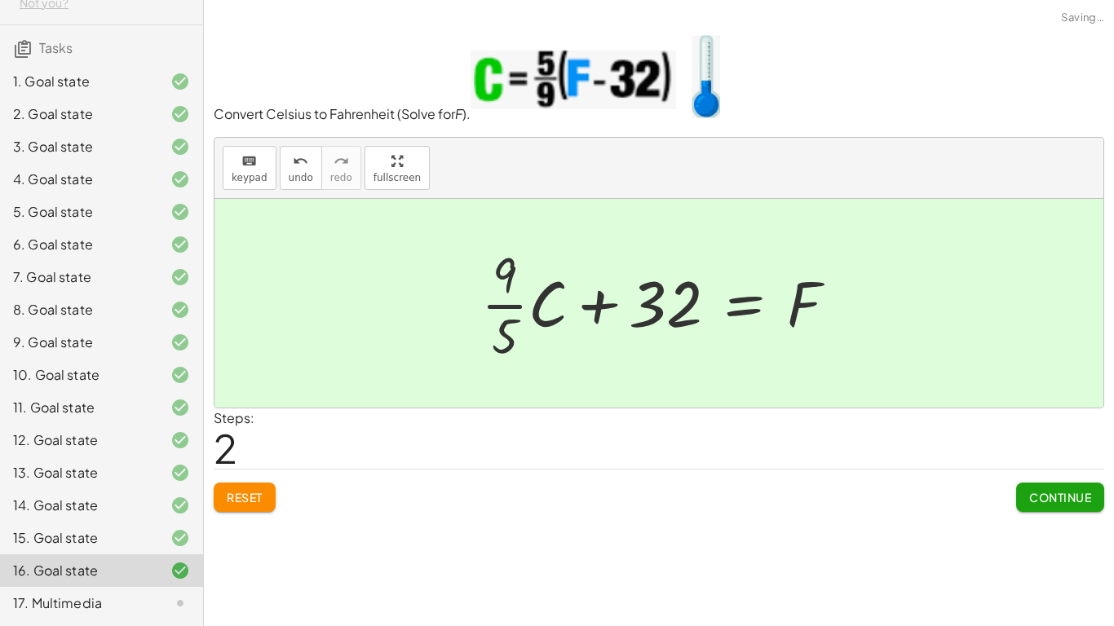
click at [1079, 509] on button "Continue" at bounding box center [1060, 497] width 88 height 29
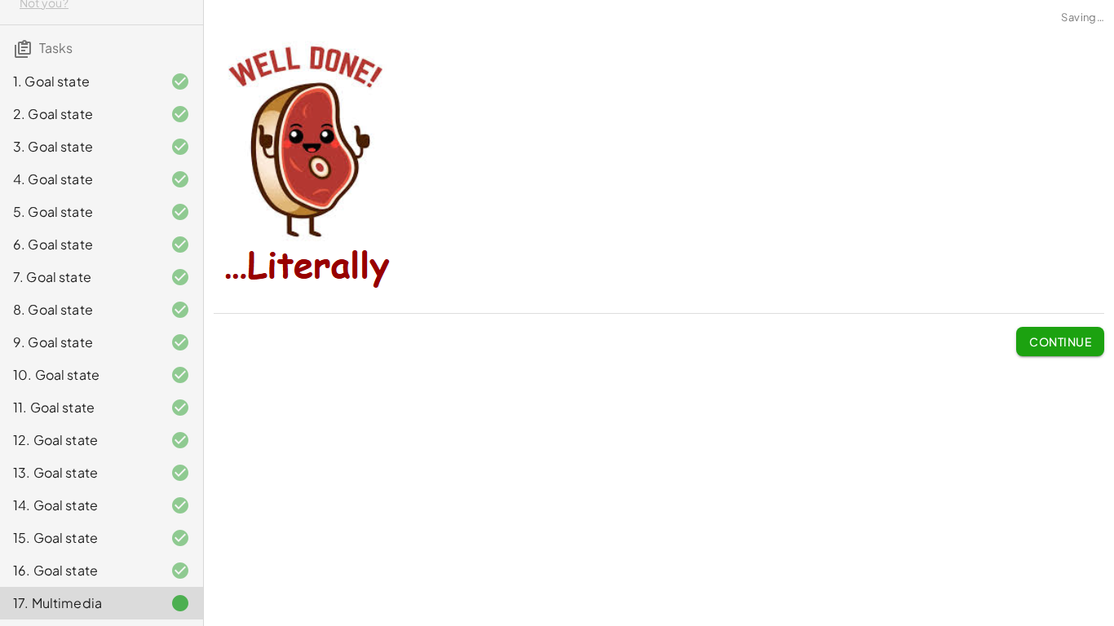
click at [1069, 359] on div "Continue" at bounding box center [659, 193] width 910 height 346
click at [1064, 333] on button "Continue" at bounding box center [1060, 341] width 88 height 29
